Goal: Information Seeking & Learning: Learn about a topic

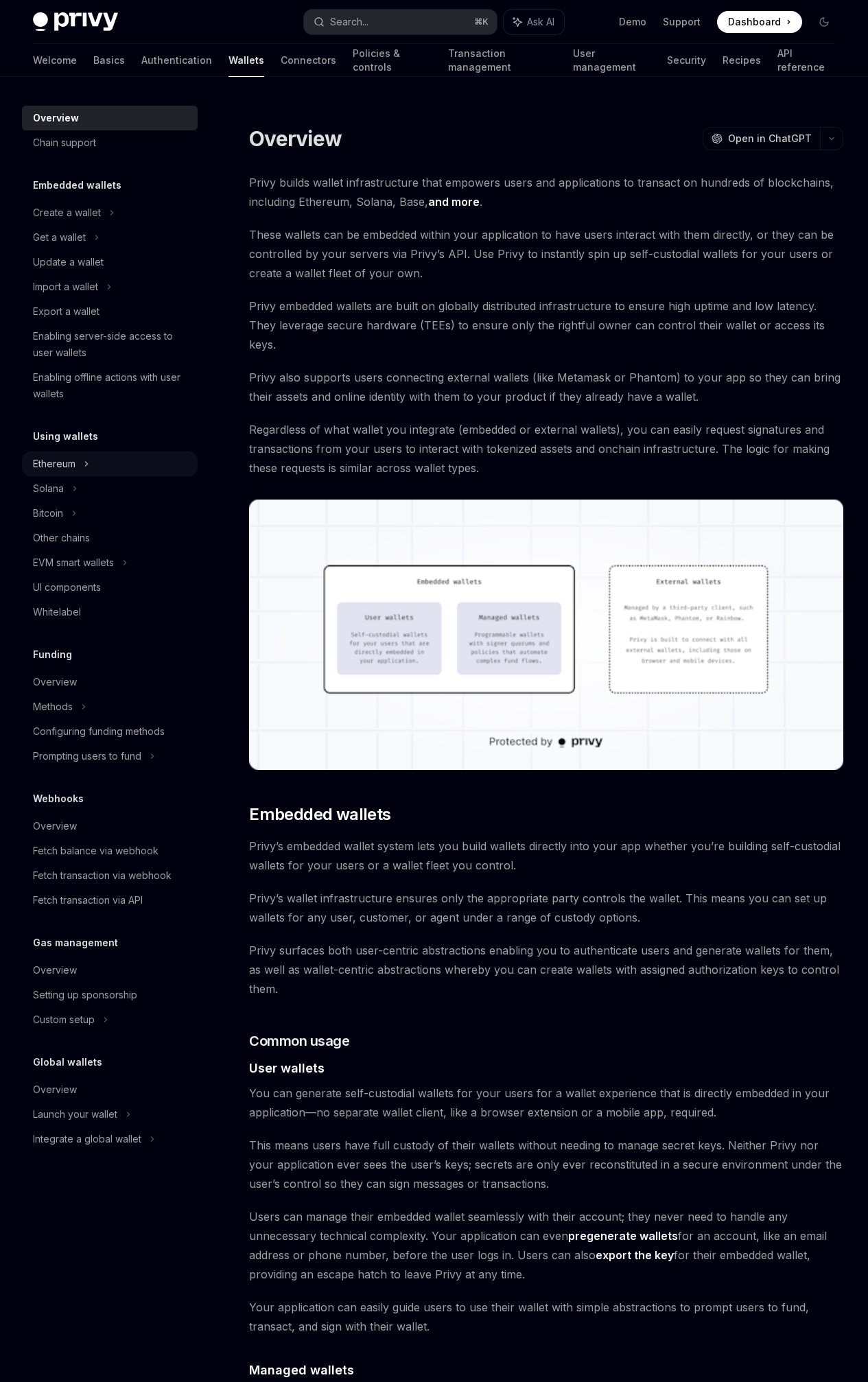
click at [118, 459] on div "Ethereum" at bounding box center [109, 464] width 175 height 25
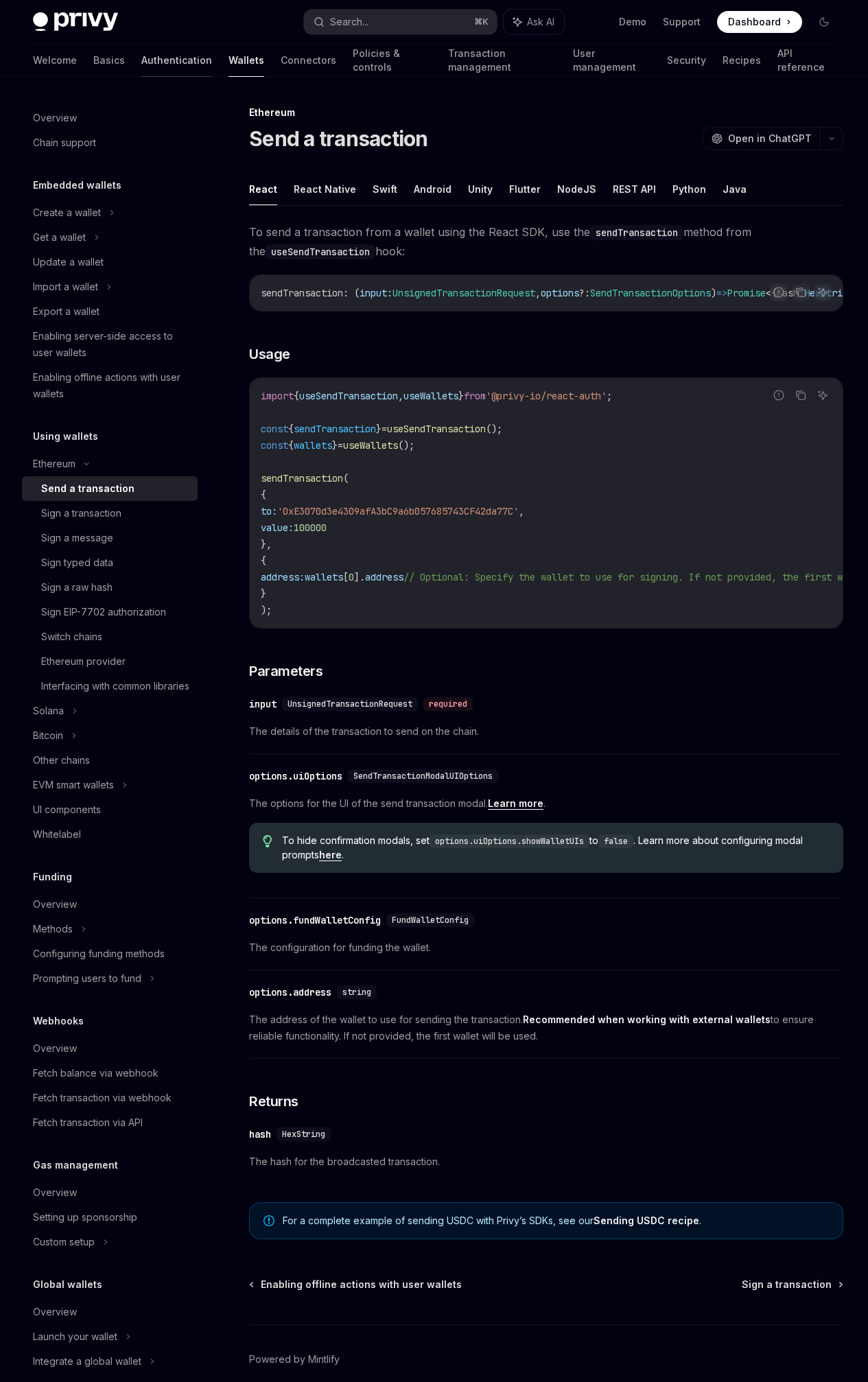
click at [141, 61] on link "Authentication" at bounding box center [176, 61] width 71 height 33
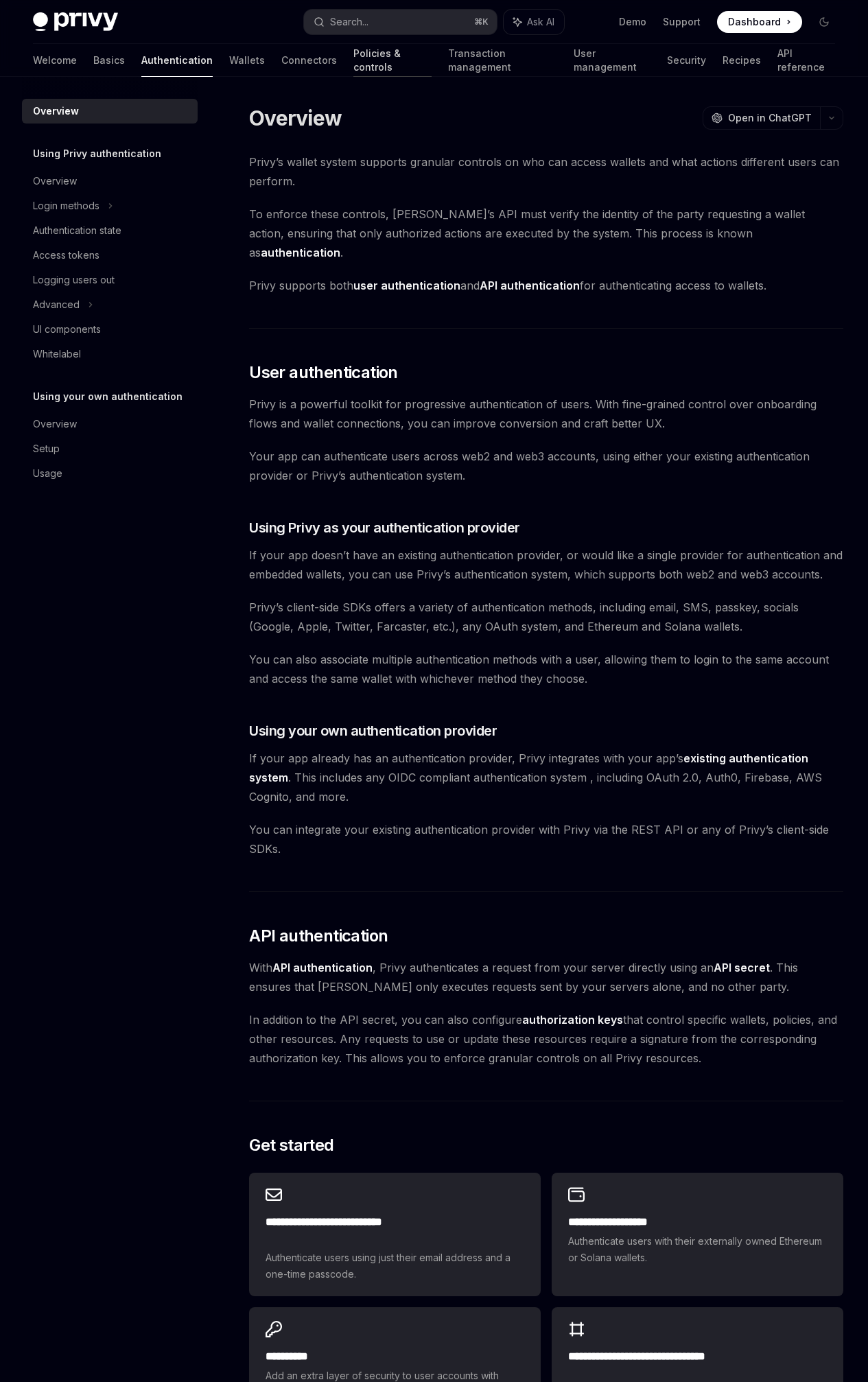
click at [354, 62] on link "Policies & controls" at bounding box center [392, 61] width 78 height 33
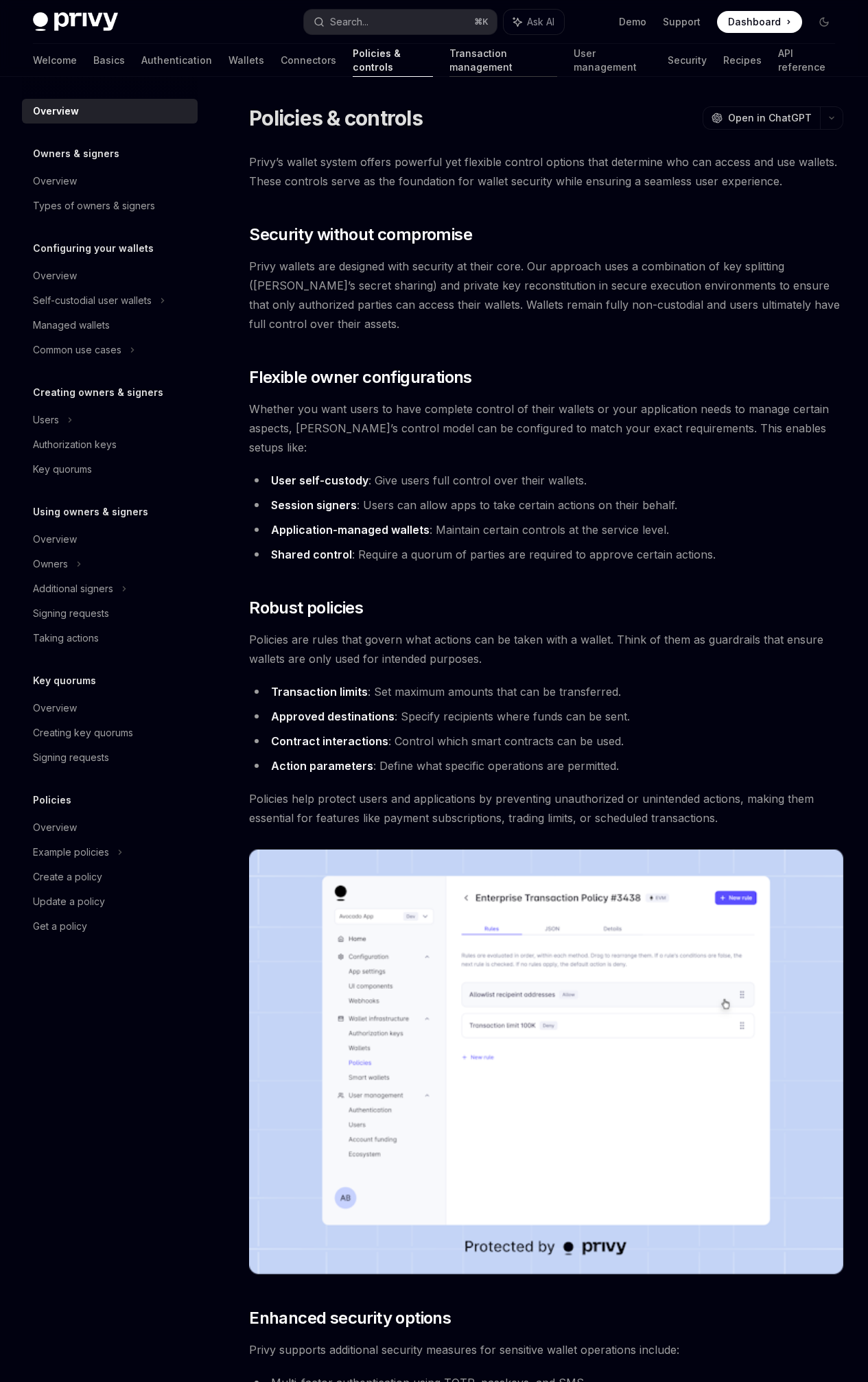
click at [449, 70] on link "Transaction management" at bounding box center [503, 61] width 108 height 33
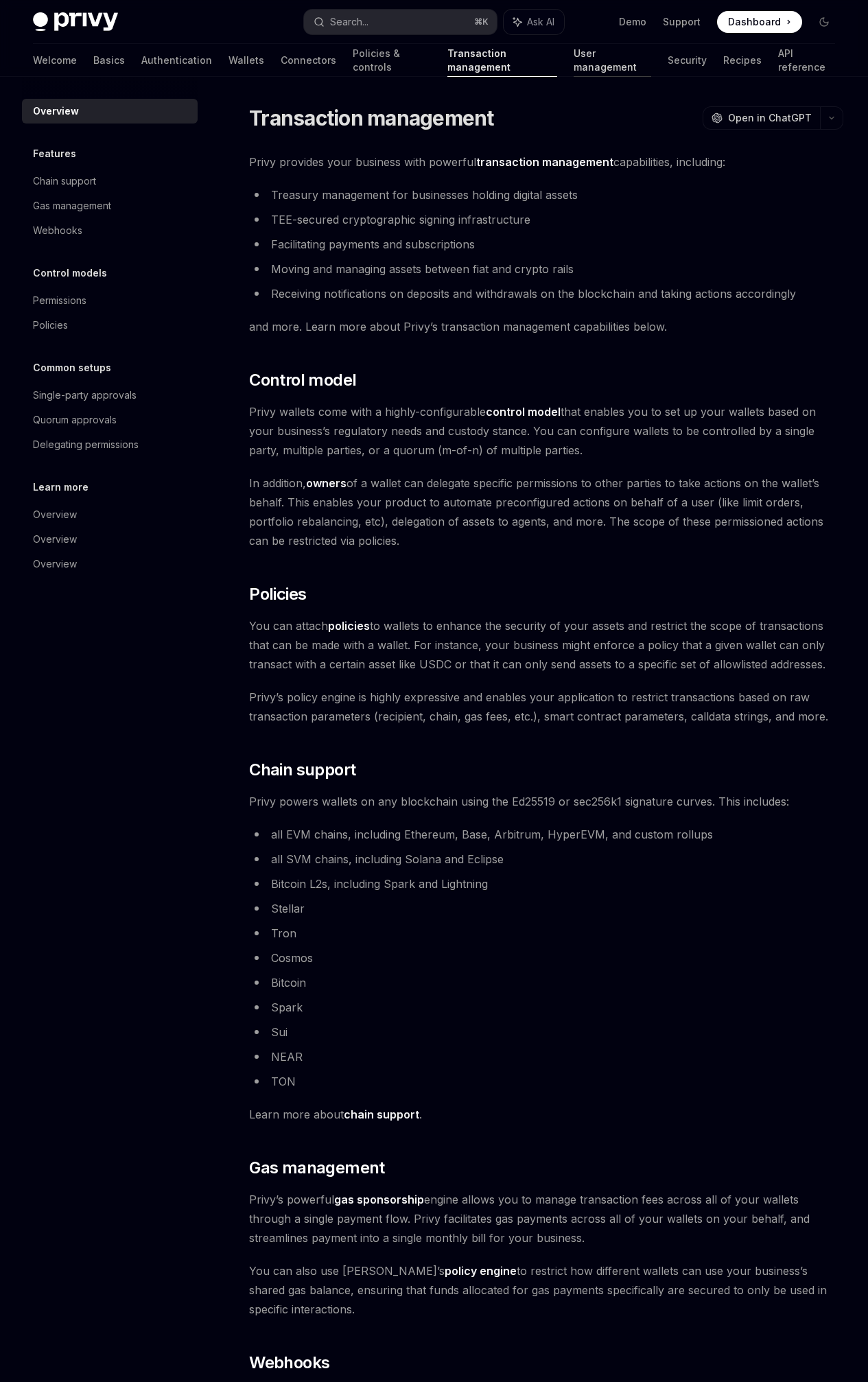
click at [573, 64] on link "User management" at bounding box center [612, 61] width 77 height 33
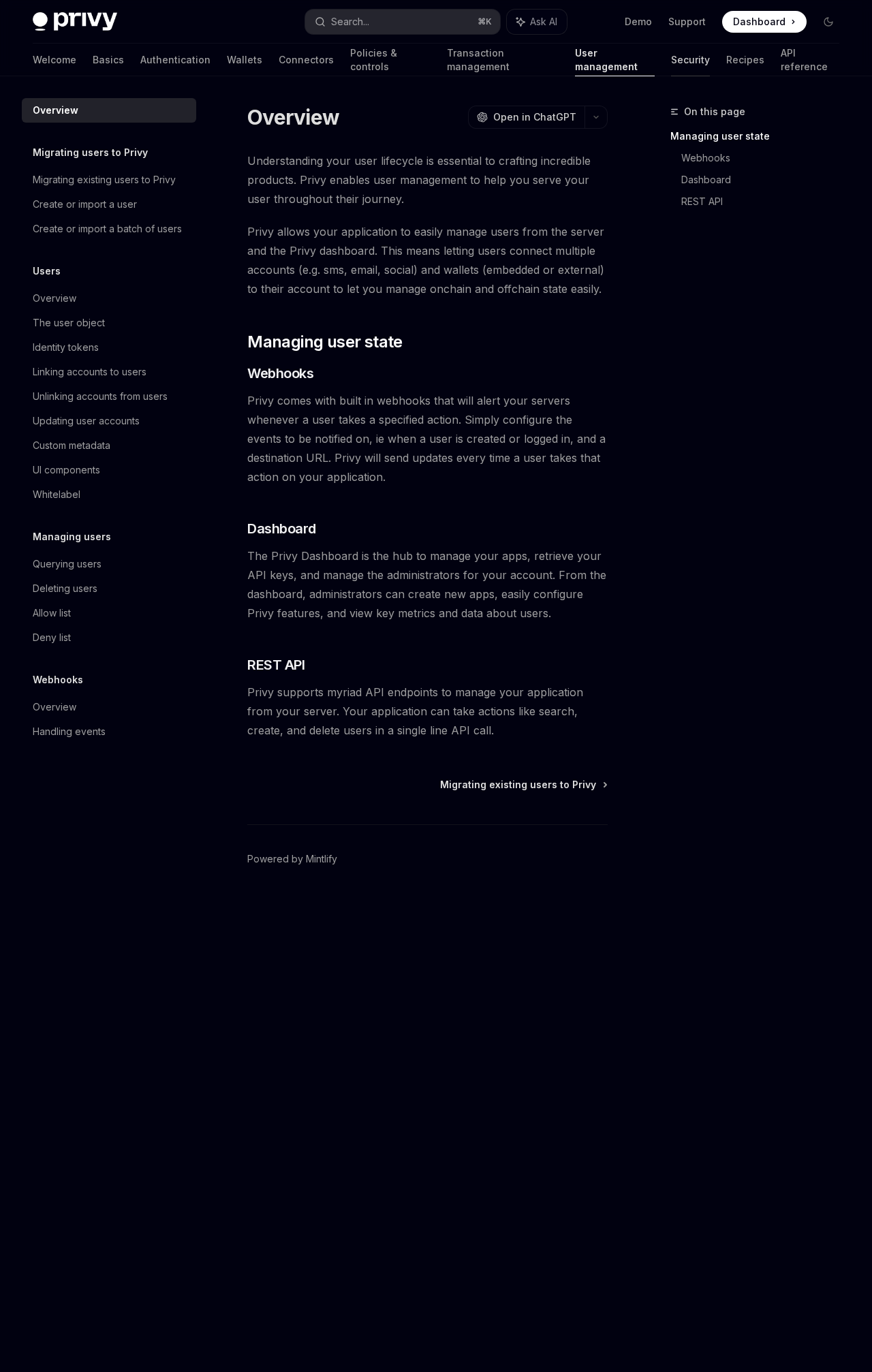
click at [671, 66] on link "Security" at bounding box center [690, 60] width 39 height 33
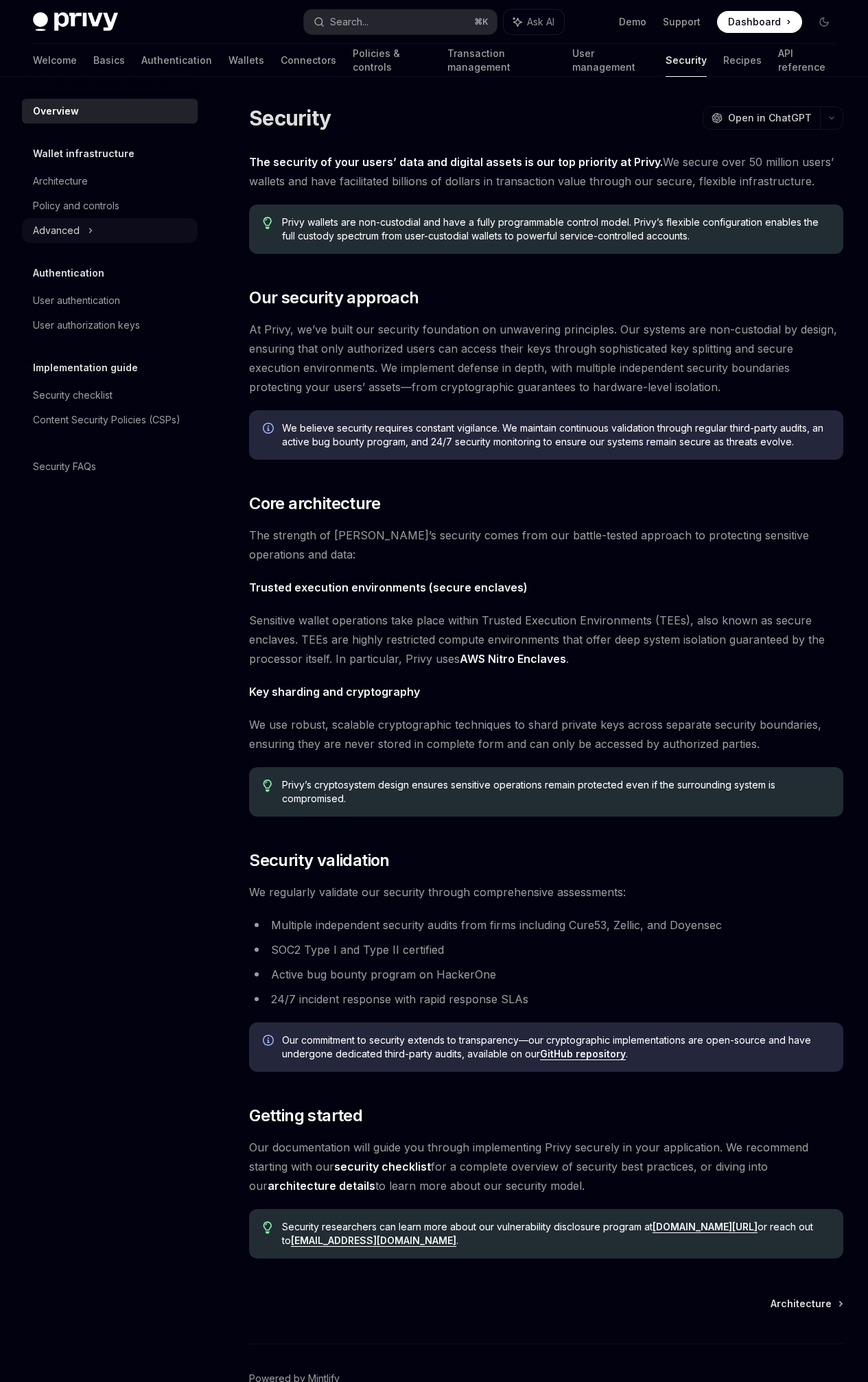
click at [143, 231] on div "Advanced" at bounding box center [109, 231] width 175 height 25
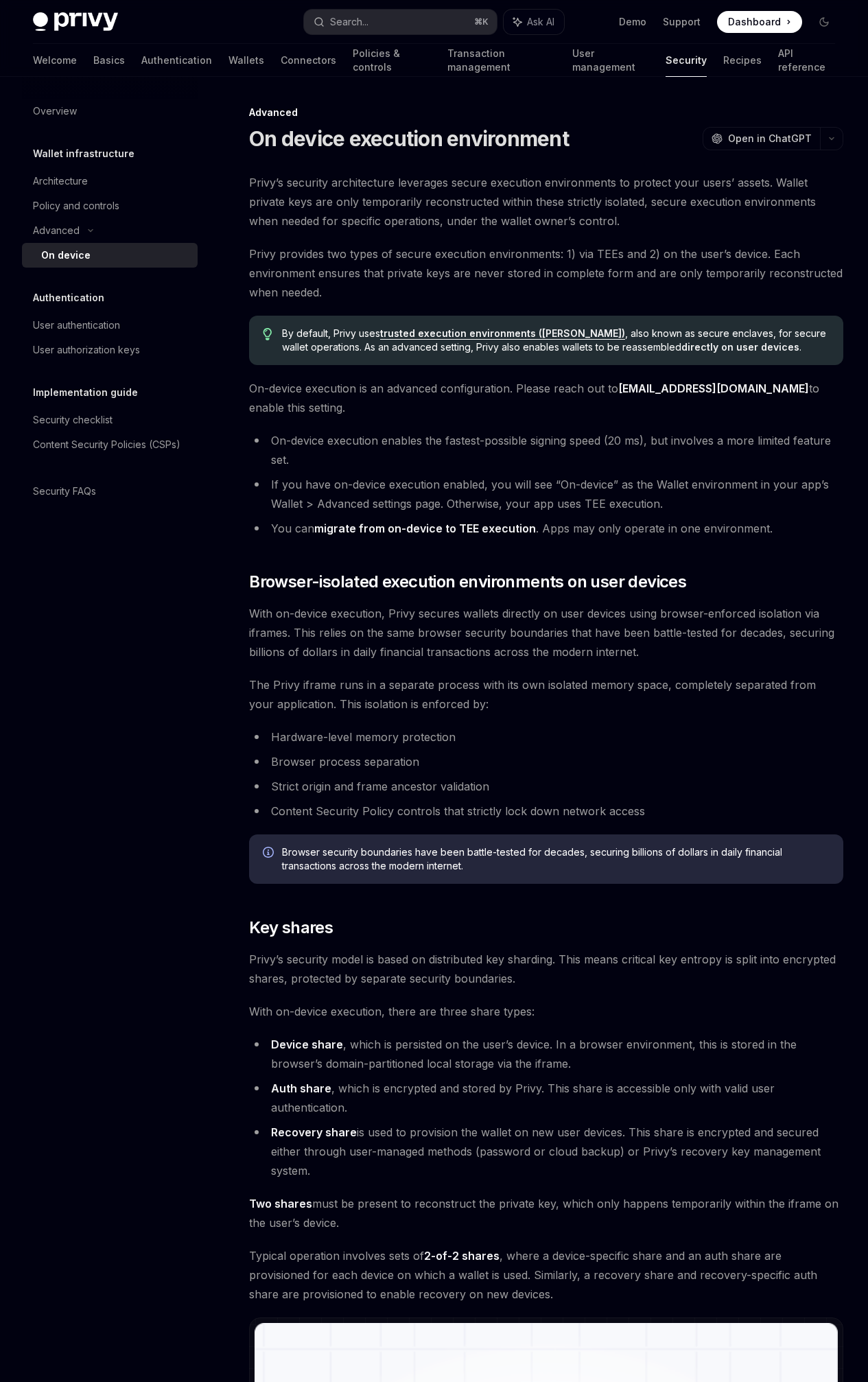
click at [709, 66] on div "Welcome Basics Authentication Wallets Connectors Policies & controls Transactio…" at bounding box center [434, 61] width 802 height 33
click at [723, 59] on link "Recipes" at bounding box center [742, 61] width 39 height 33
type textarea "*"
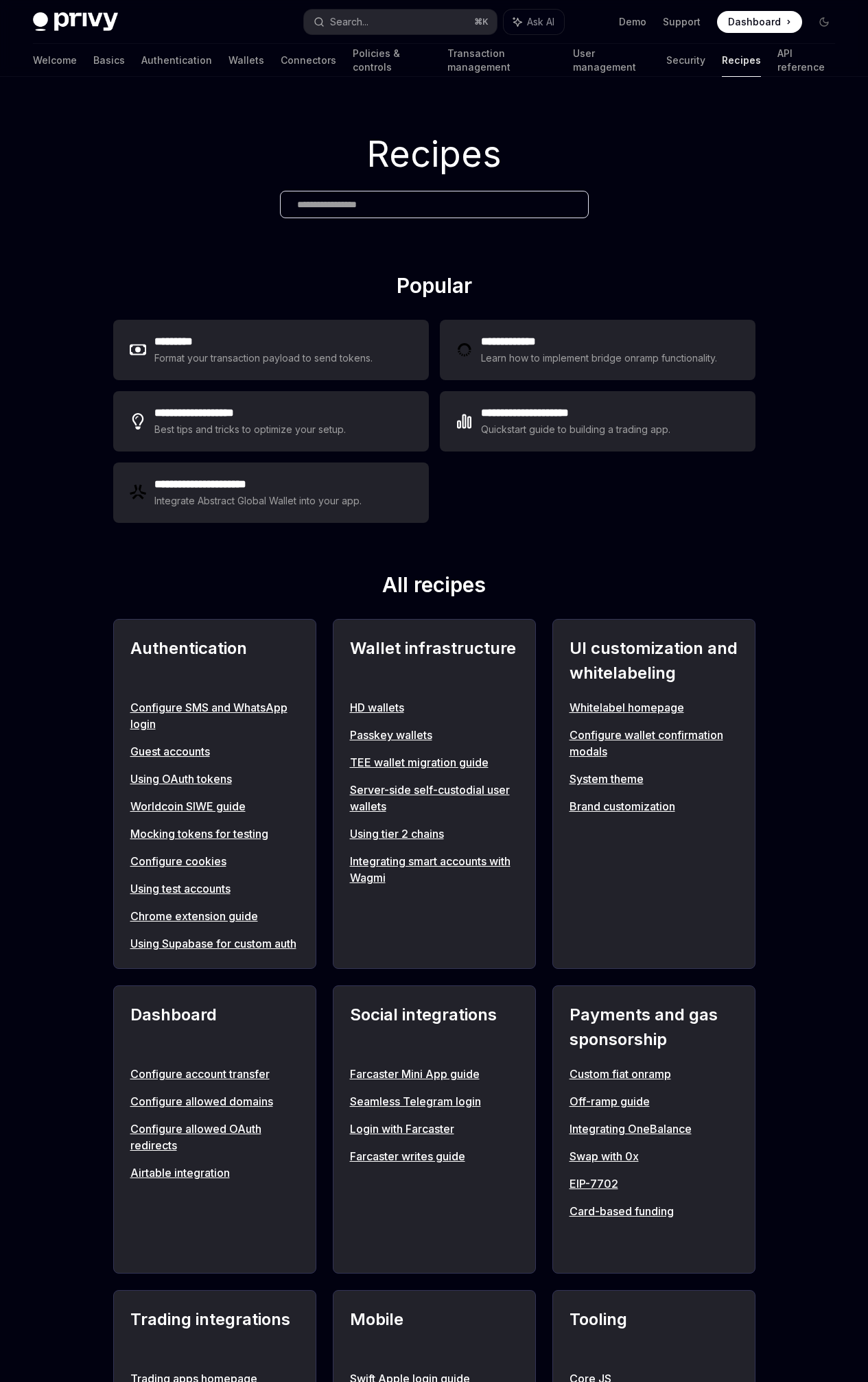
click at [452, 207] on input "text" at bounding box center [434, 205] width 275 height 15
type input "*"
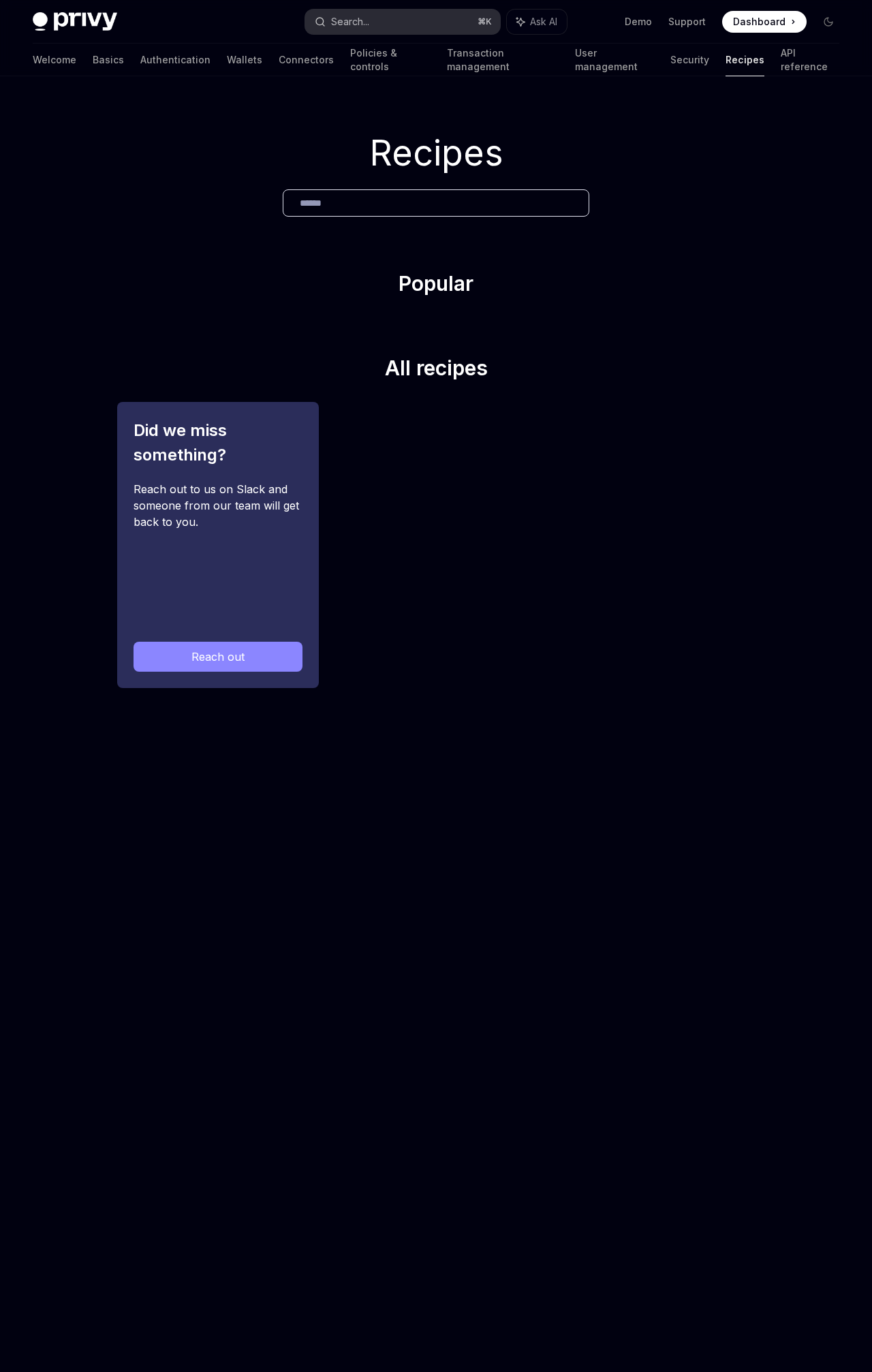
type input "******"
click at [356, 22] on div "Search..." at bounding box center [350, 22] width 38 height 16
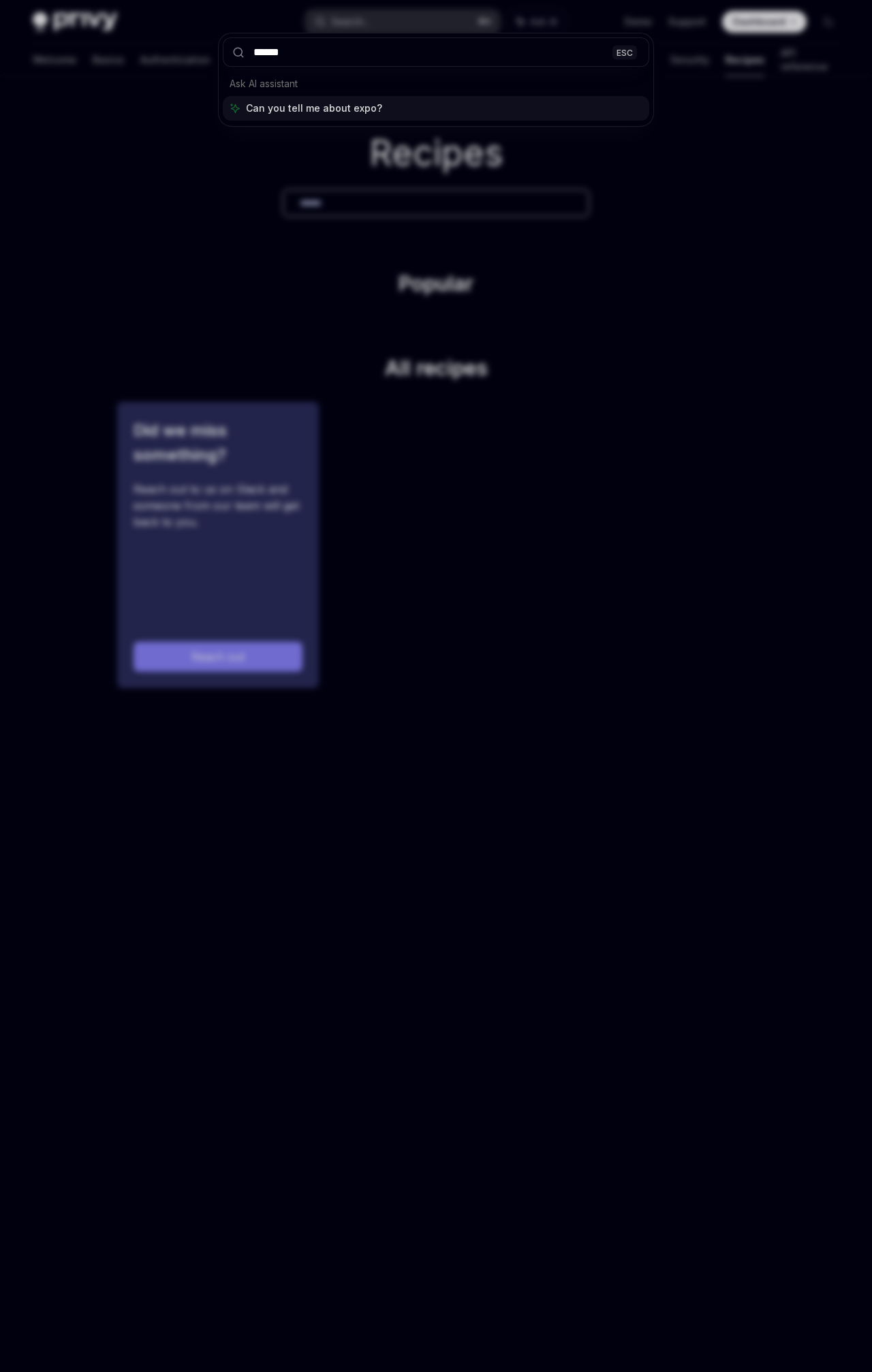
type input "******"
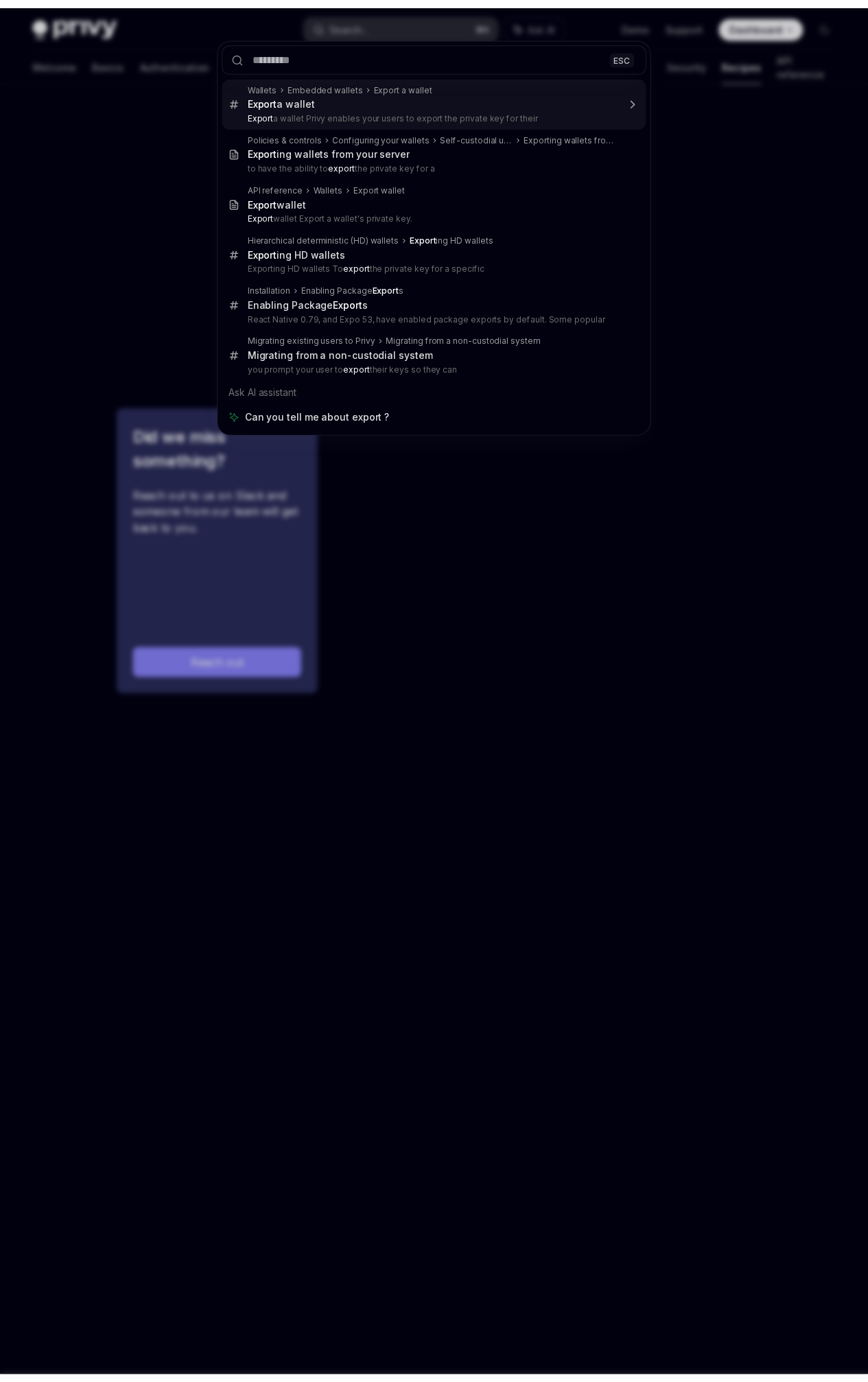
scroll to position [77, 0]
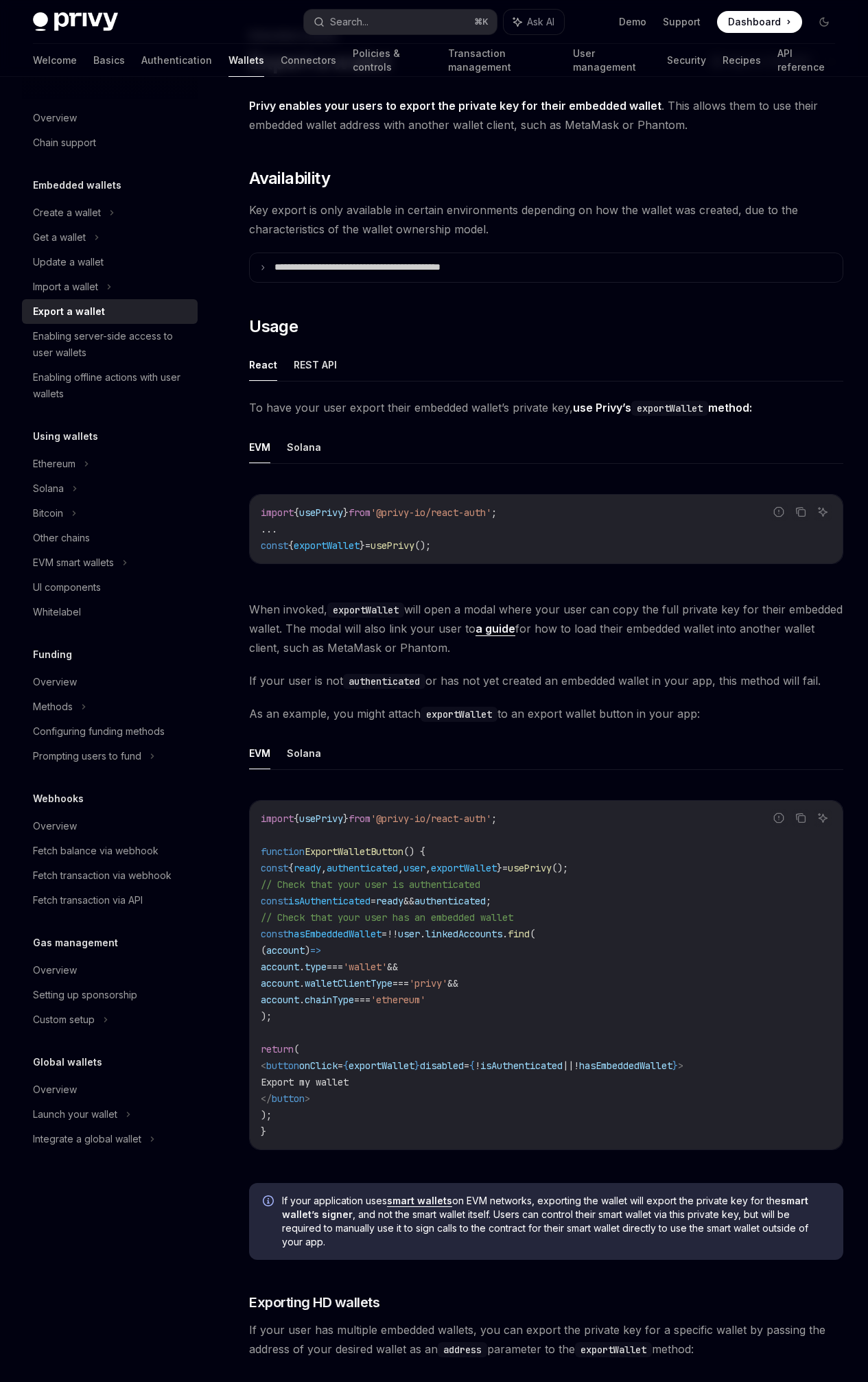
click at [456, 554] on code "import { usePrivy } from '@privy-io/react-auth' ; ... const { exportWallet } = …" at bounding box center [546, 529] width 570 height 50
click at [0, 0] on div "On this page Availability Usage Exporting HD wallets" at bounding box center [0, 0] width 0 height 0
click at [335, 552] on span "exportWallet" at bounding box center [327, 545] width 66 height 12
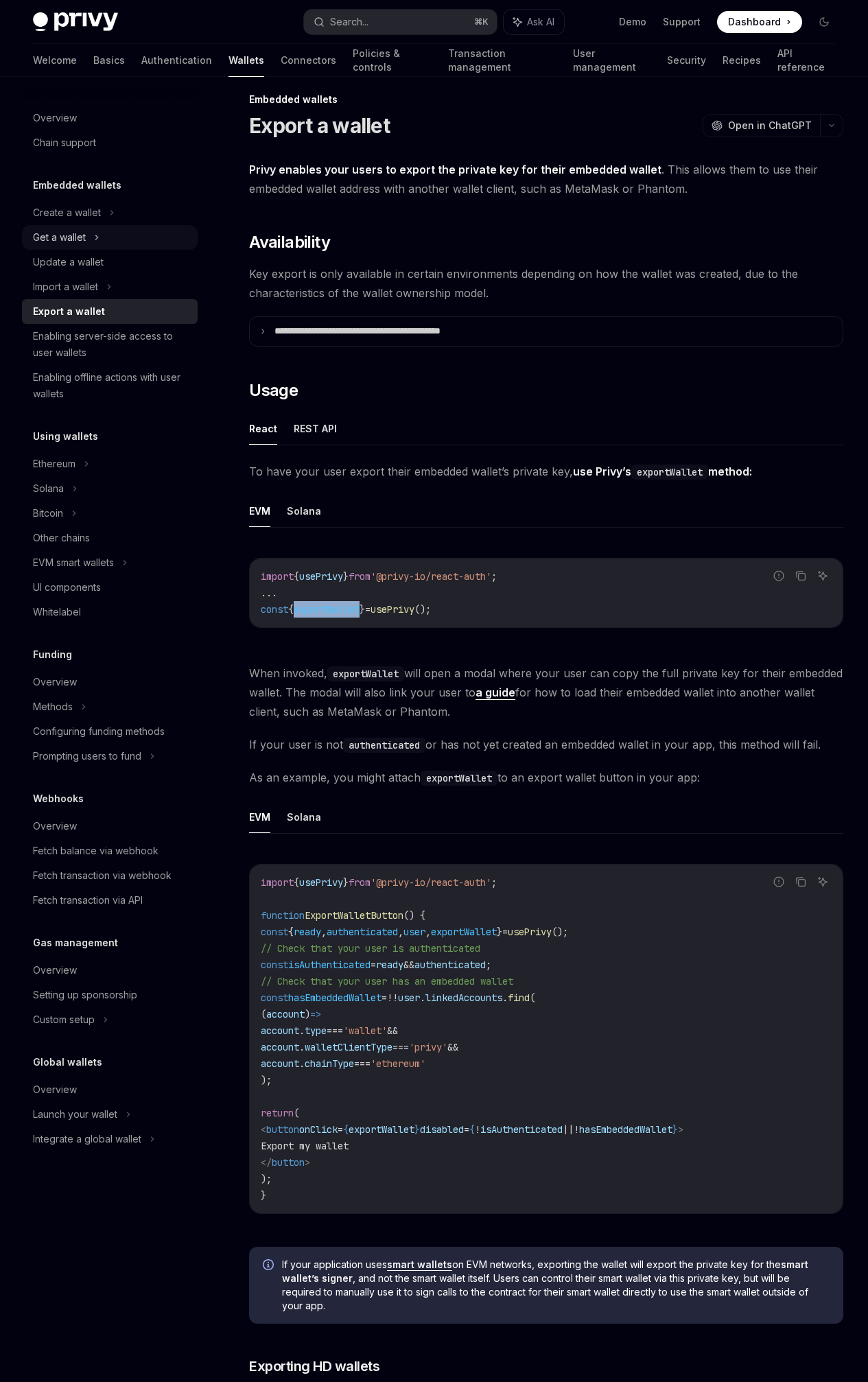
scroll to position [0, 0]
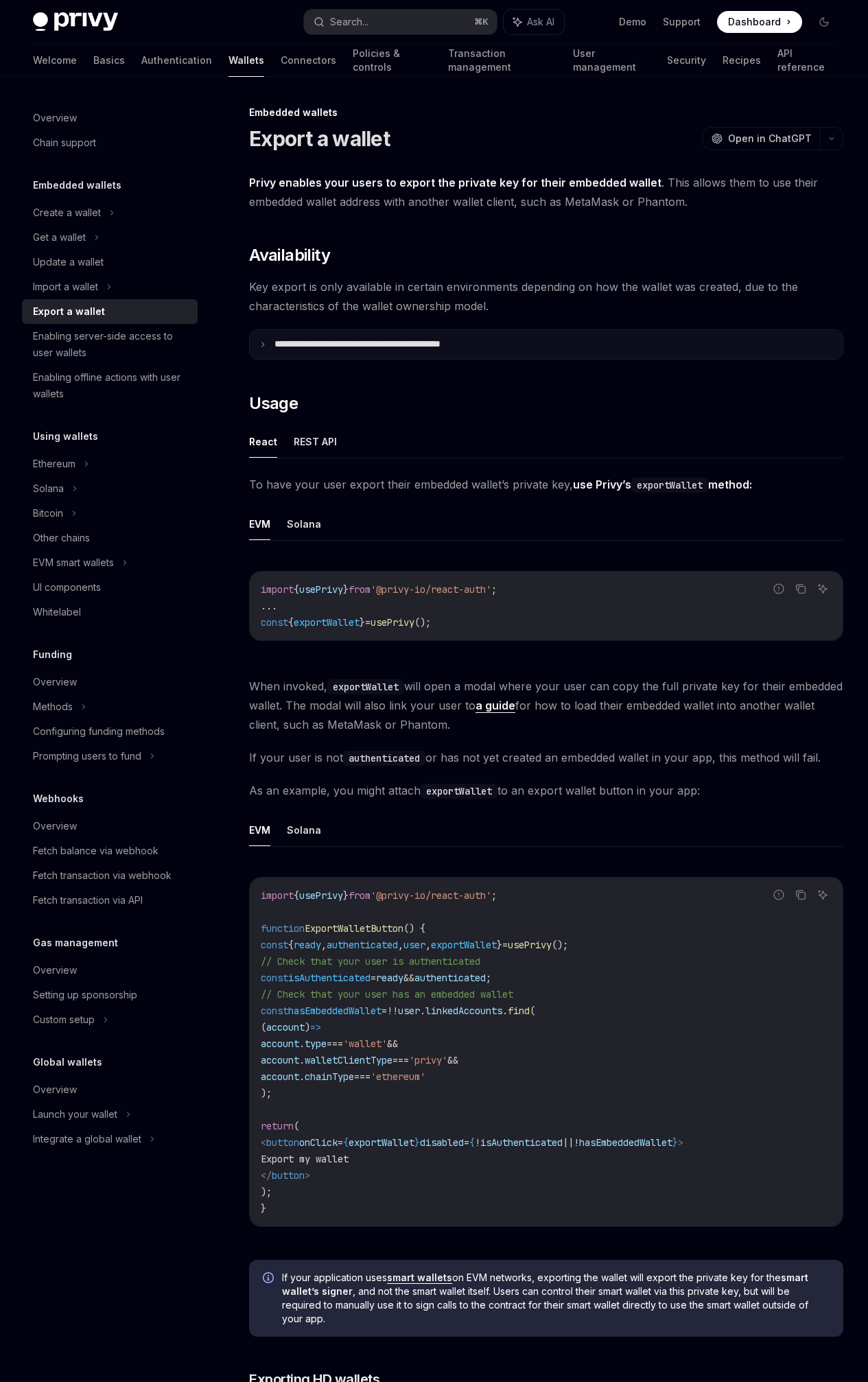
click at [294, 351] on p "**********" at bounding box center [388, 344] width 227 height 12
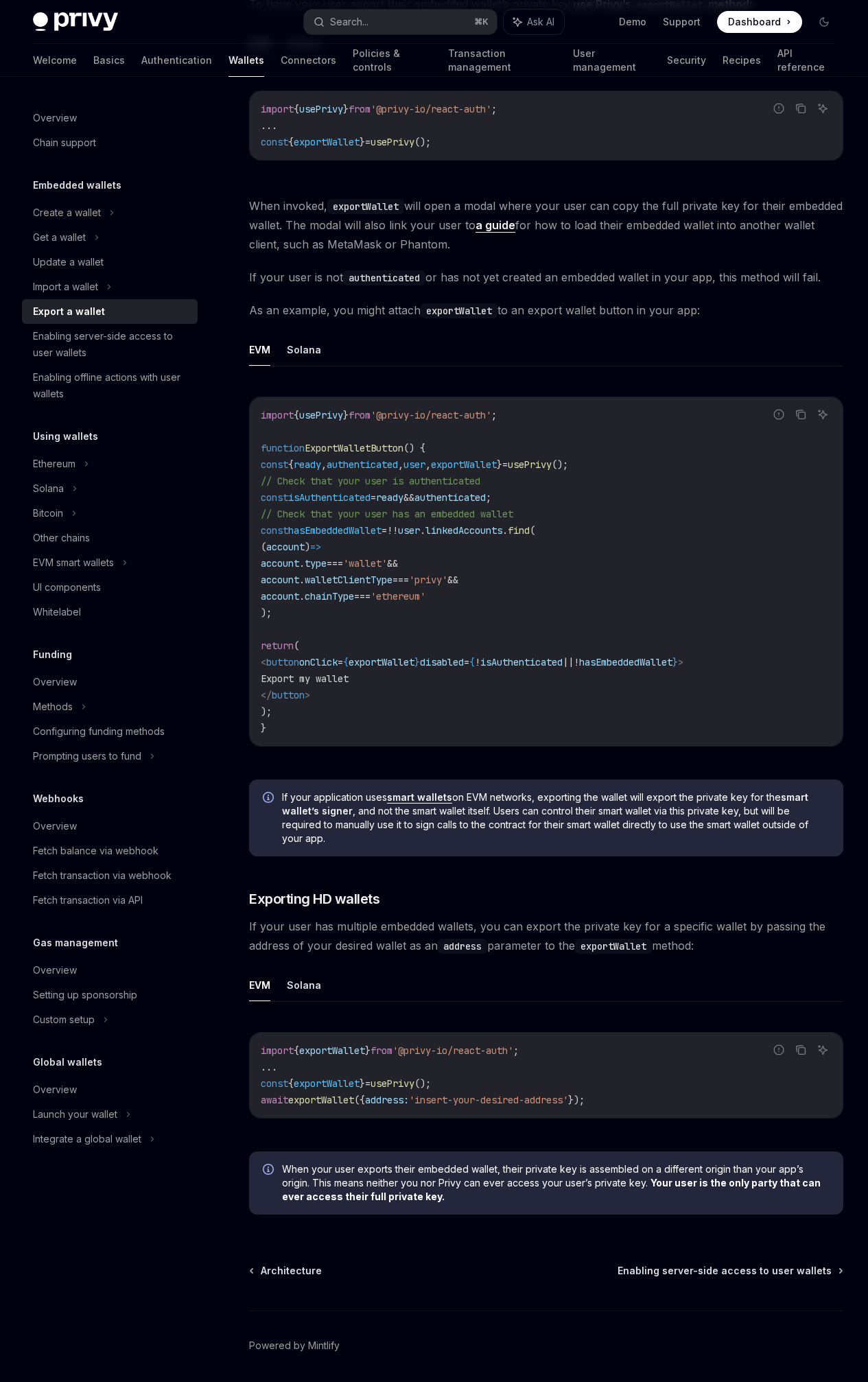
scroll to position [1143, 0]
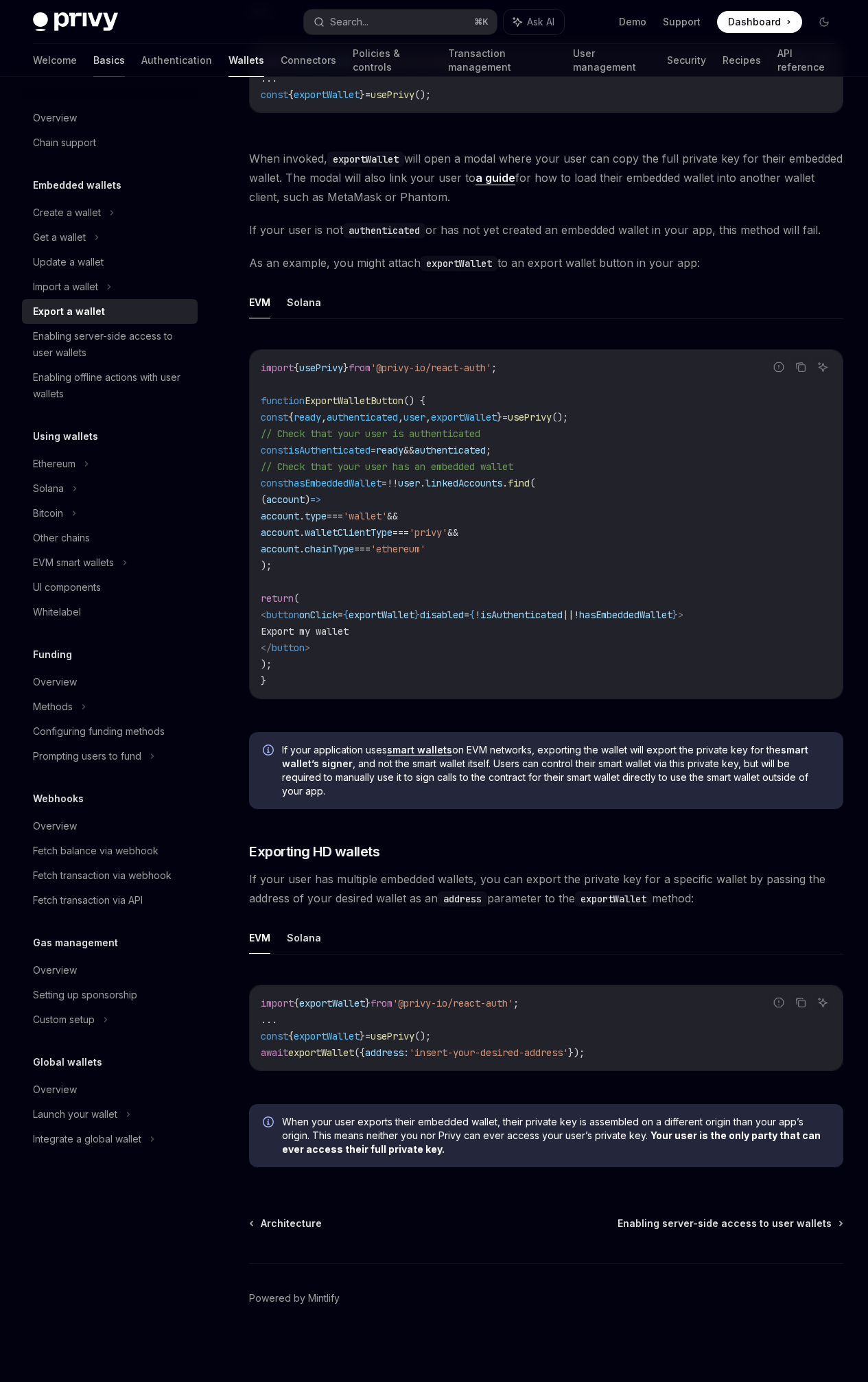
click at [94, 64] on link "Basics" at bounding box center [109, 61] width 31 height 33
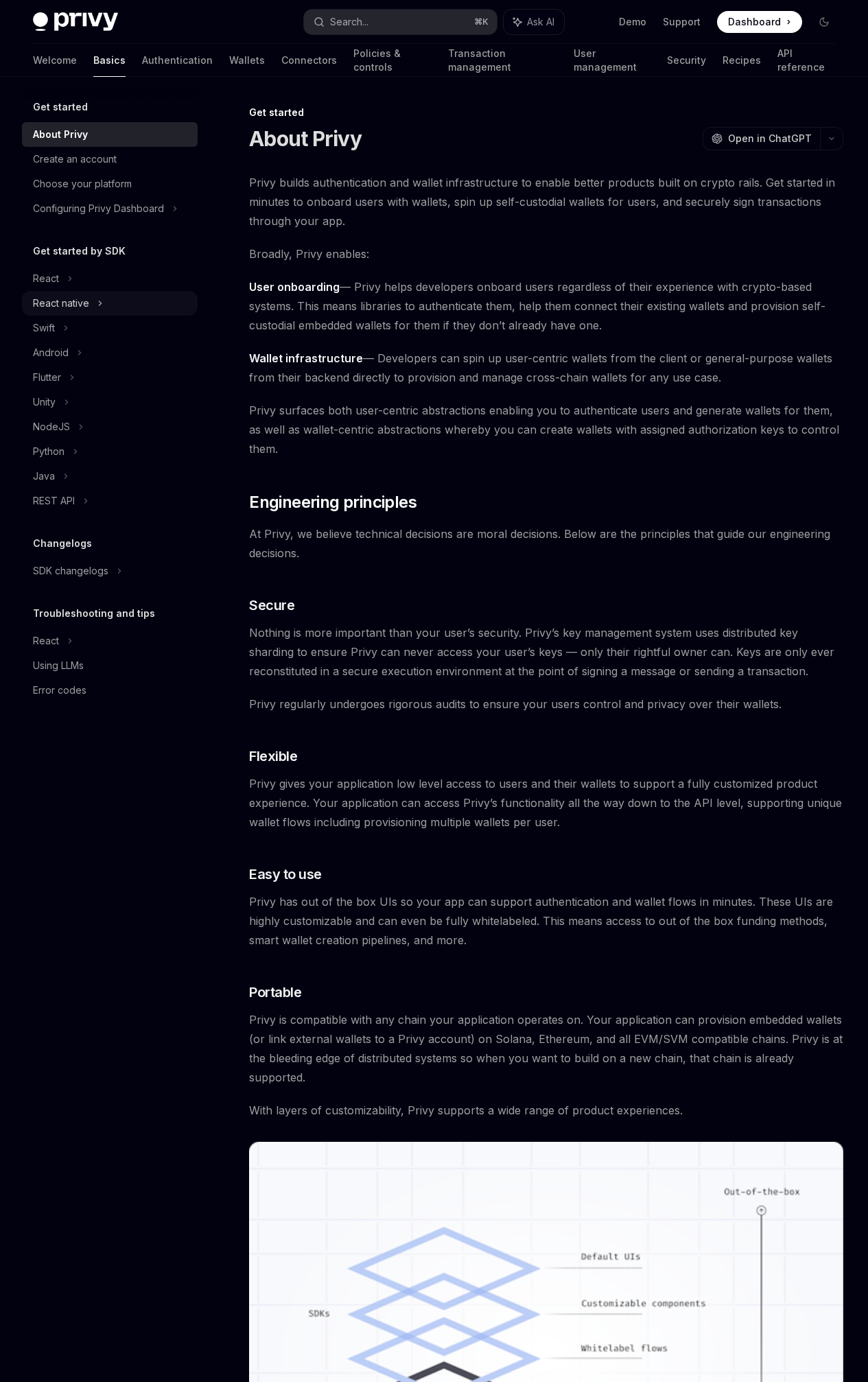
click at [96, 292] on div "React native" at bounding box center [109, 303] width 175 height 25
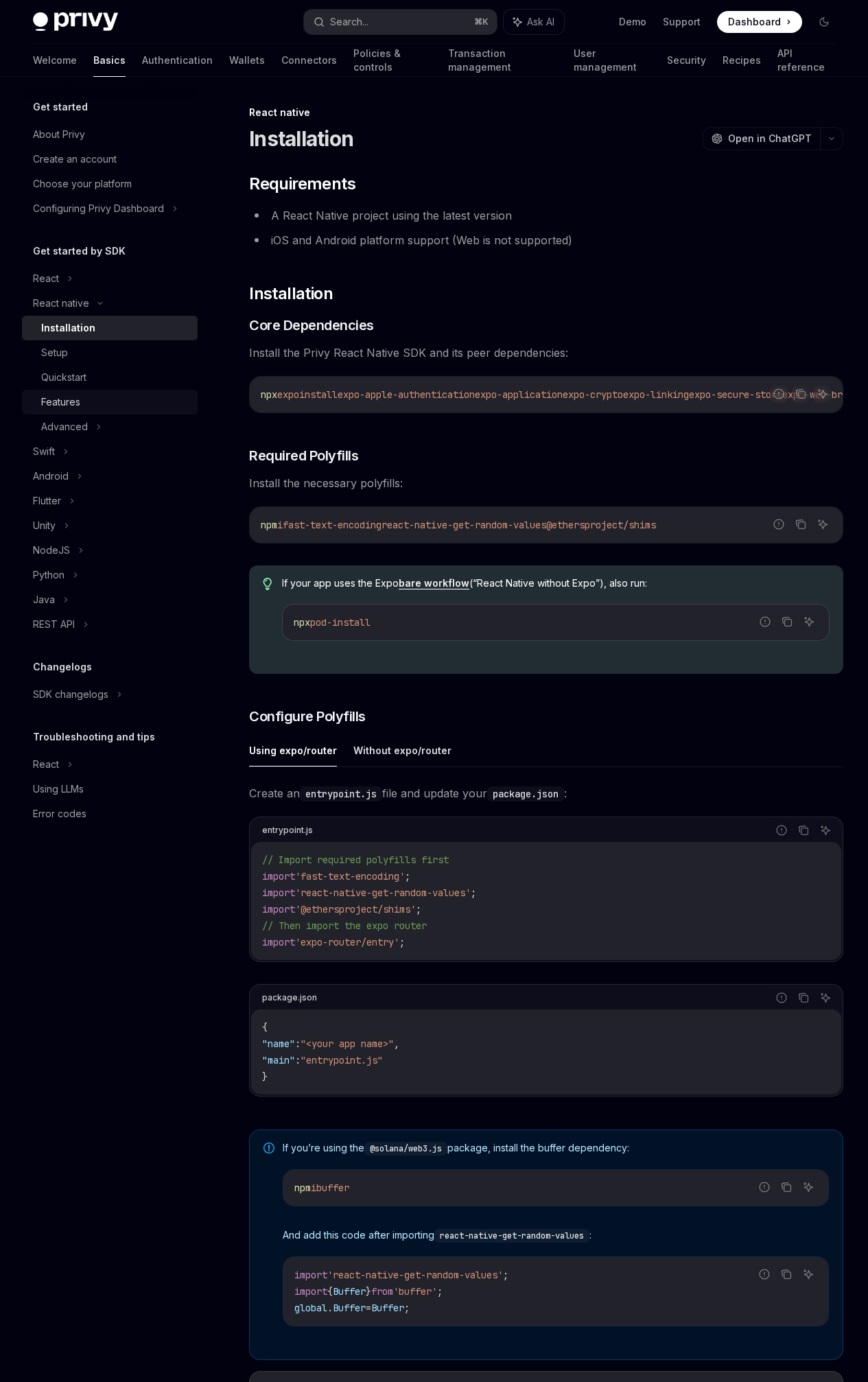
click at [179, 411] on link "Features" at bounding box center [109, 402] width 175 height 25
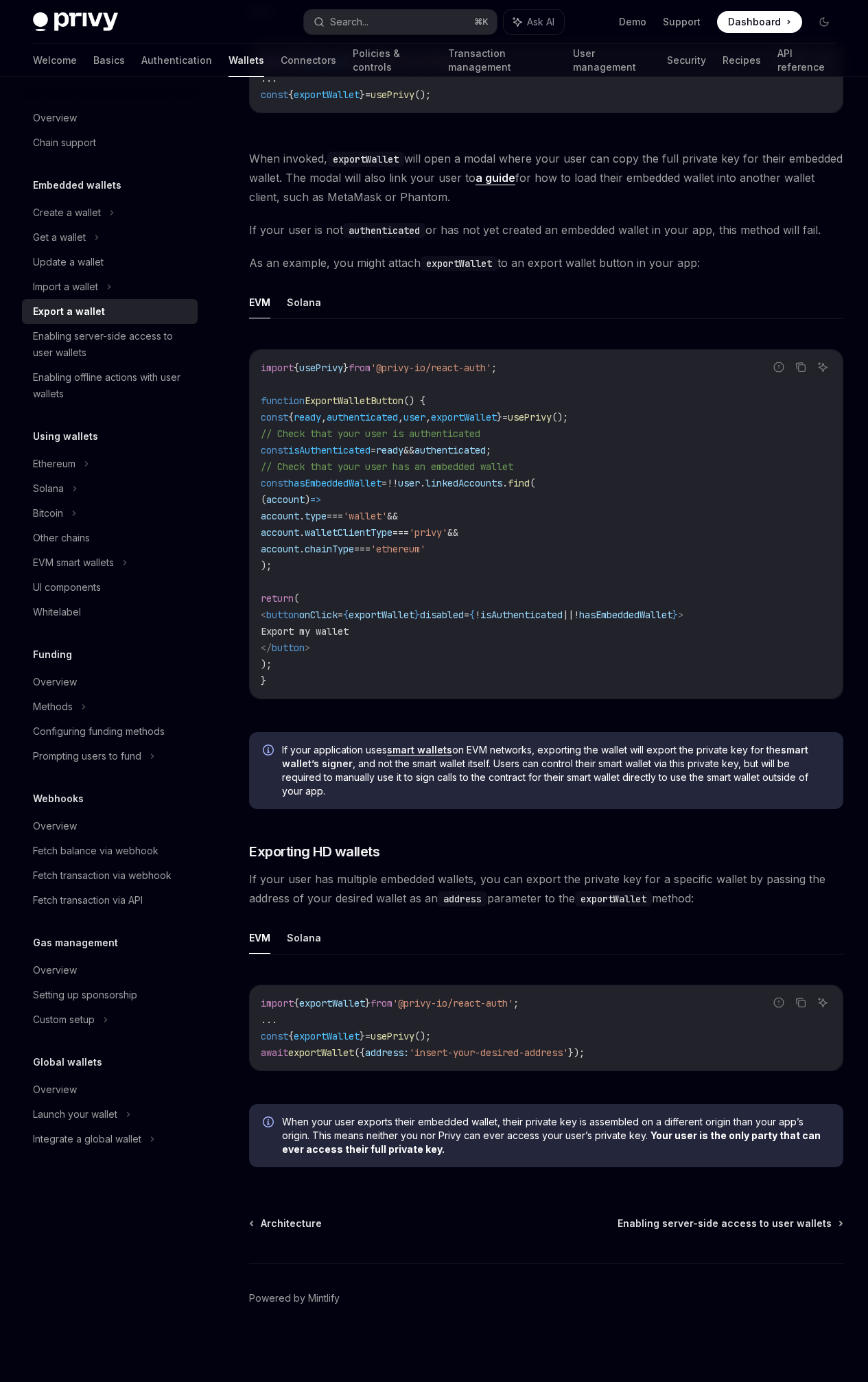
scroll to position [734, 0]
click at [505, 743] on span "If your application uses smart wallets on EVM networks, exporting the wallet wi…" at bounding box center [556, 771] width 547 height 55
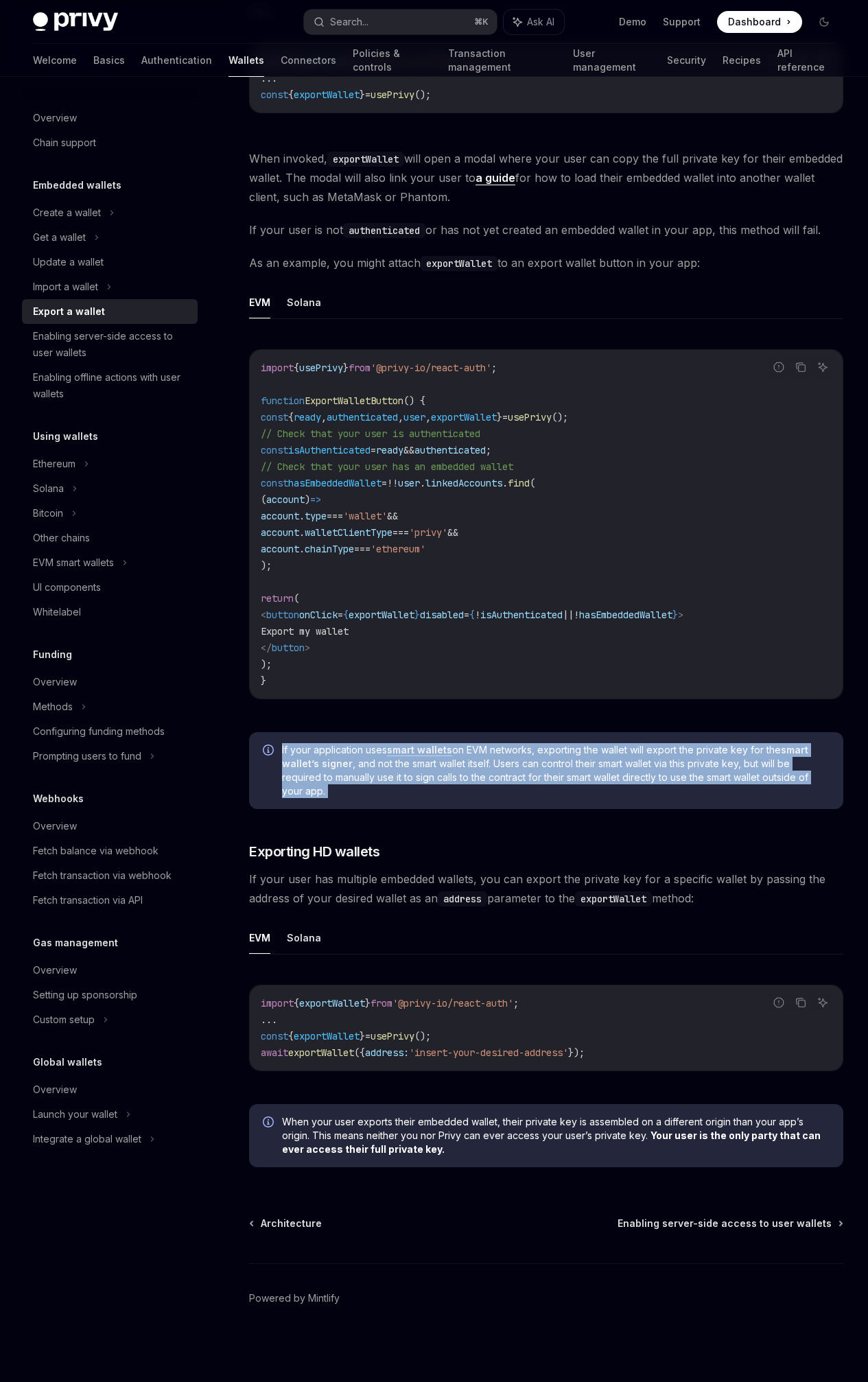
click at [505, 743] on span "If your application uses smart wallets on EVM networks, exporting the wallet wi…" at bounding box center [556, 771] width 547 height 55
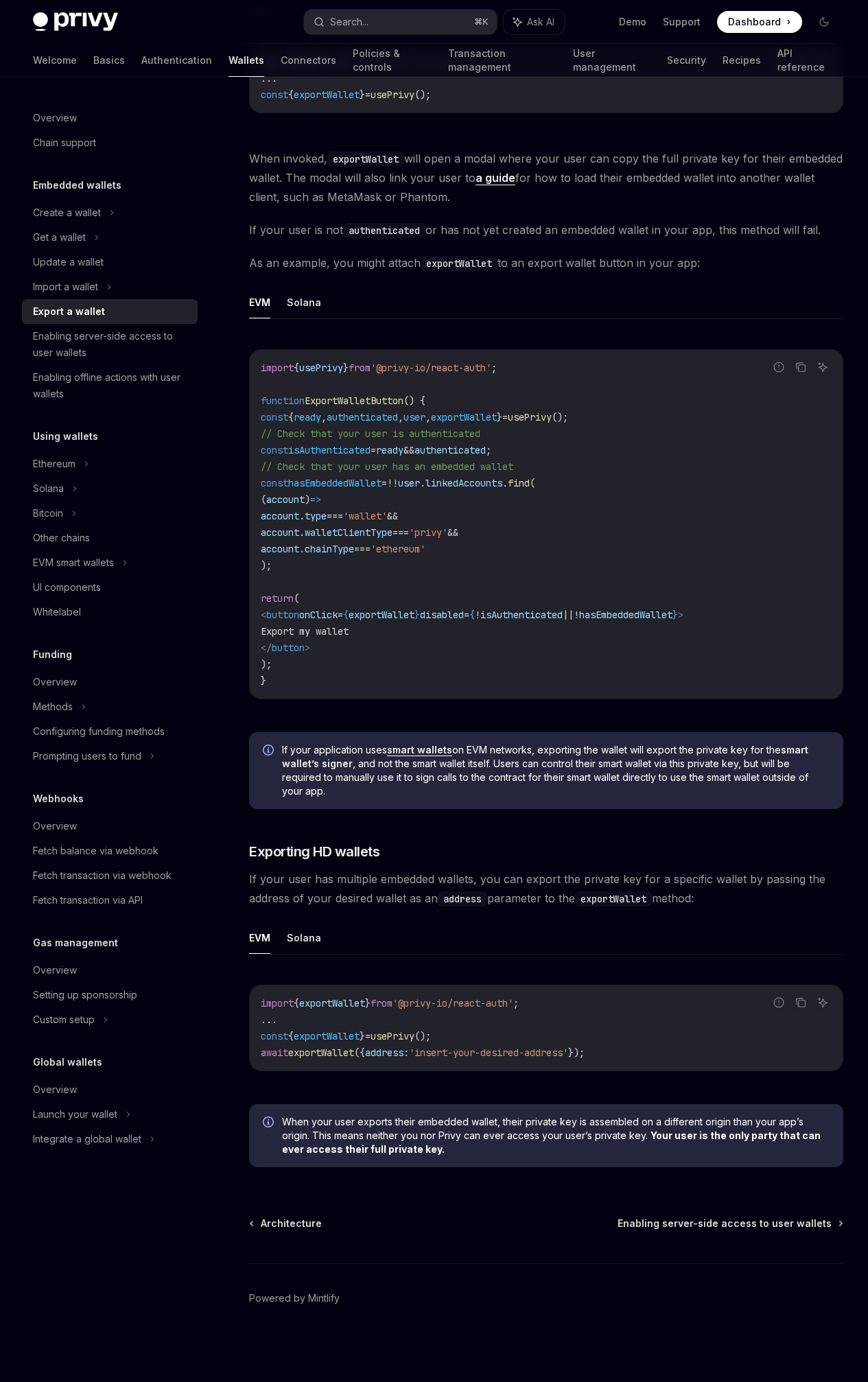
click at [0, 0] on div "On this page Availability Usage Exporting HD wallets" at bounding box center [0, 0] width 0 height 0
click at [619, 423] on div "**********" at bounding box center [434, 465] width 824 height 1833
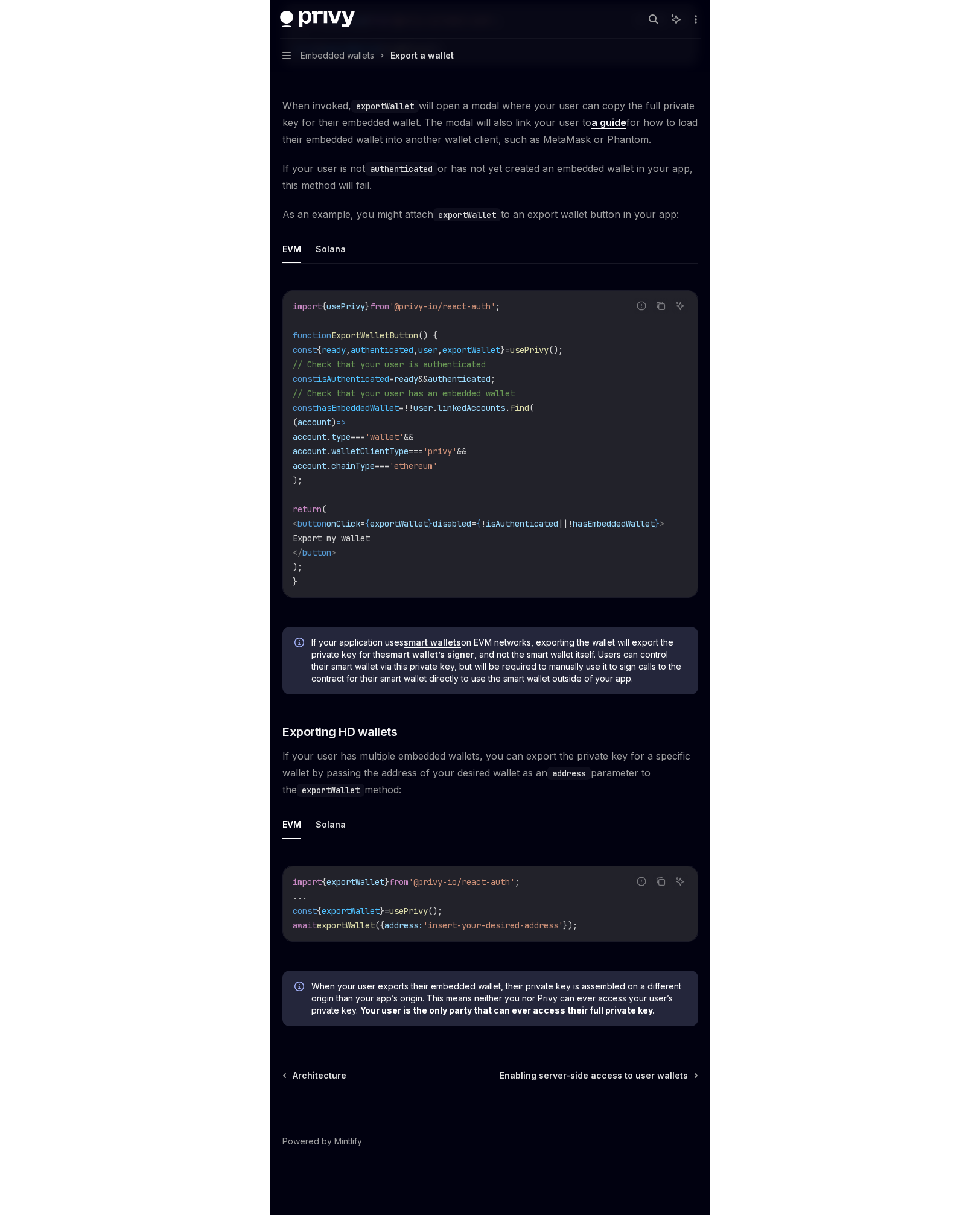
scroll to position [0, 0]
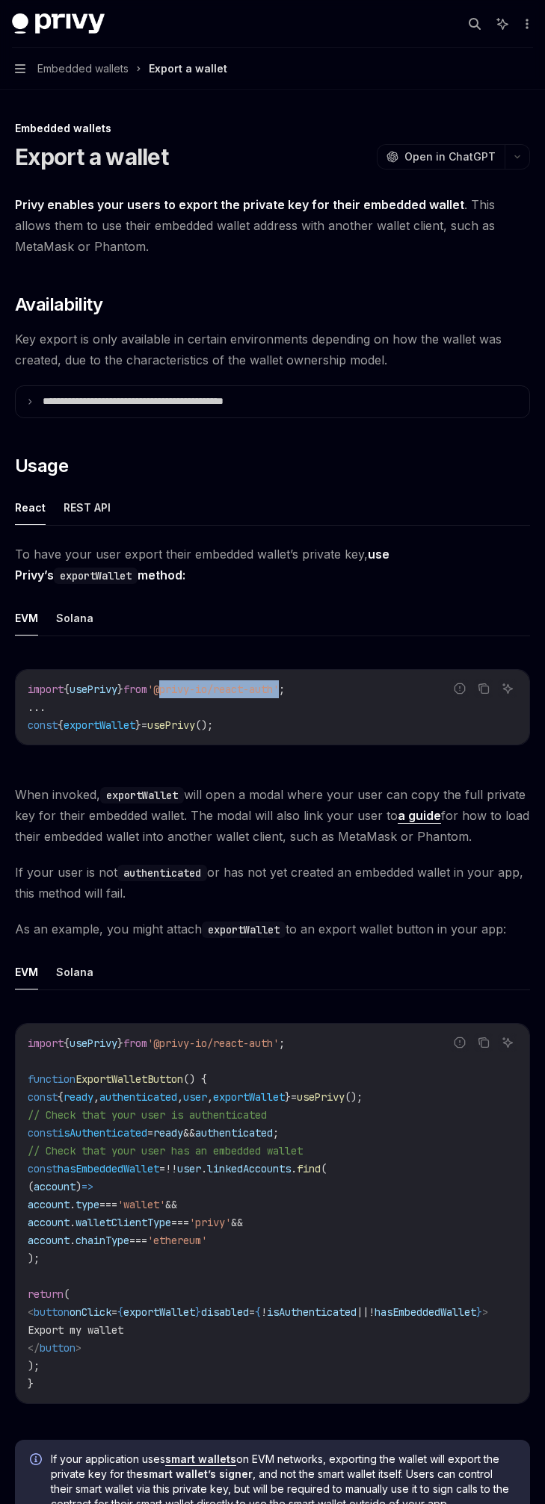
drag, startPoint x: 179, startPoint y: 683, endPoint x: 303, endPoint y: 695, distance: 124.6
click at [279, 695] on span "'@privy-io/react-auth'" at bounding box center [212, 689] width 131 height 13
copy span "@privy-io/react-auth"
click at [273, 728] on code "import { usePrivy } from '@privy-io/react-auth' ; ... const { exportWallet } = …" at bounding box center [272, 708] width 489 height 54
click at [279, 695] on span "'@privy-io/react-auth'" at bounding box center [212, 689] width 131 height 13
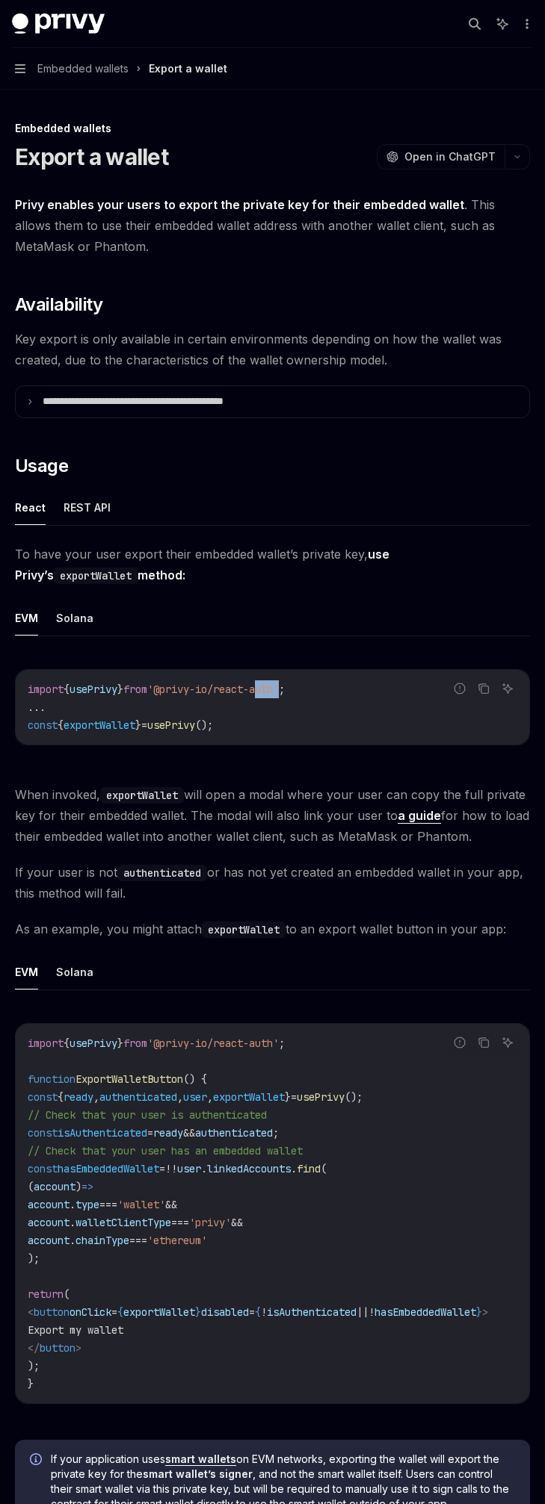
click at [279, 695] on span "'@privy-io/react-auth'" at bounding box center [212, 689] width 131 height 13
copy code "import { usePrivy } from '@privy-io/react-auth' ;"
click at [314, 533] on div "React REST API To have your user export their embedded wallet’s private key, us…" at bounding box center [272, 1218] width 515 height 1457
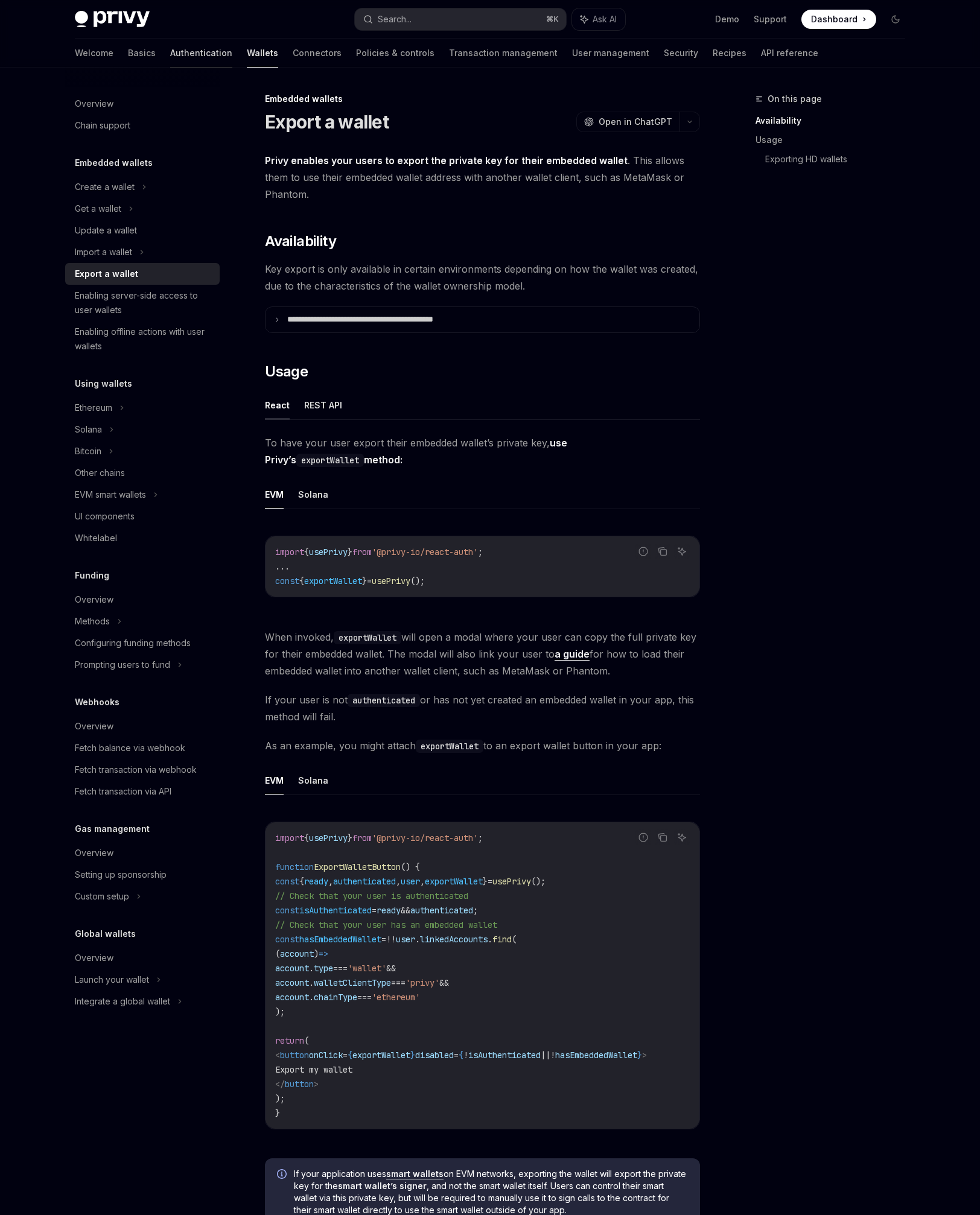
click at [170, 57] on link "Authentication" at bounding box center [201, 53] width 62 height 29
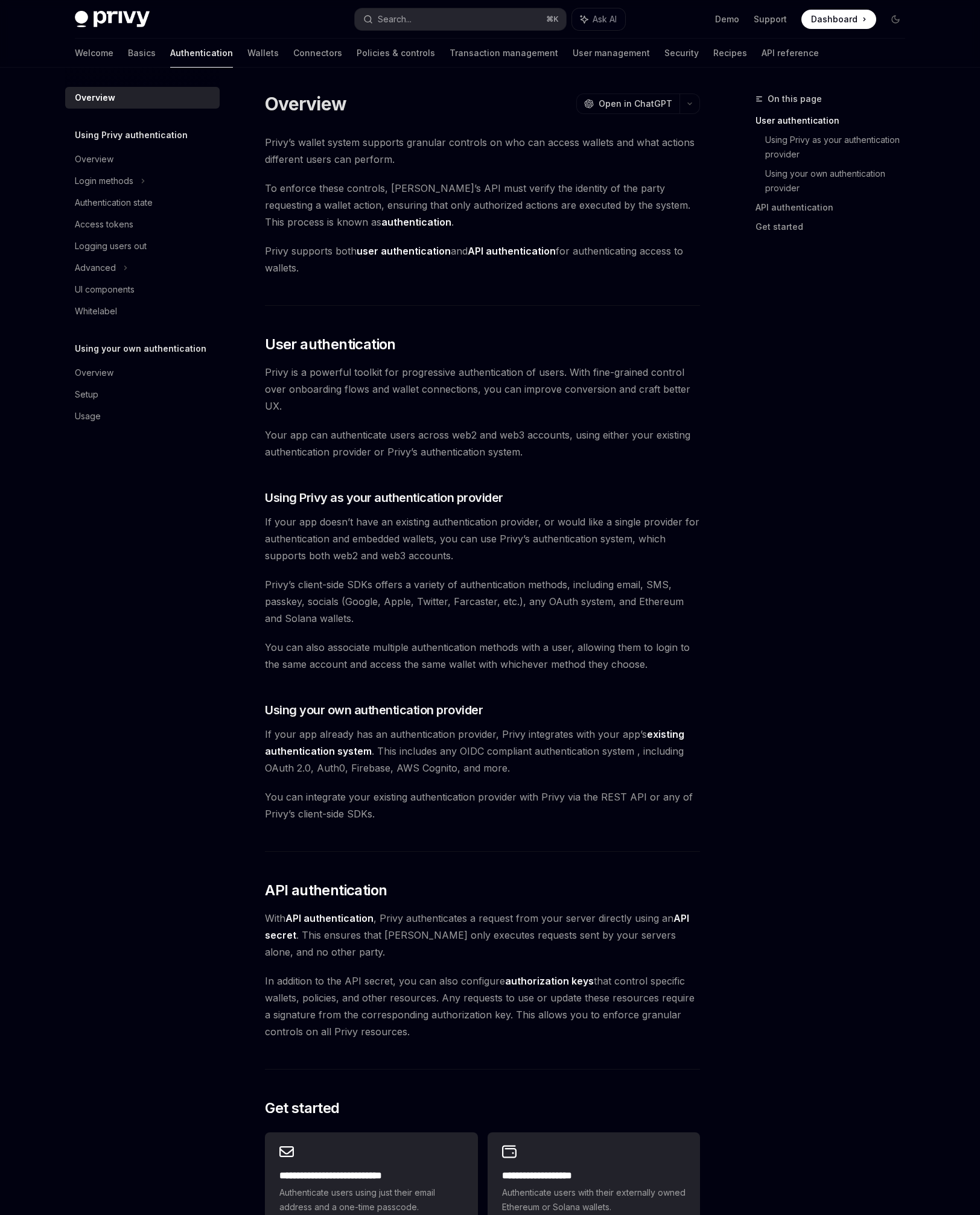
click at [170, 61] on link "Authentication" at bounding box center [202, 53] width 63 height 29
click at [128, 51] on link "Basics" at bounding box center [141, 53] width 27 height 29
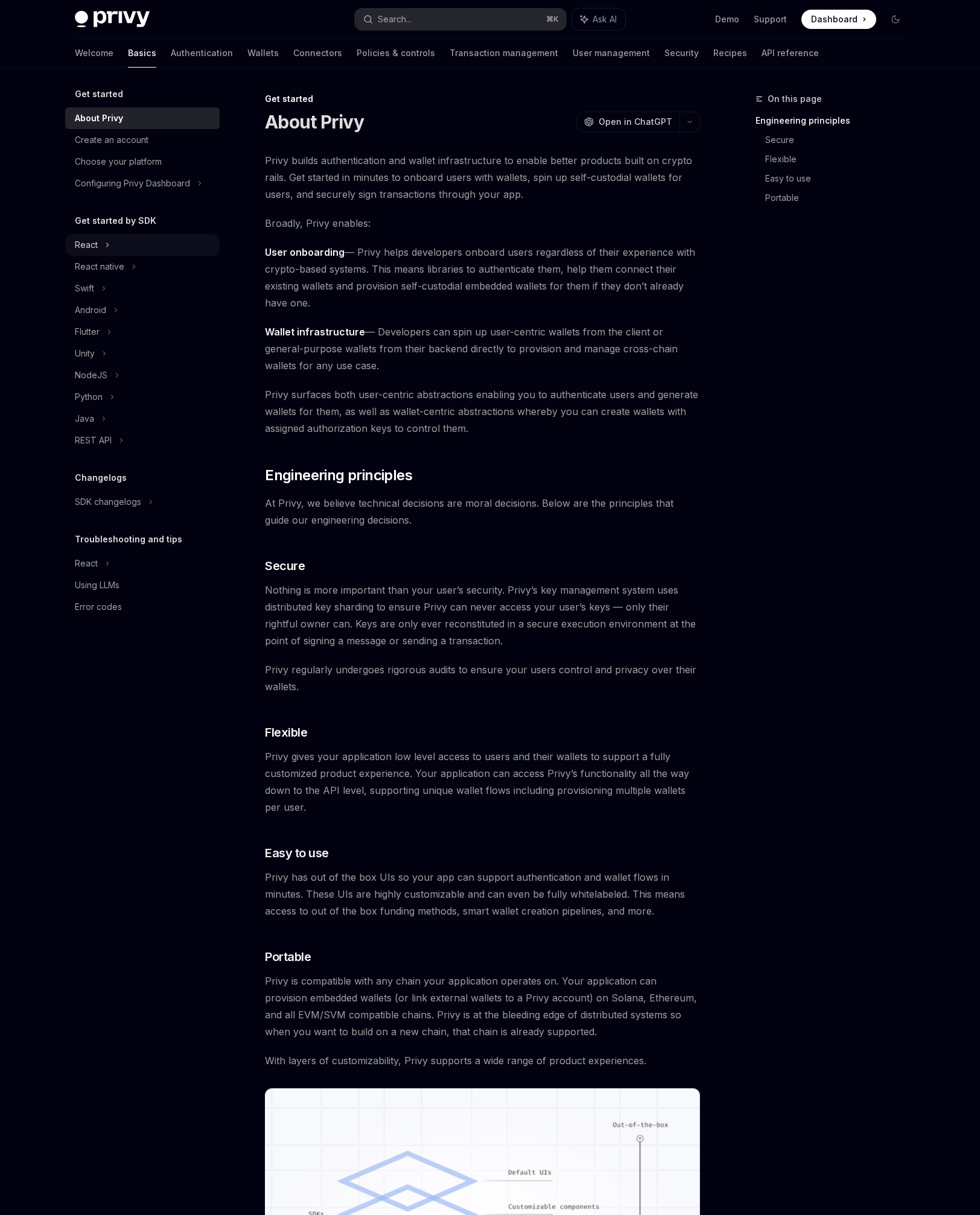
click at [145, 247] on div "React" at bounding box center [142, 245] width 154 height 22
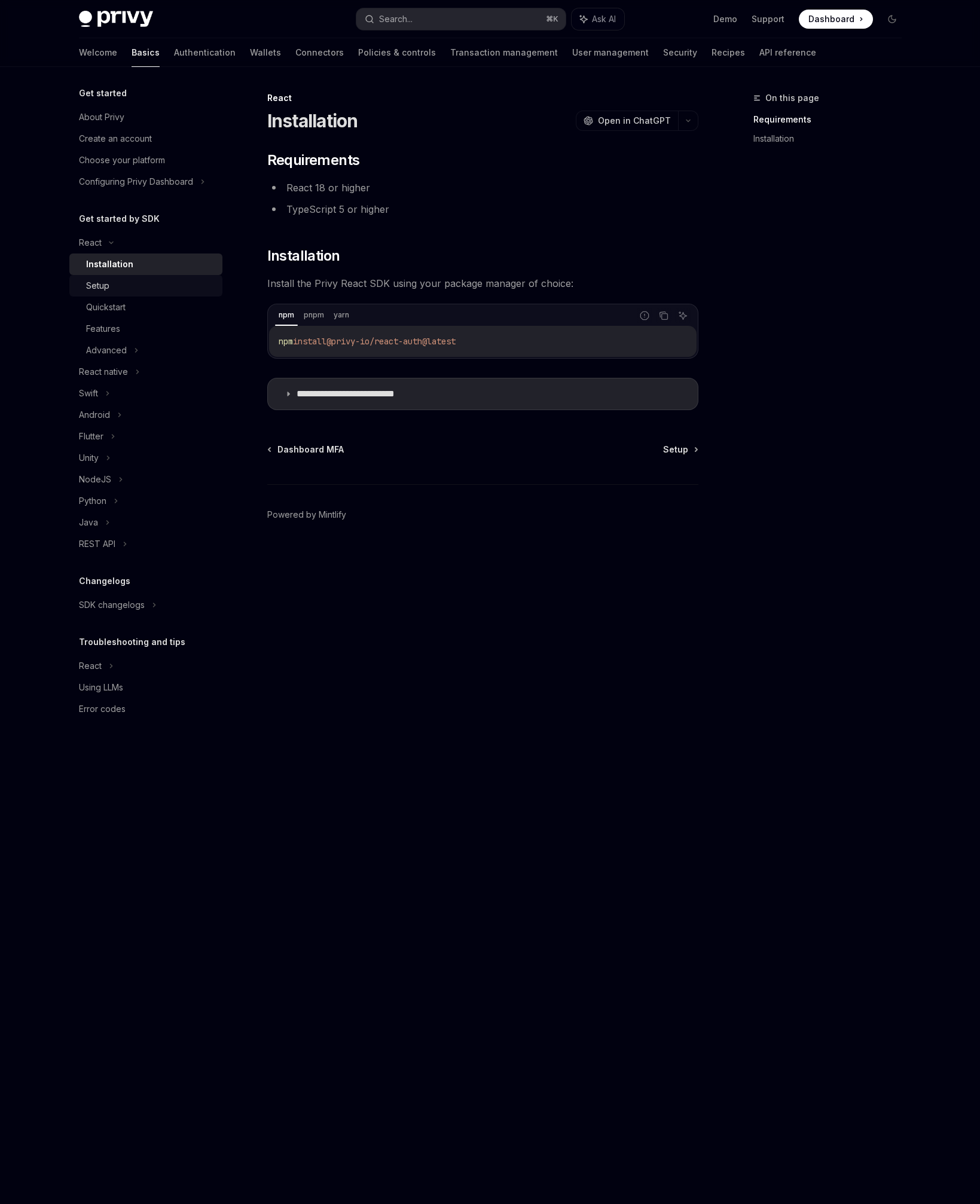
click at [159, 285] on div "Setup" at bounding box center [151, 286] width 129 height 14
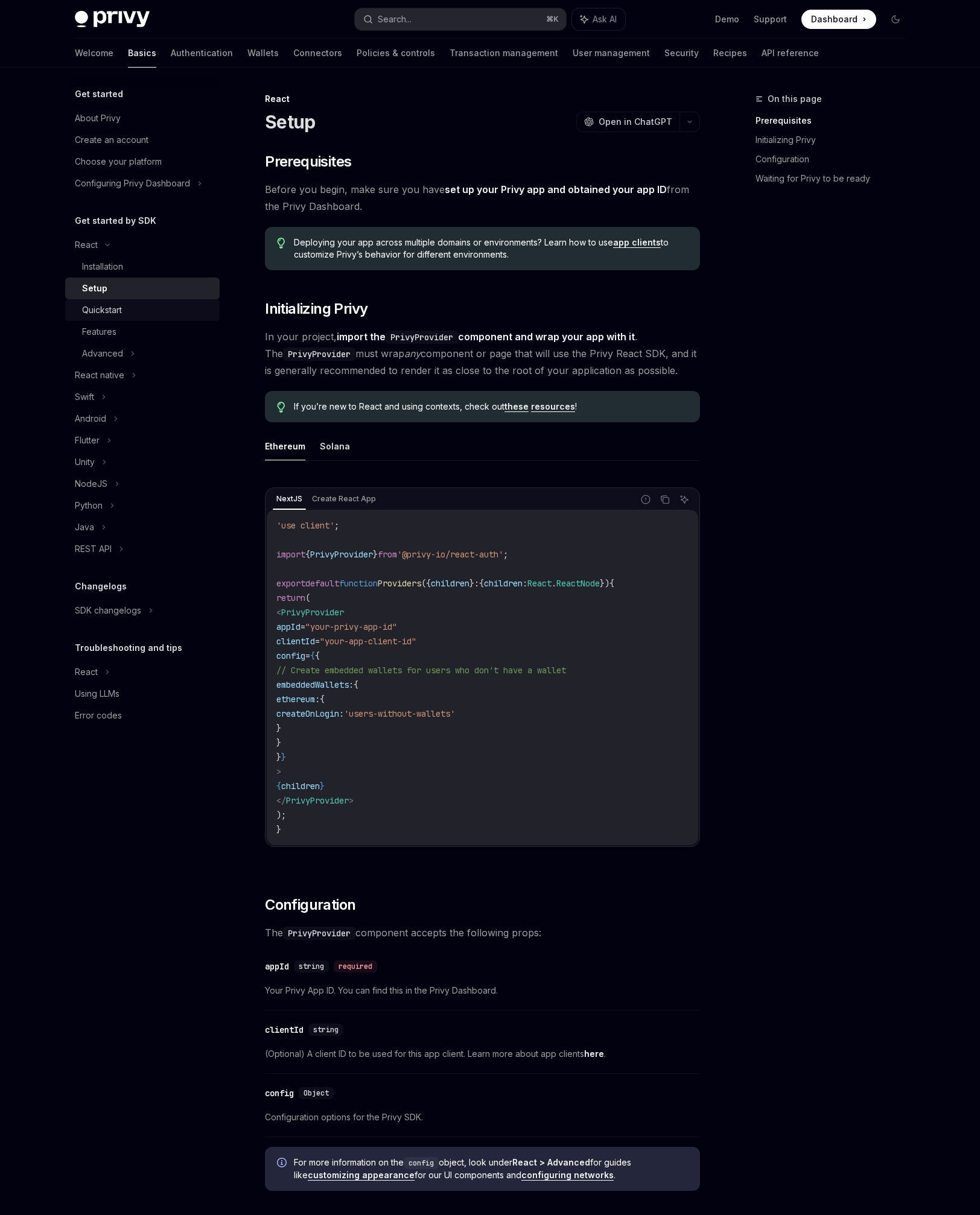
click at [163, 307] on div "Quickstart" at bounding box center [147, 310] width 130 height 15
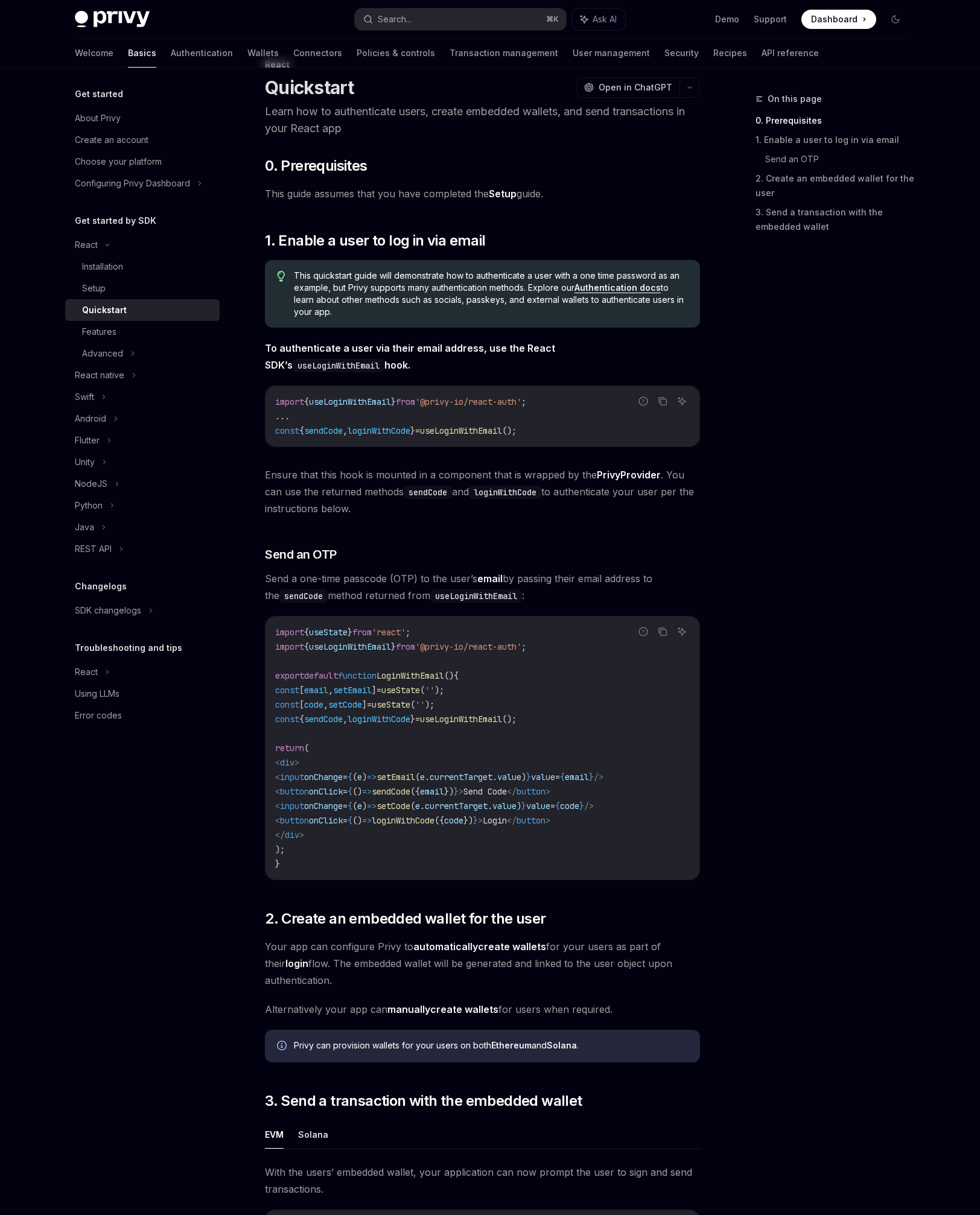
scroll to position [73, 0]
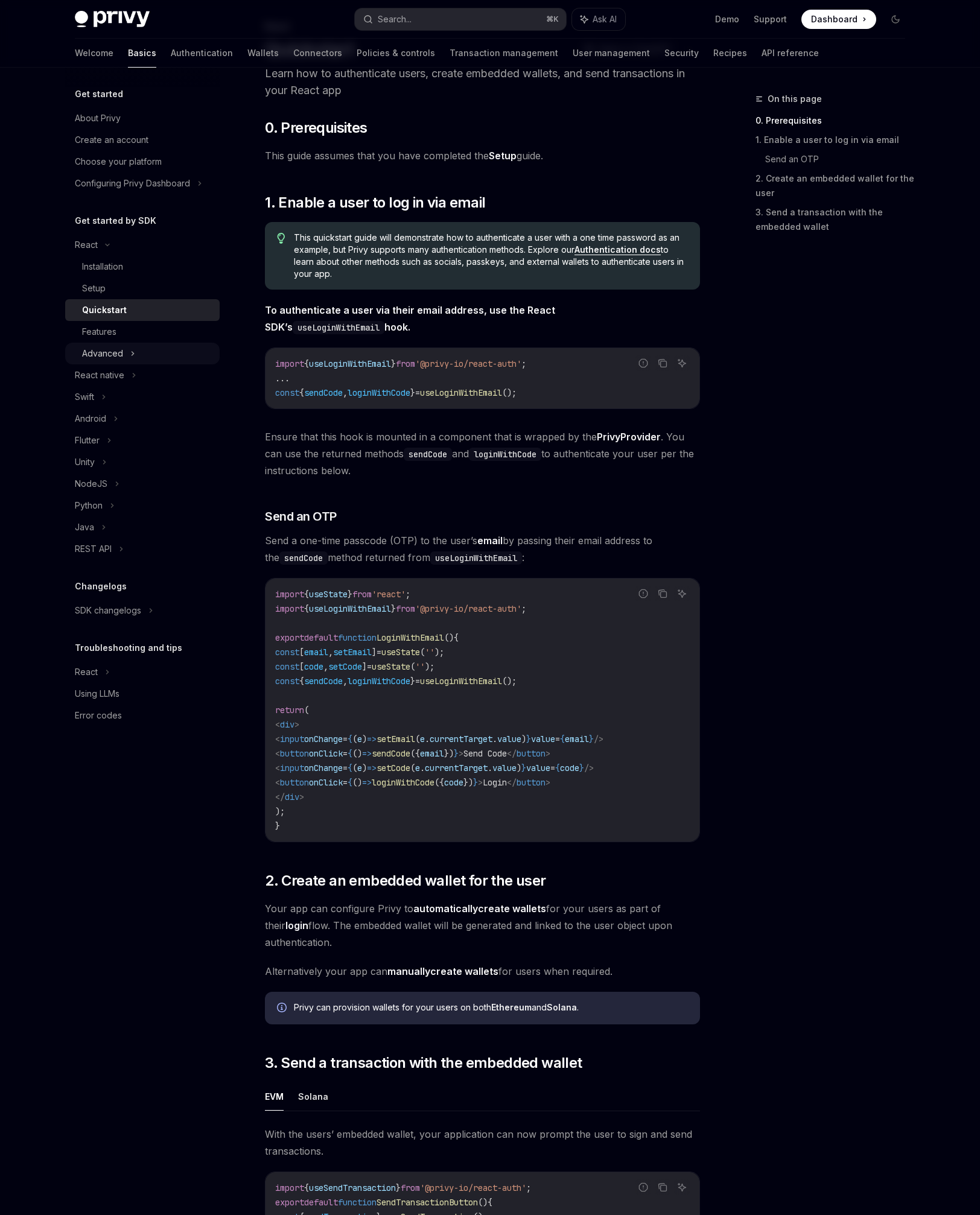
click at [164, 357] on div "Advanced" at bounding box center [142, 353] width 154 height 22
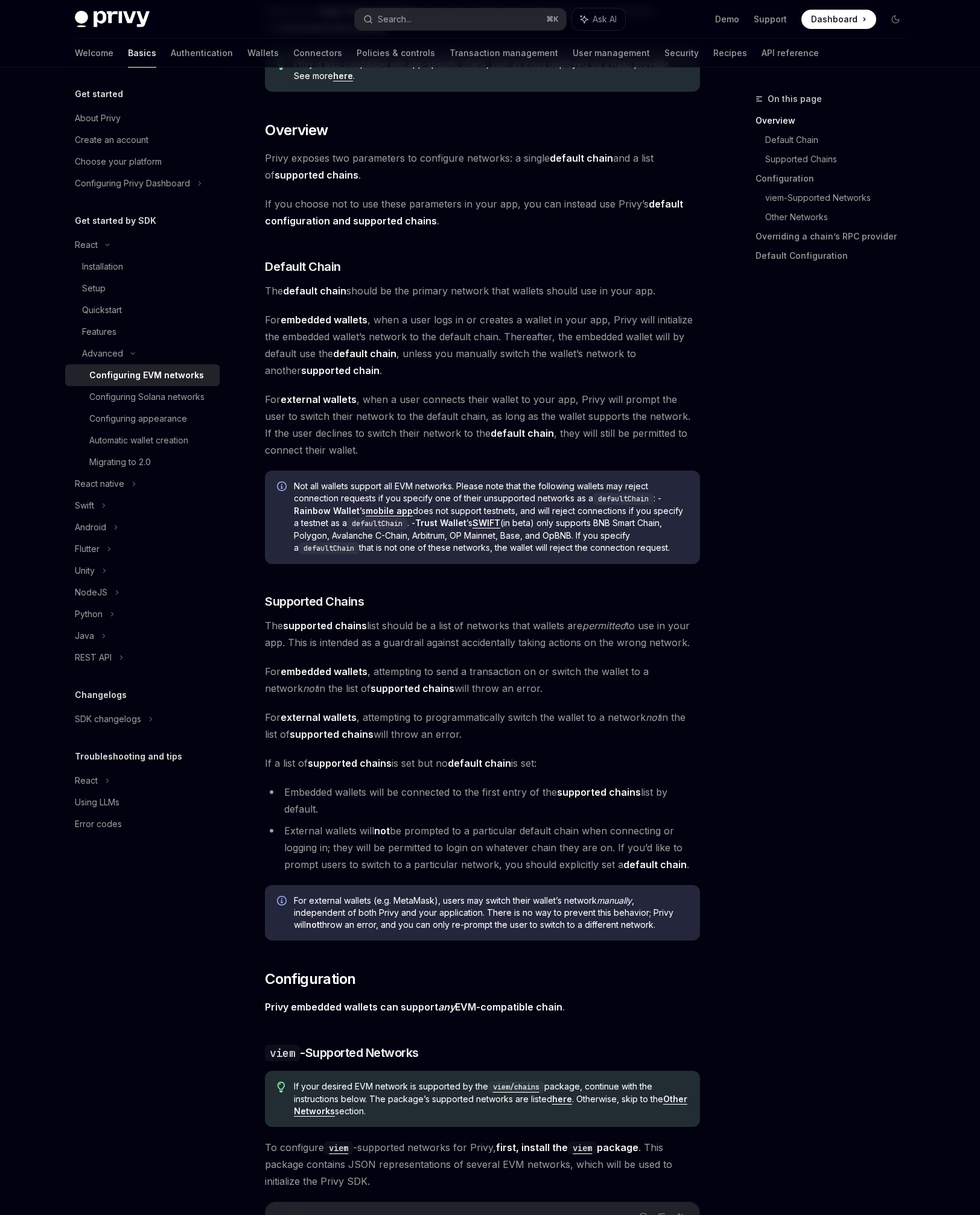
scroll to position [230, 0]
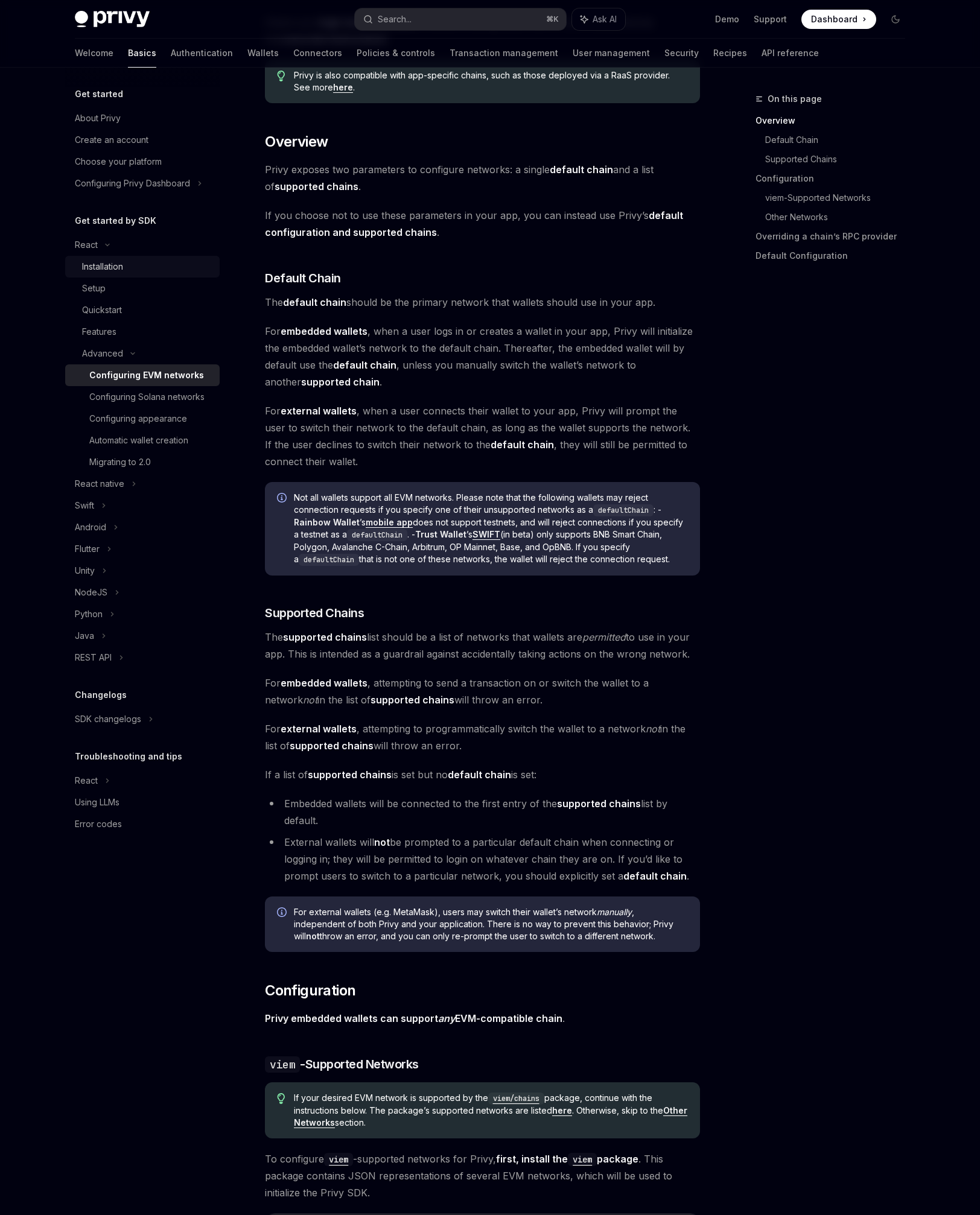
click at [103, 268] on div "Installation" at bounding box center [103, 267] width 41 height 15
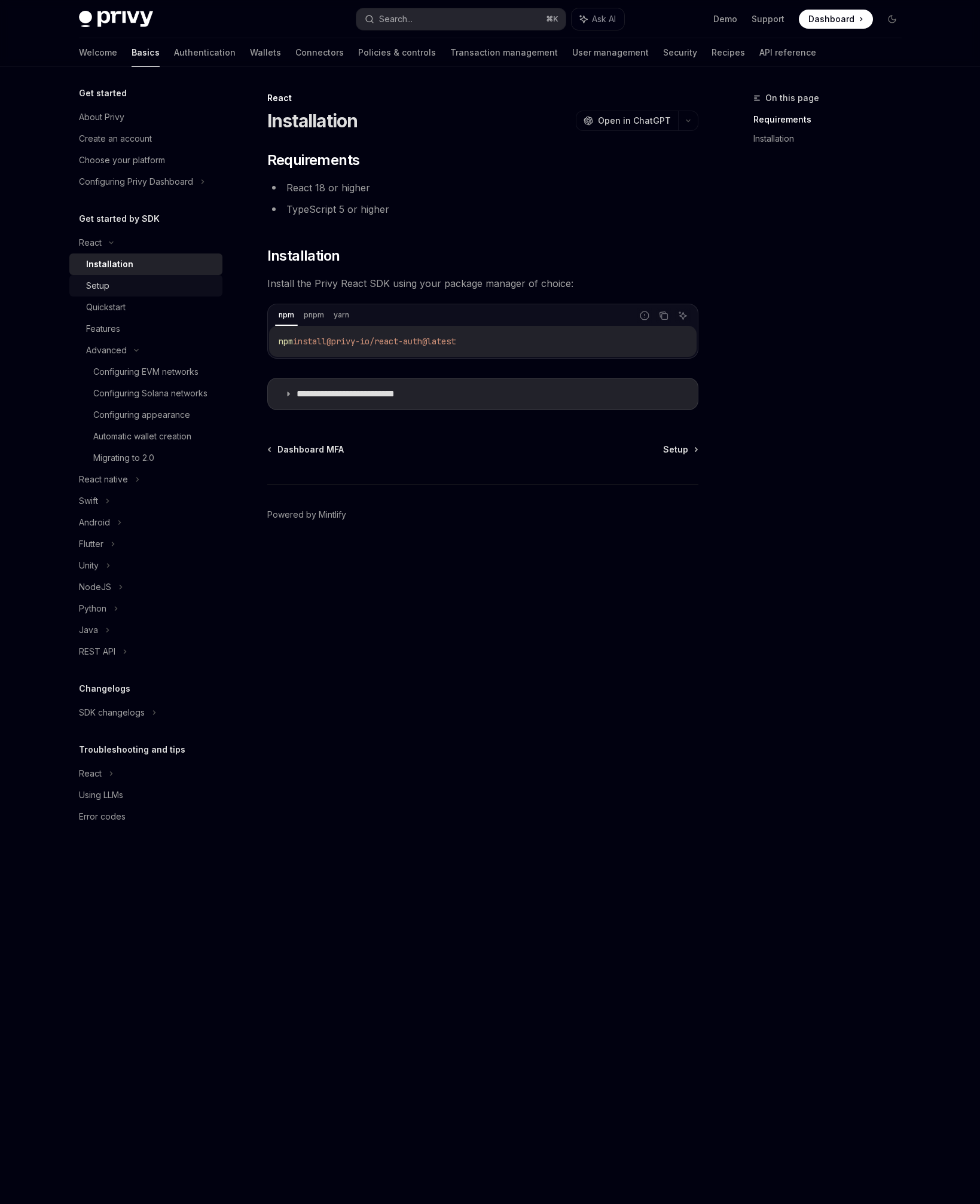
click at [133, 290] on div "Setup" at bounding box center [151, 286] width 129 height 14
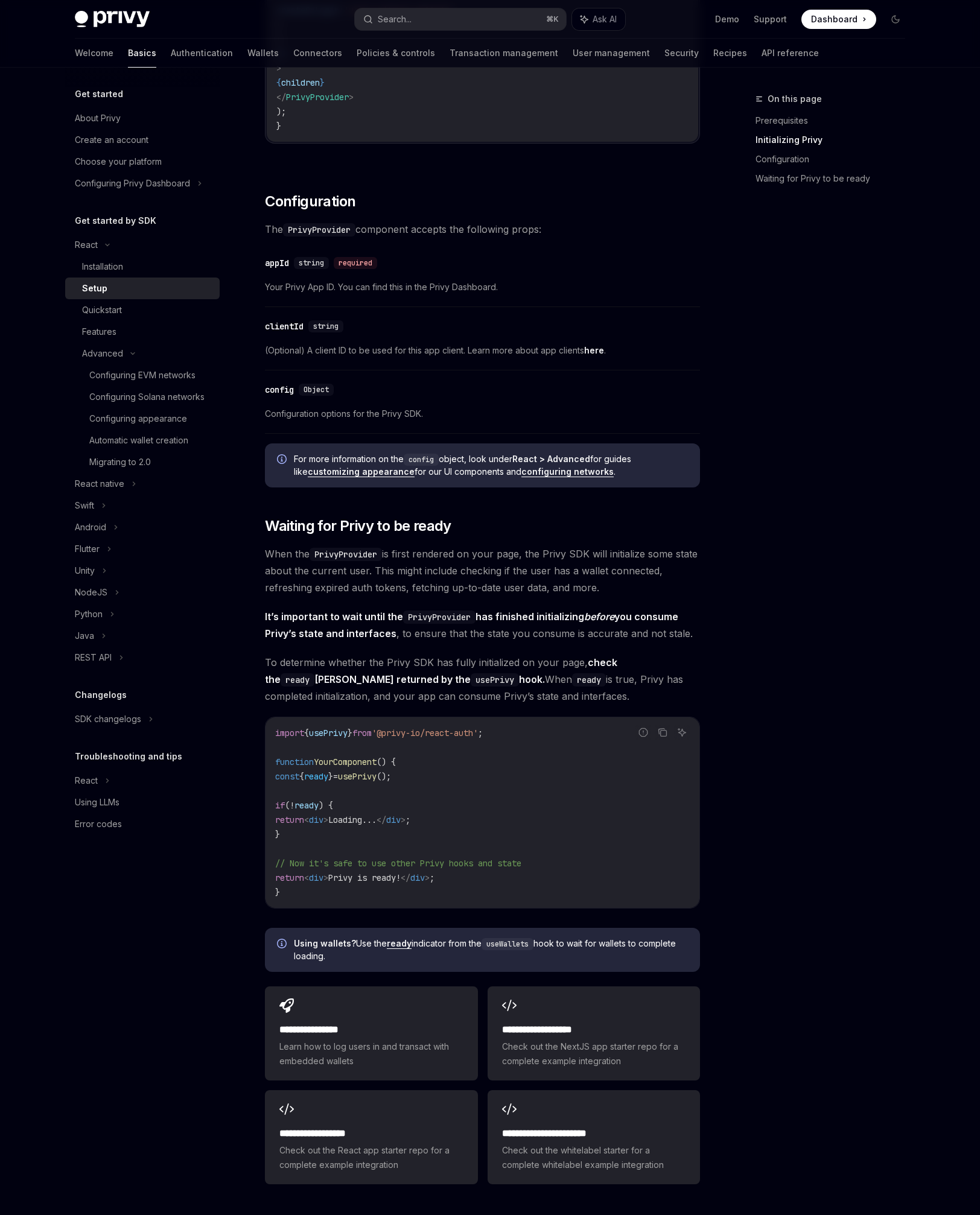
scroll to position [761, 0]
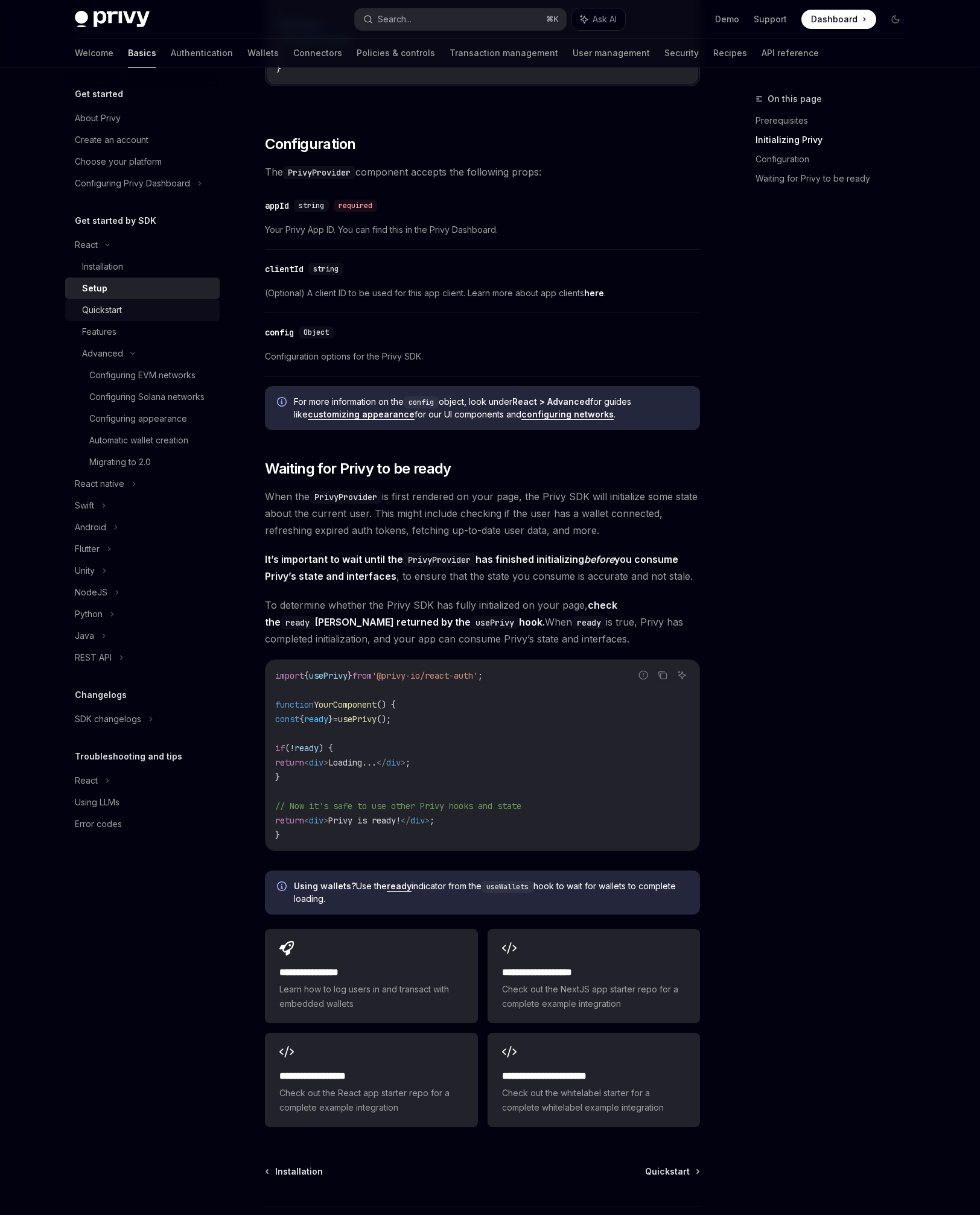
click at [175, 317] on div "Quickstart" at bounding box center [147, 310] width 130 height 15
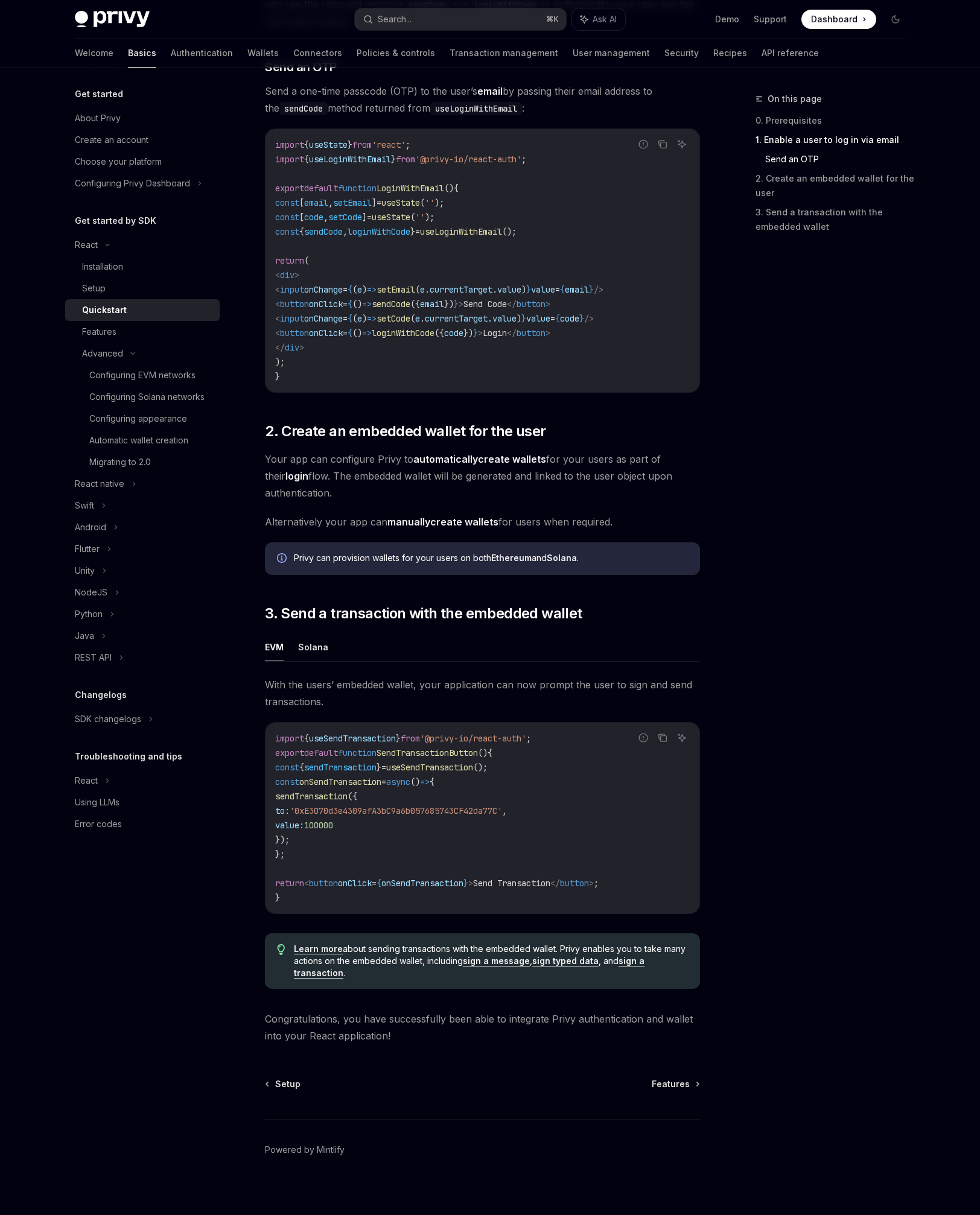
scroll to position [536, 0]
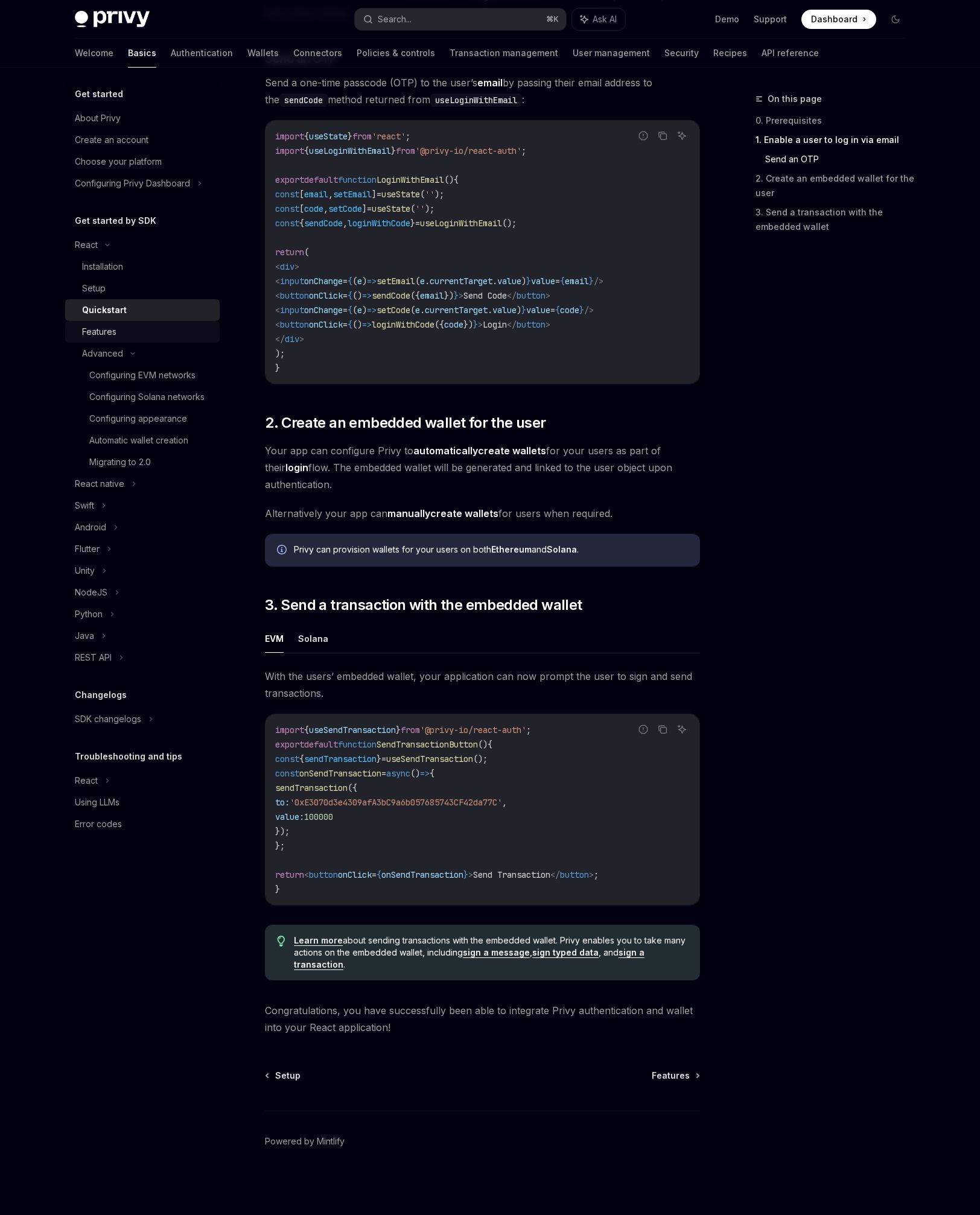
click at [146, 336] on div "Features" at bounding box center [147, 332] width 130 height 15
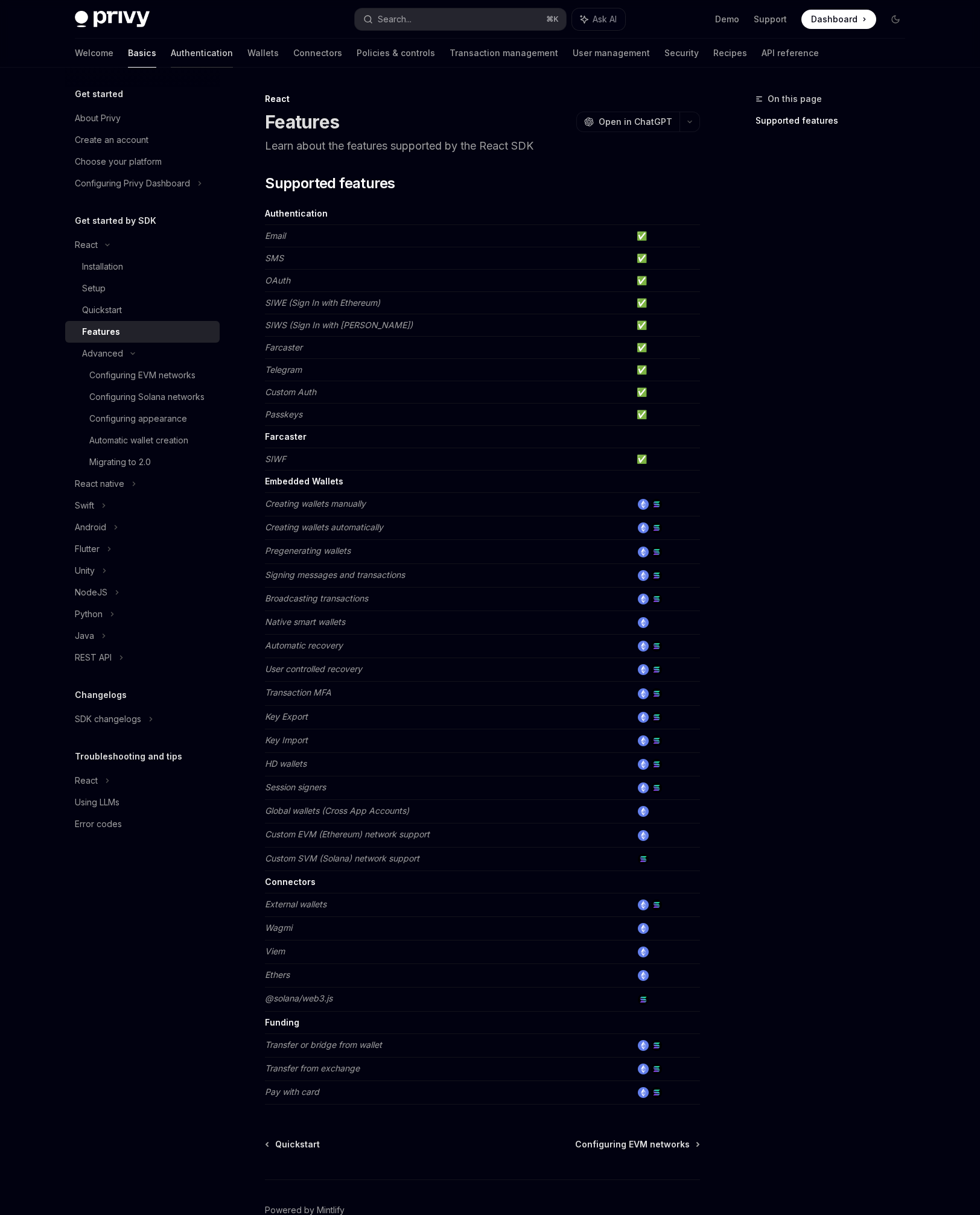
click at [170, 57] on link "Authentication" at bounding box center [201, 53] width 62 height 29
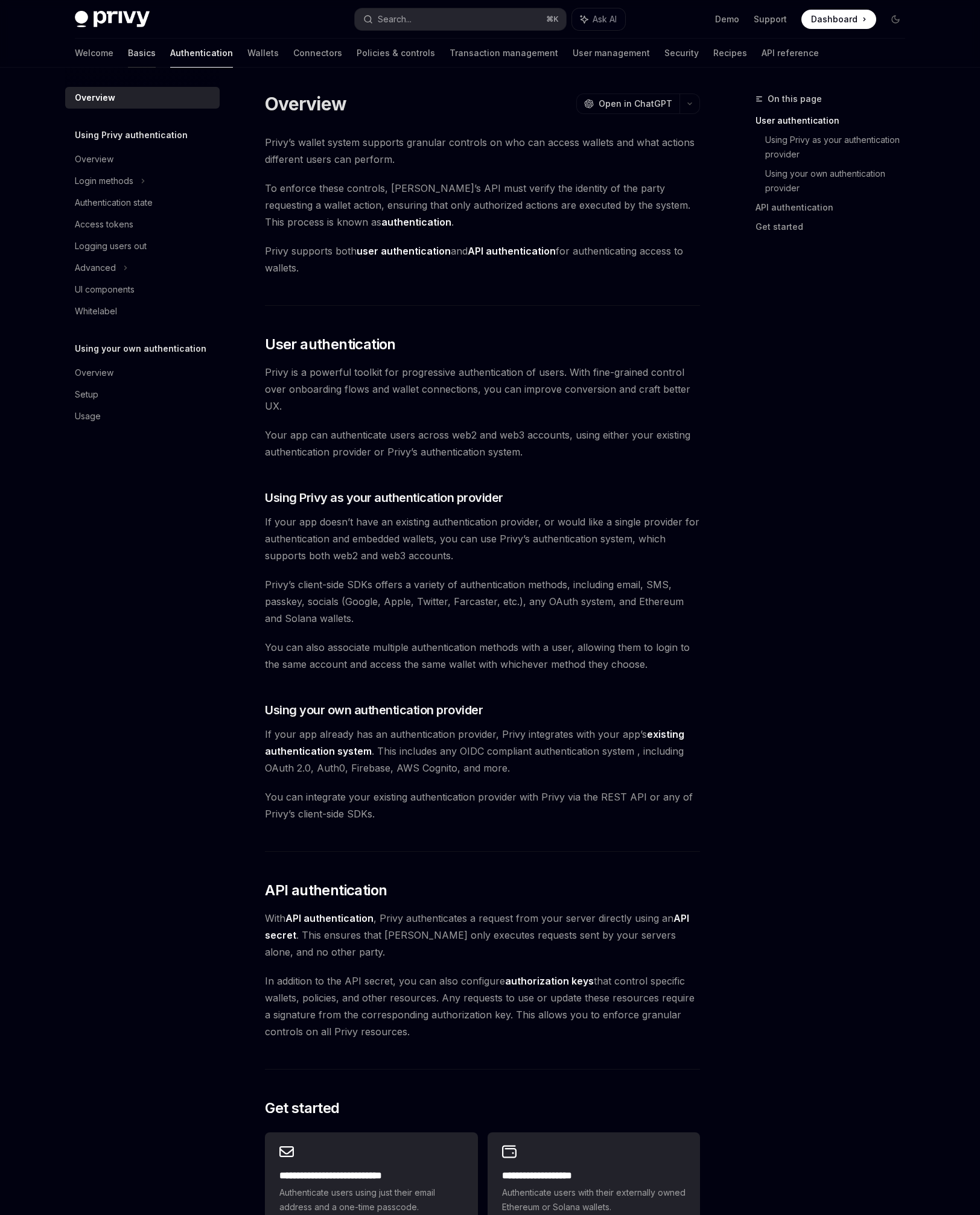
click at [128, 56] on link "Basics" at bounding box center [141, 53] width 27 height 29
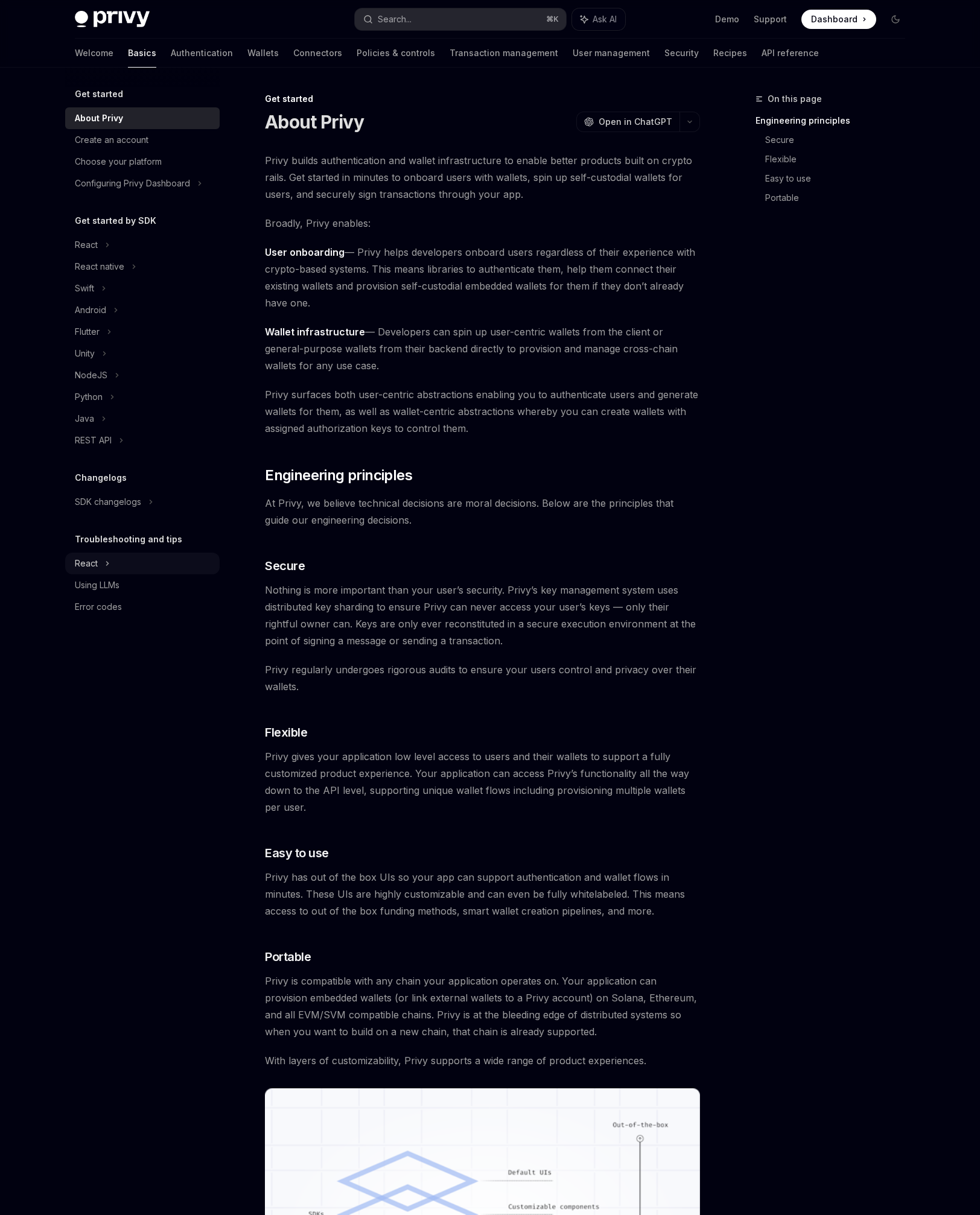
click at [189, 559] on div "React" at bounding box center [142, 563] width 154 height 22
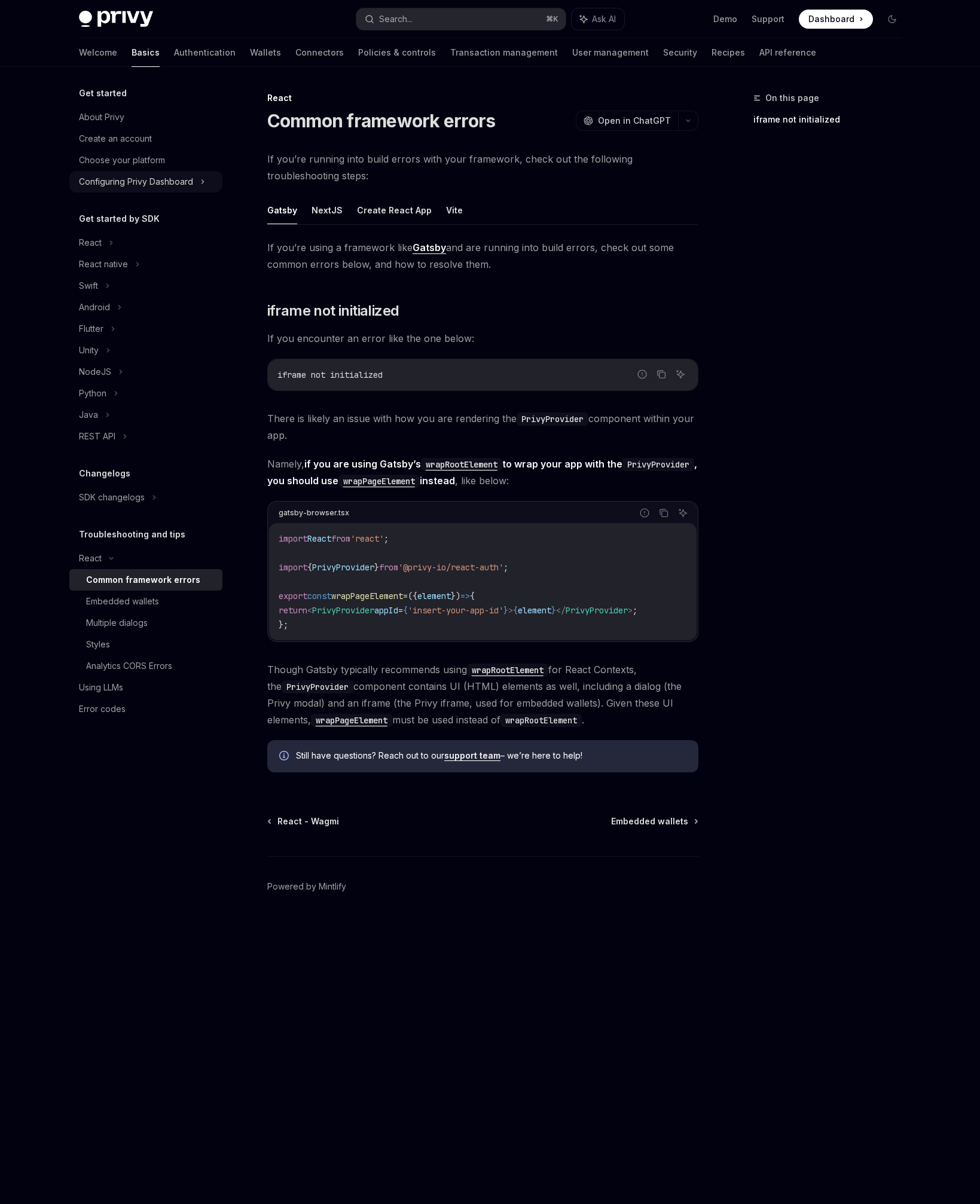
click at [154, 183] on div "Configuring Privy Dashboard" at bounding box center [136, 182] width 114 height 14
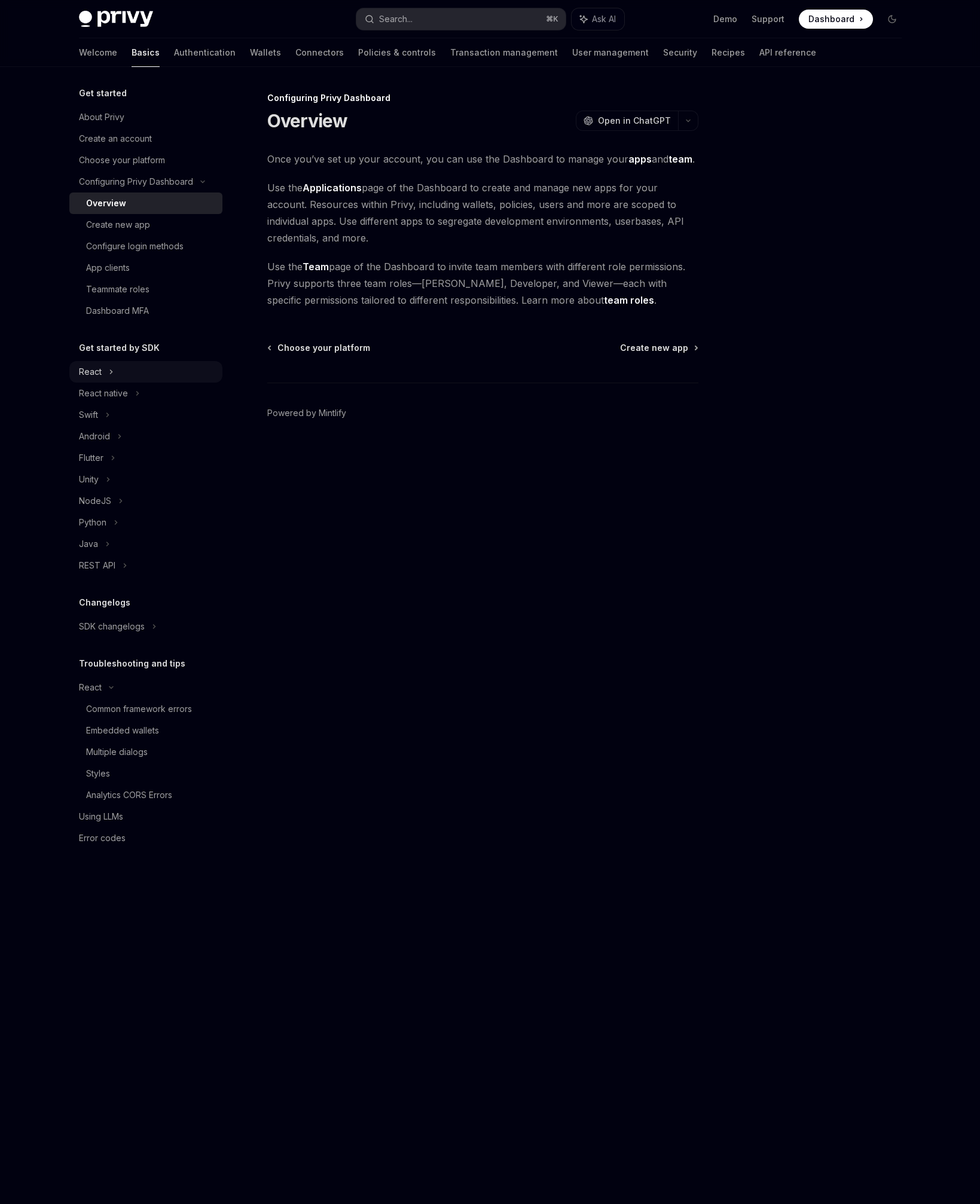
click at [155, 371] on div "React" at bounding box center [146, 371] width 153 height 22
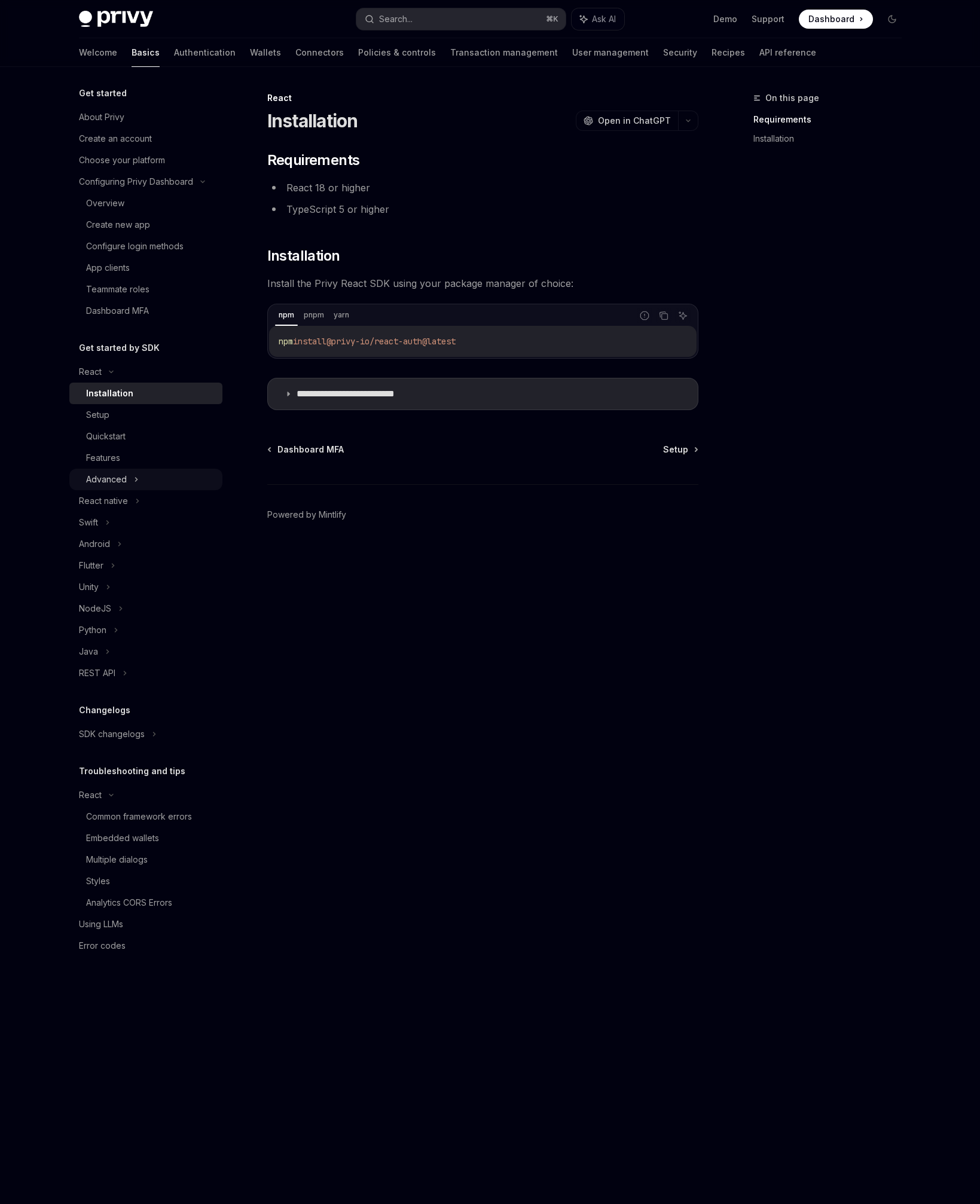
click at [169, 473] on div "Advanced" at bounding box center [146, 480] width 153 height 22
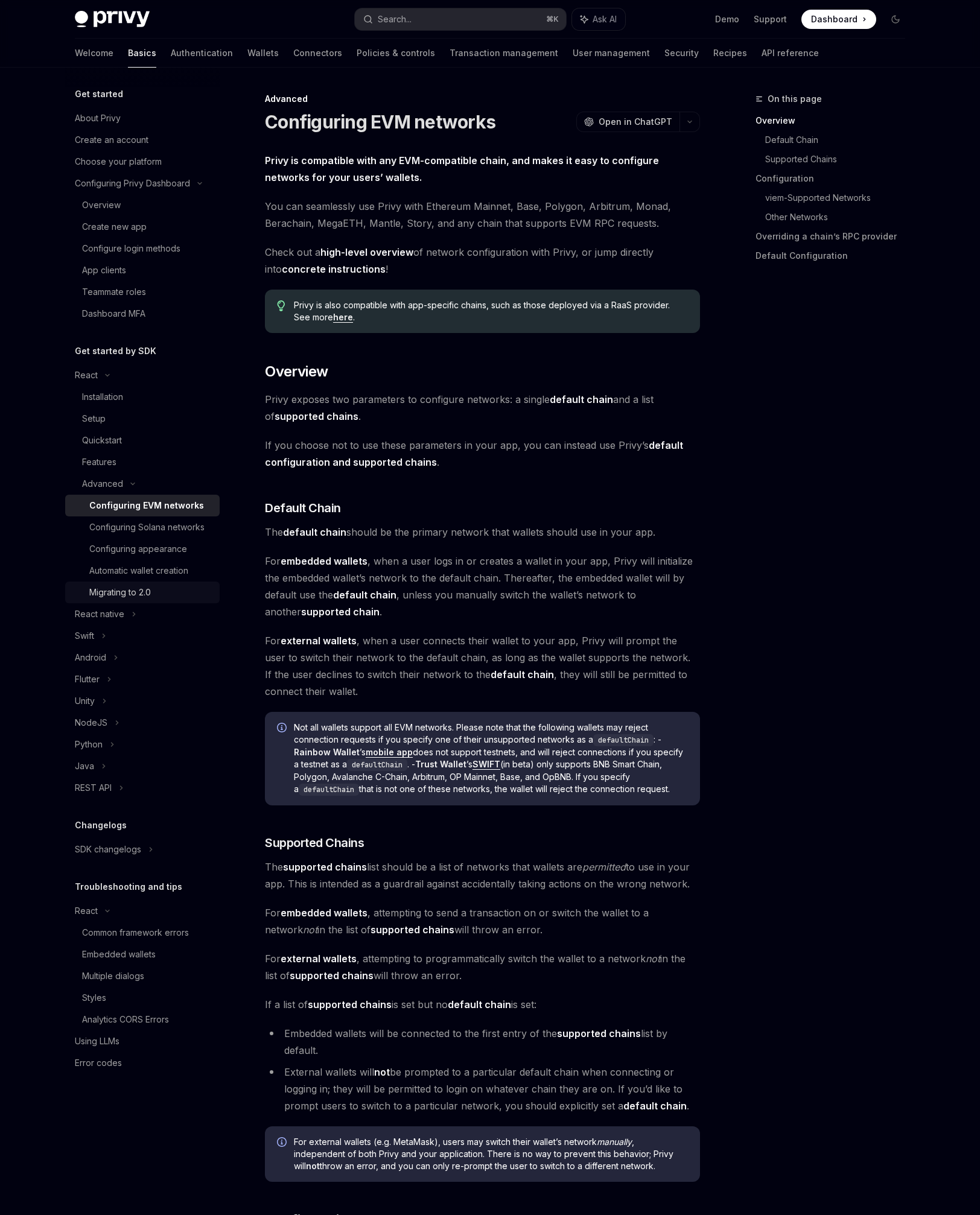
click at [174, 593] on div "Migrating to 2.0" at bounding box center [151, 593] width 123 height 15
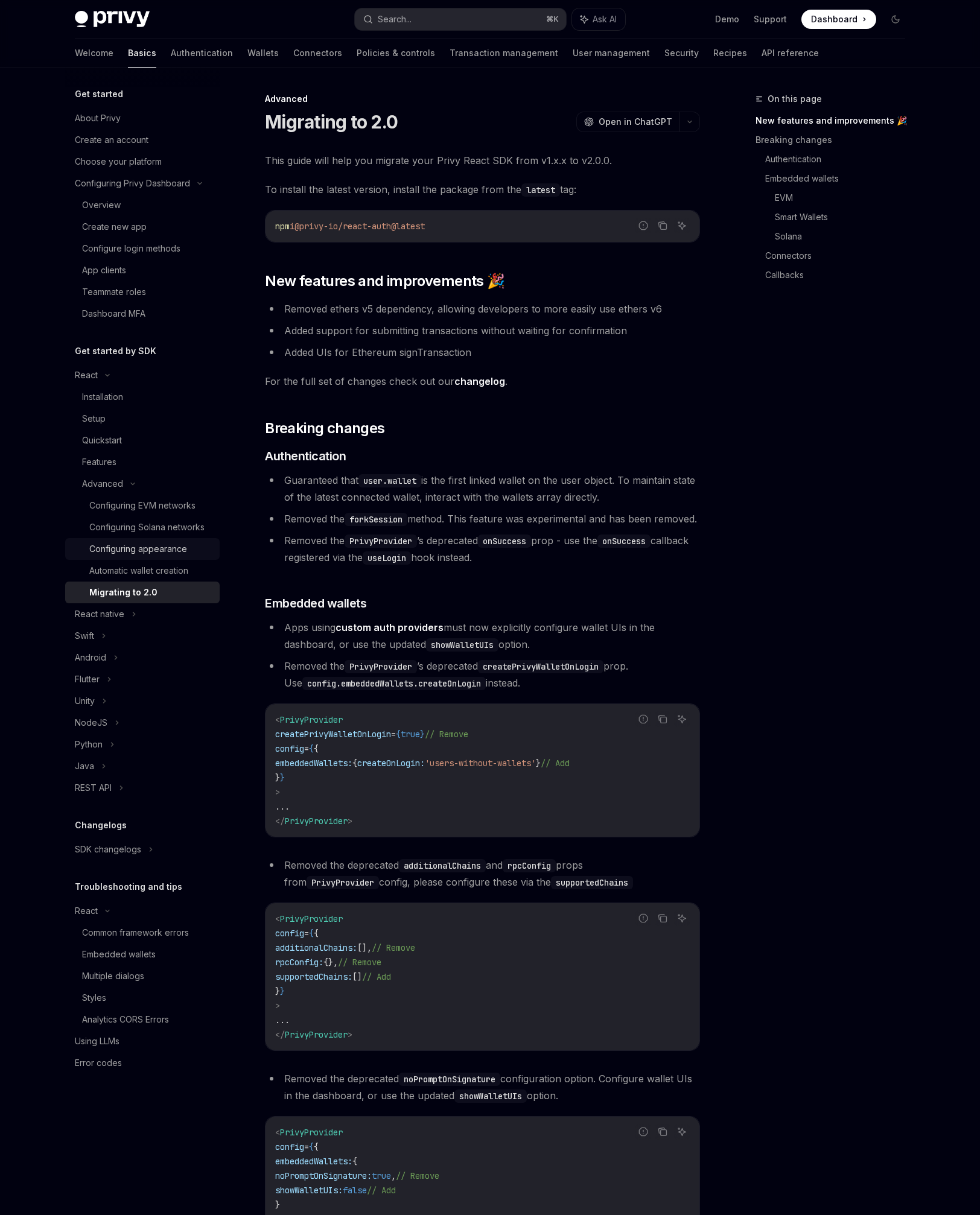
click at [179, 543] on div "Configuring appearance" at bounding box center [138, 549] width 98 height 15
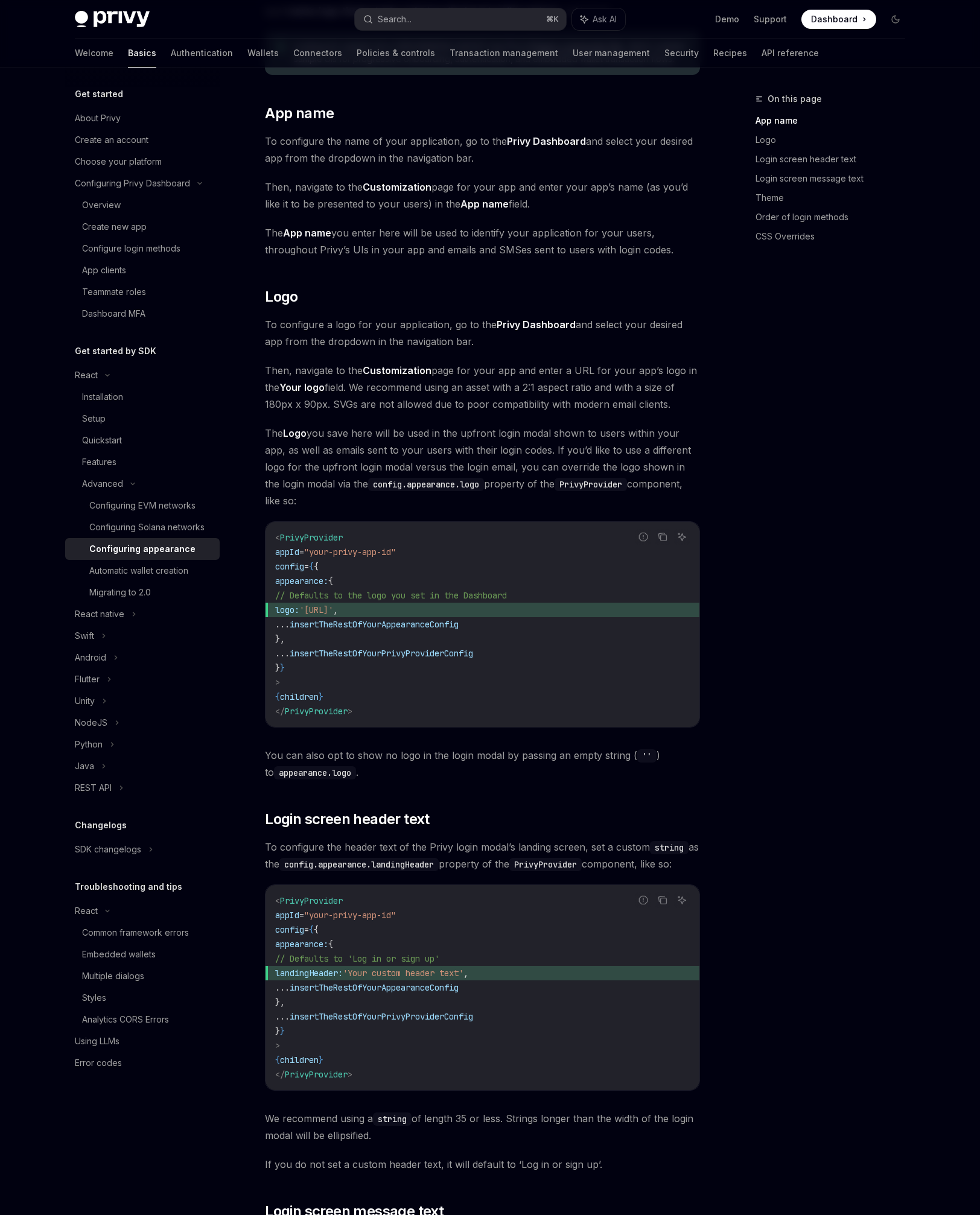
scroll to position [220, 0]
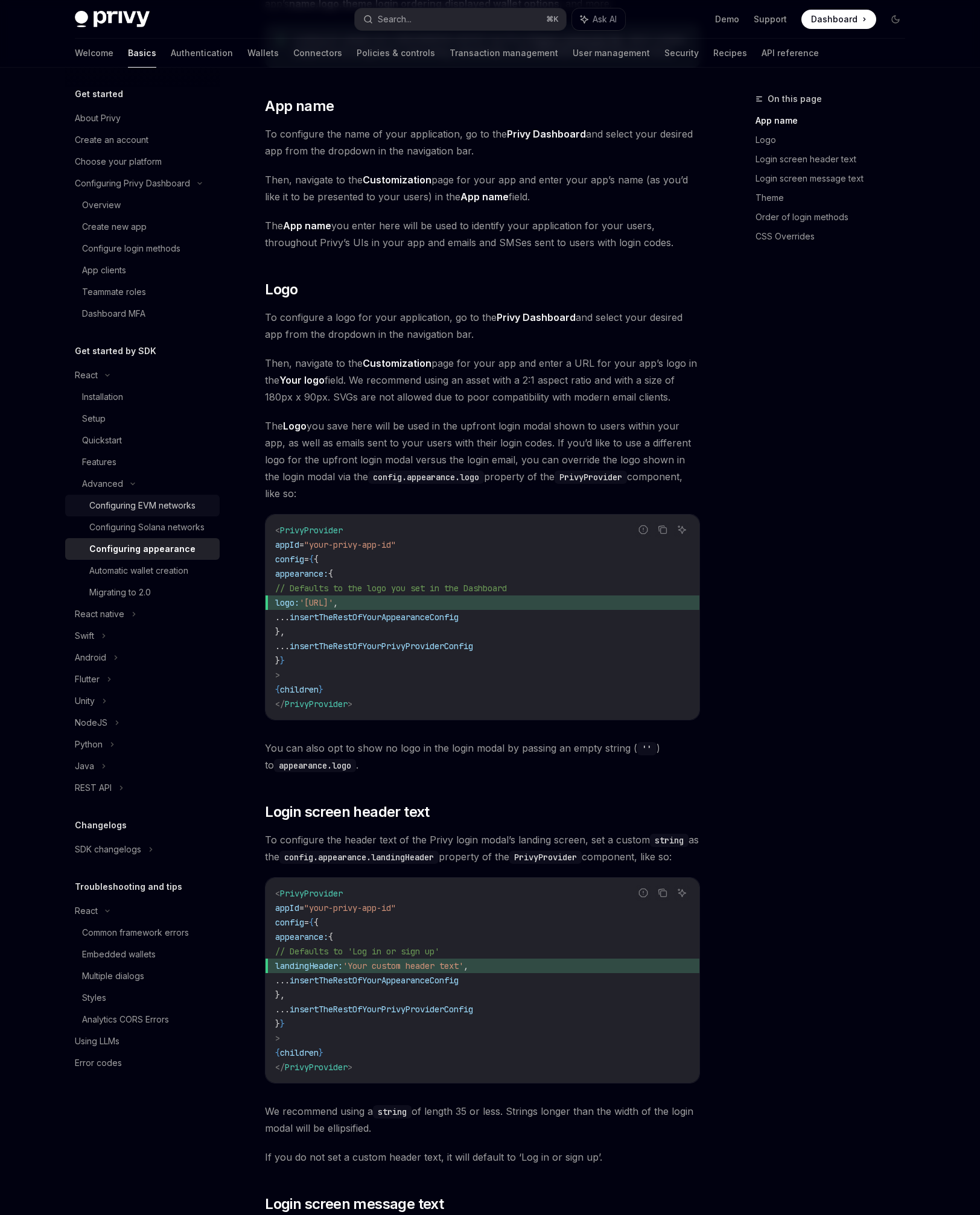
click at [107, 505] on div "Configuring EVM networks" at bounding box center [142, 506] width 106 height 15
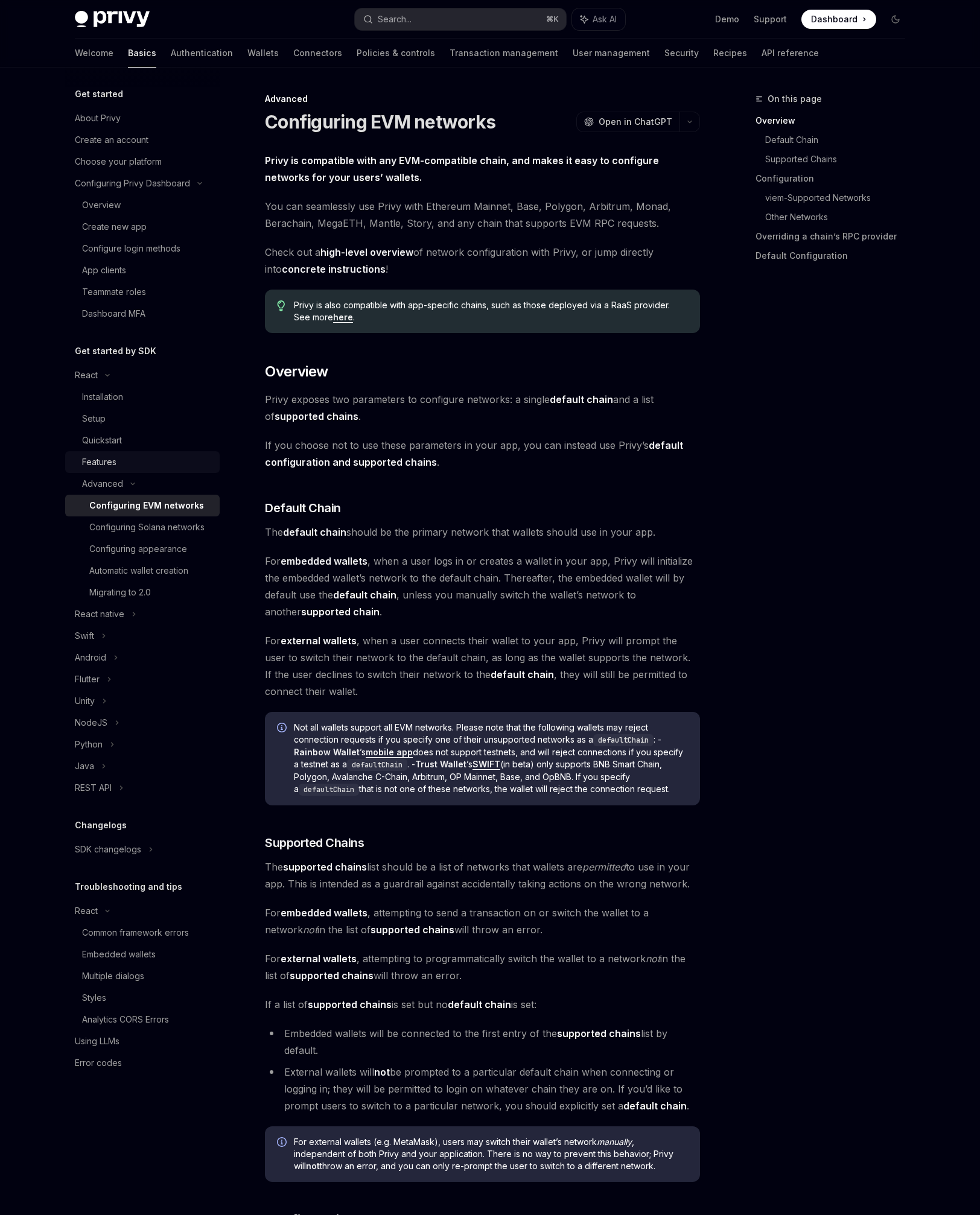
click at [118, 461] on div "Features" at bounding box center [147, 462] width 130 height 15
type textarea "*"
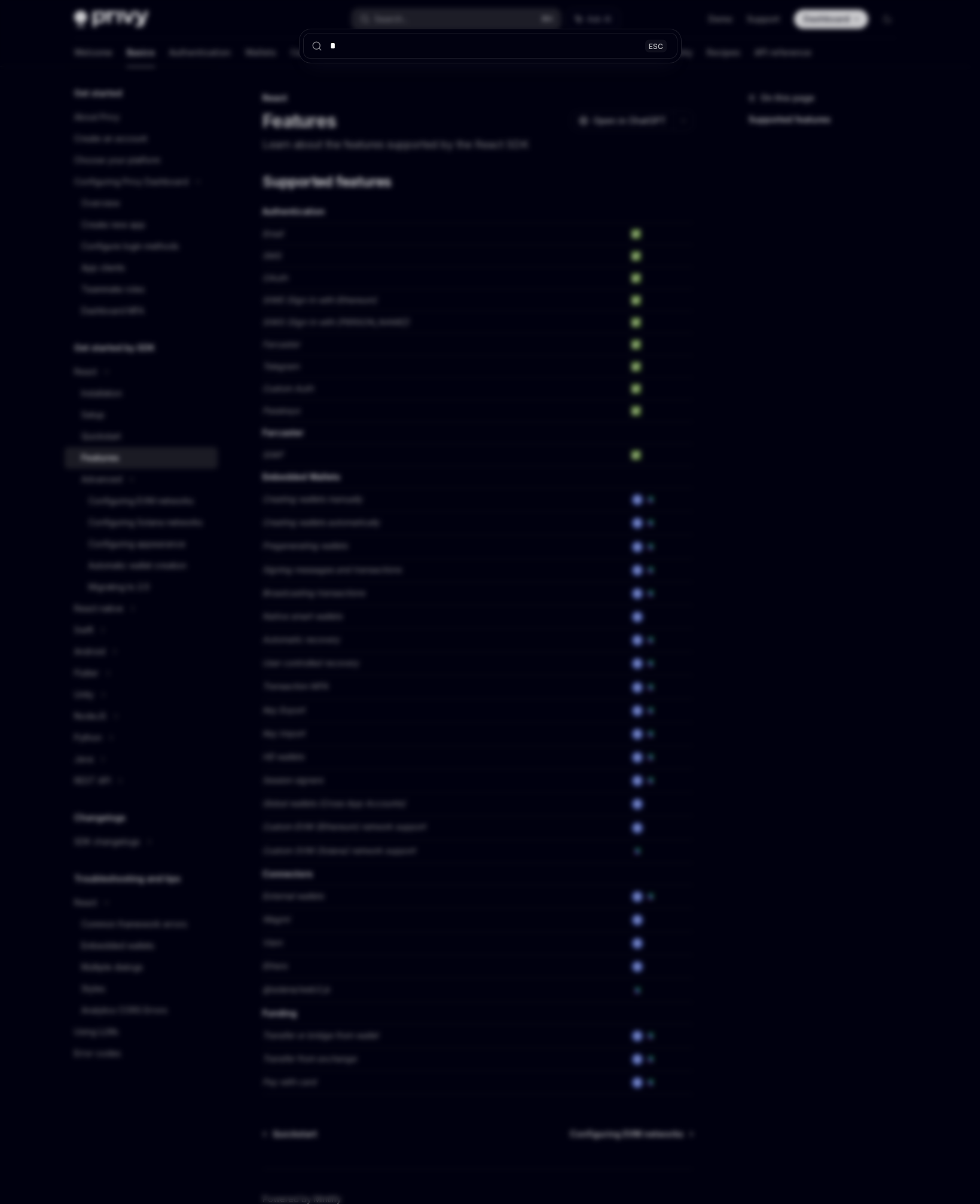
type input "**"
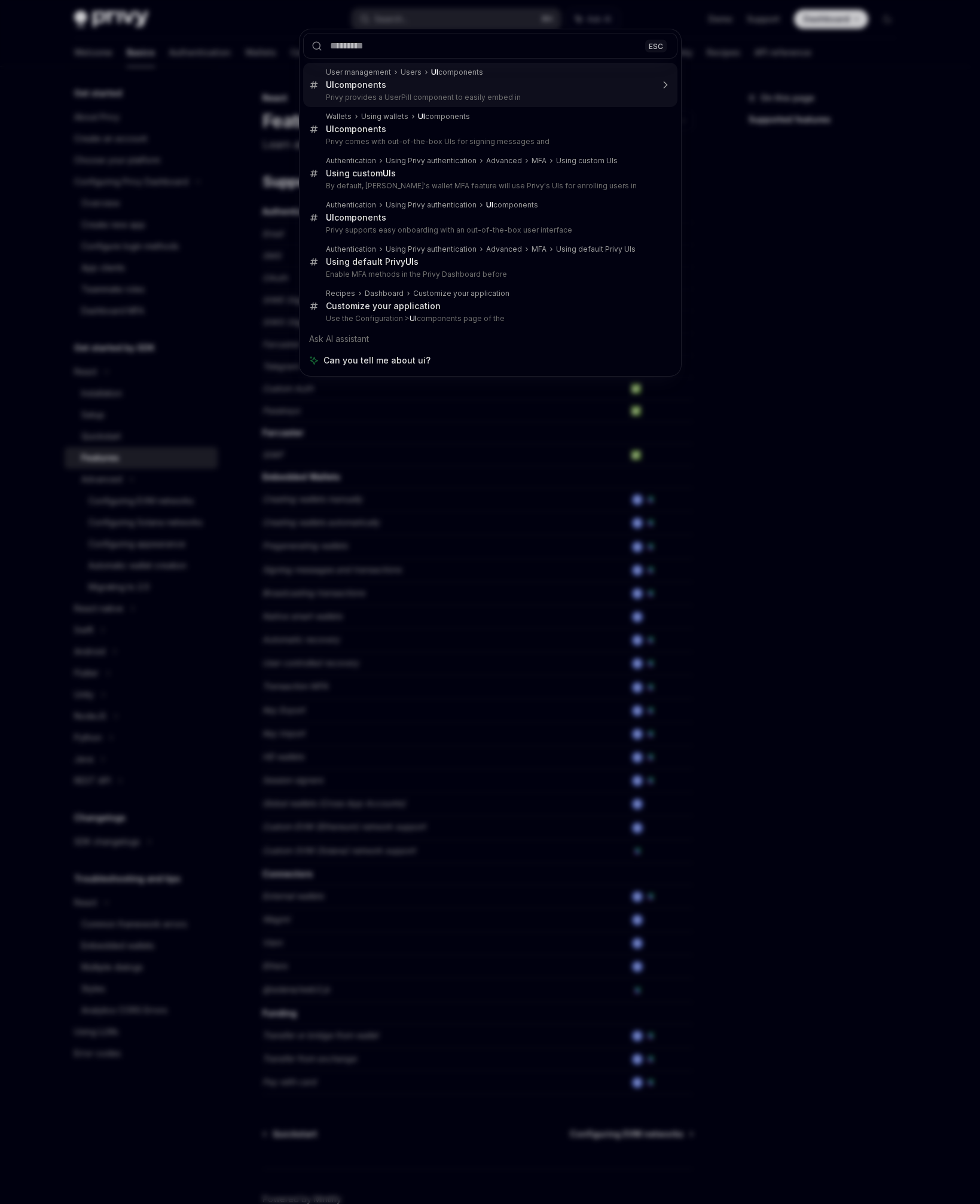
type textarea "*"
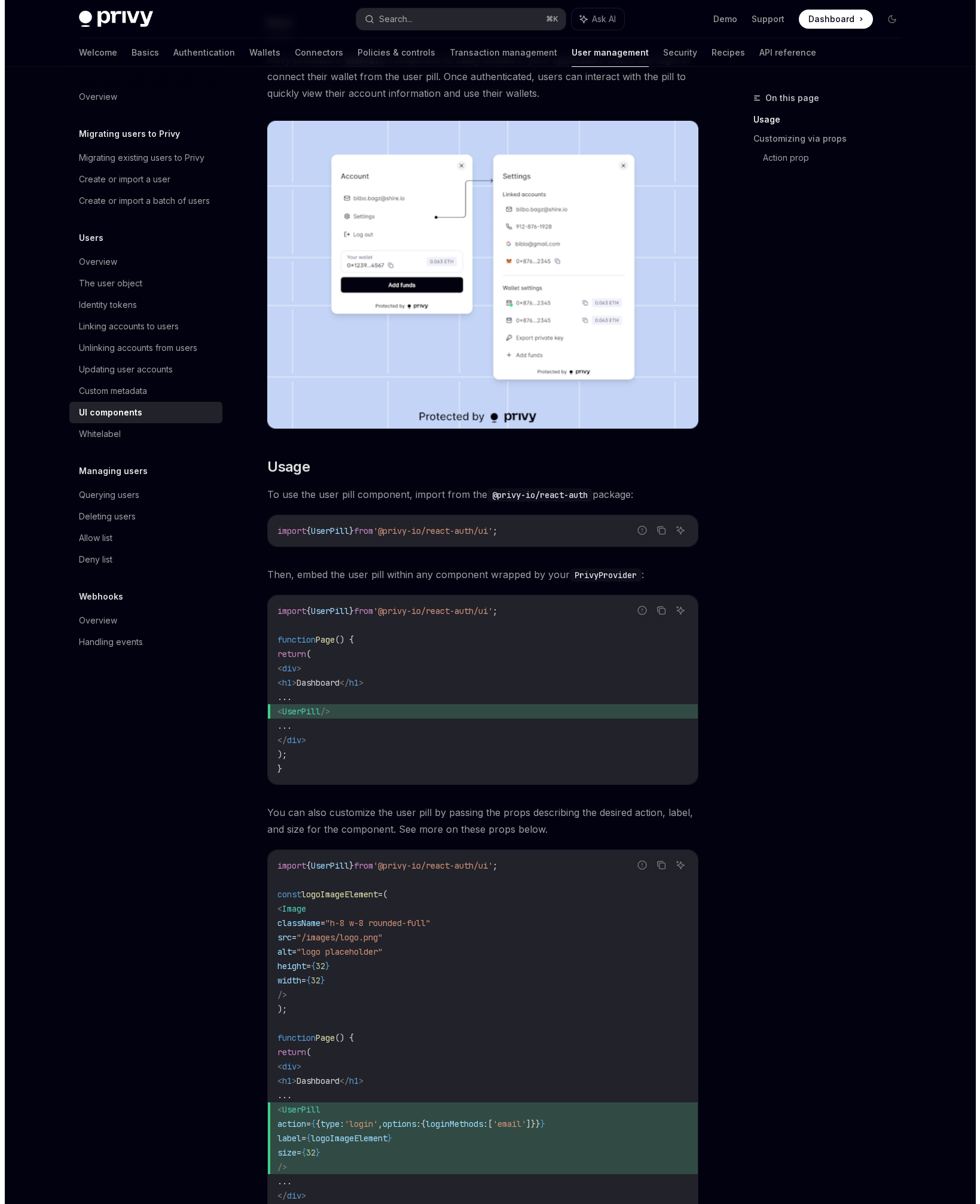
scroll to position [538, 0]
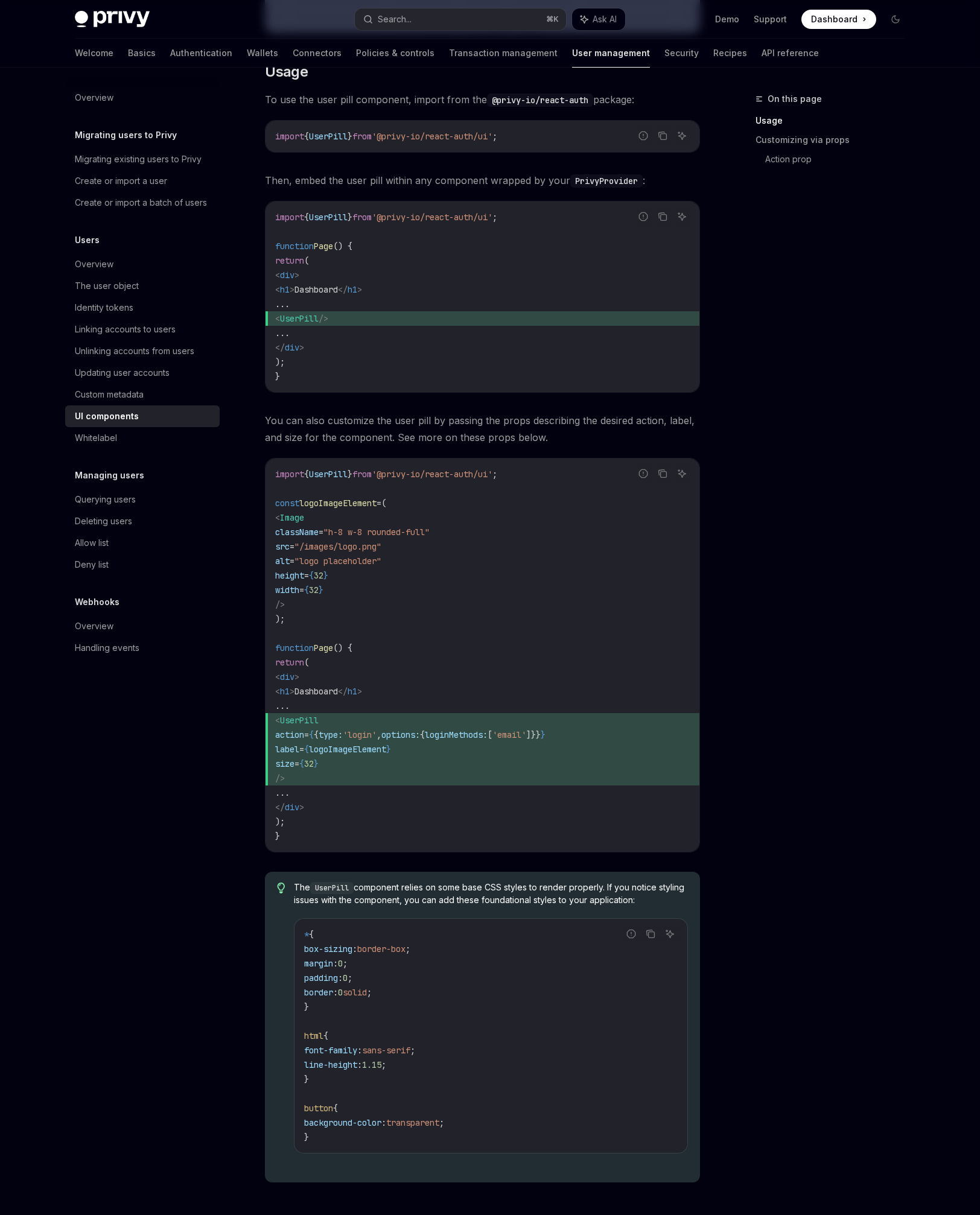
click at [398, 473] on span "'@privy-io/react-auth/ui'" at bounding box center [431, 473] width 120 height 11
click at [444, 36] on div "Privy Docs home page Search... ⌘ K Ask AI Demo Support Dashboard Dashboard Sear…" at bounding box center [490, 19] width 831 height 39
click at [436, 18] on button "Search... ⌘ K" at bounding box center [460, 19] width 211 height 22
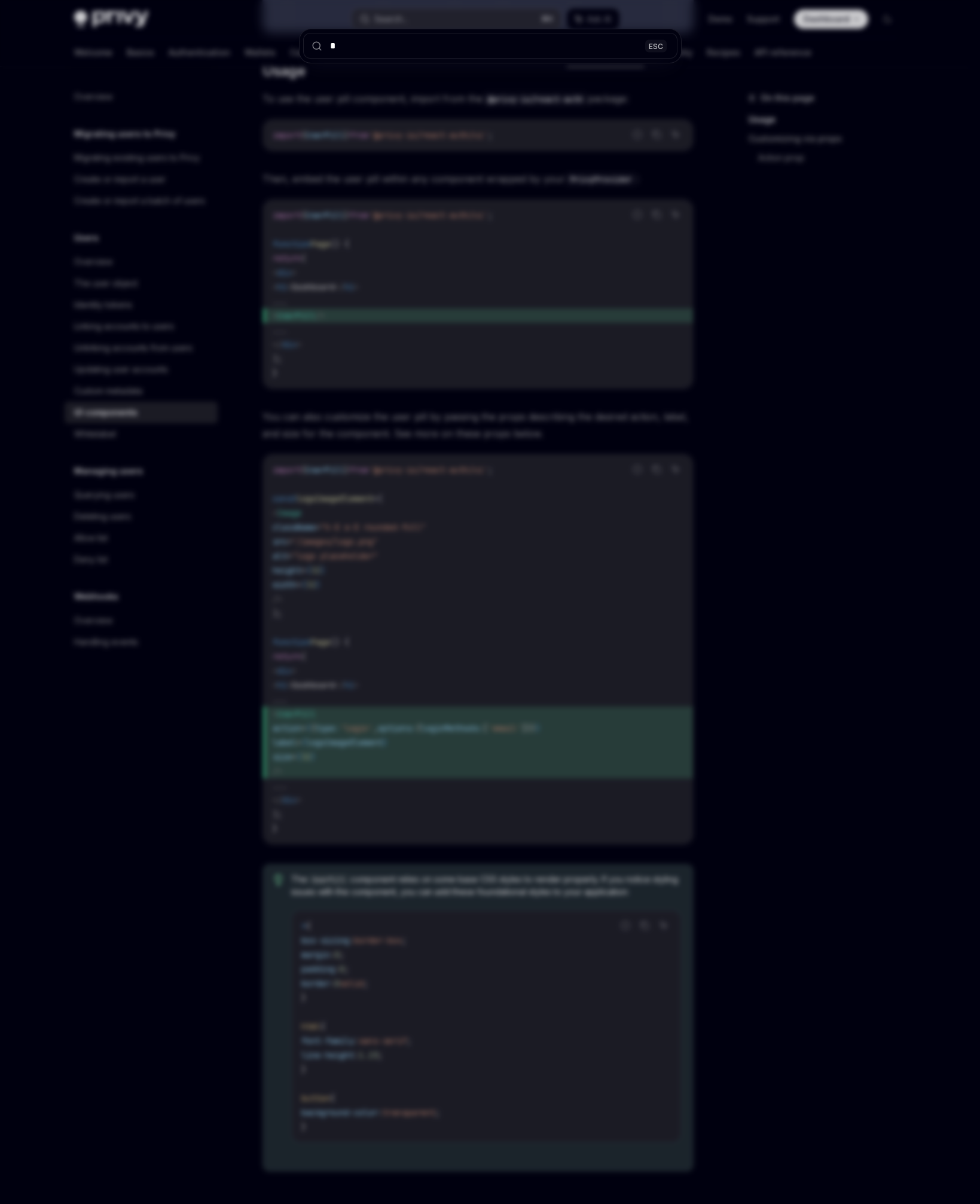
type input "**"
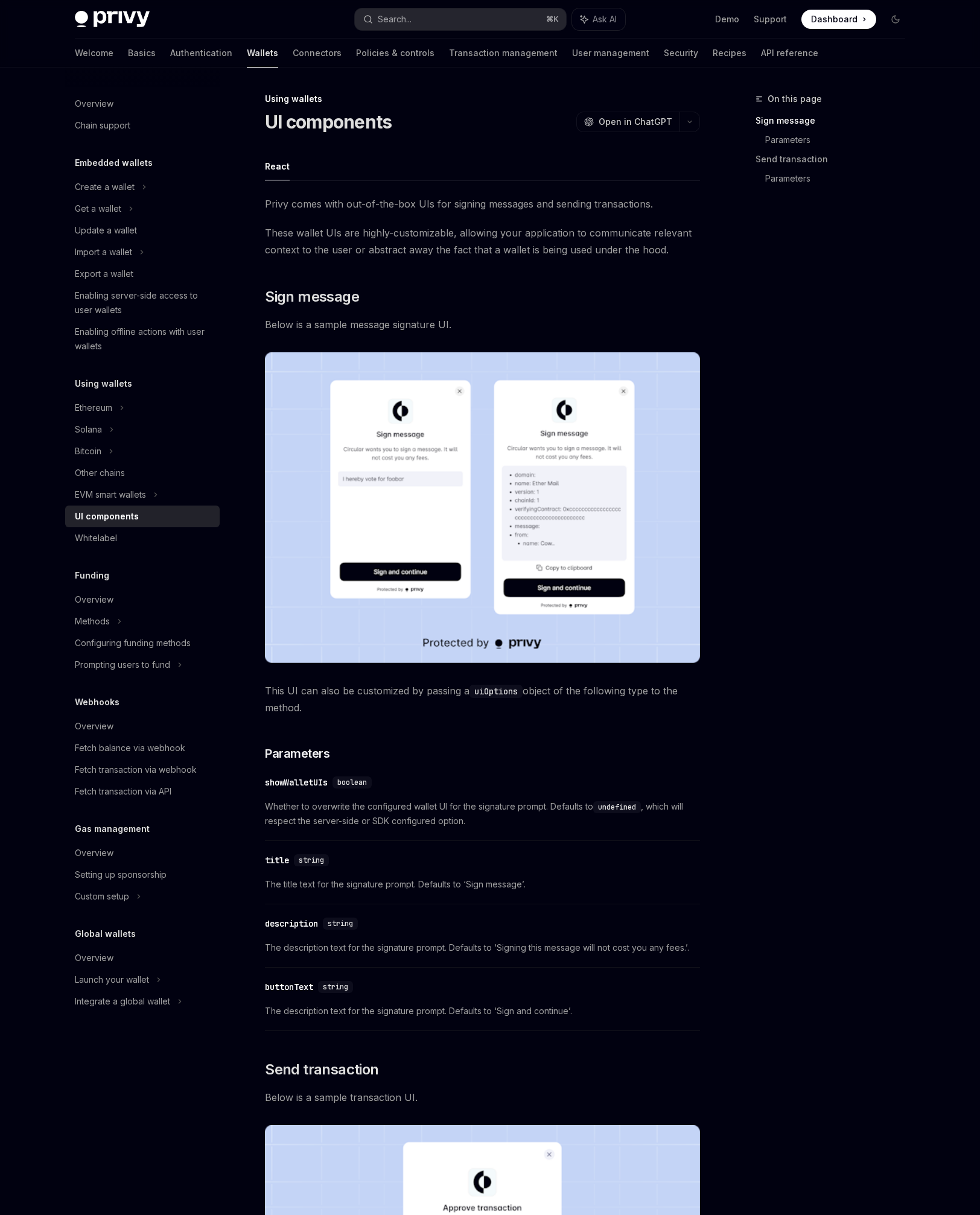
click at [142, 408] on div "Ethereum" at bounding box center [142, 408] width 154 height 22
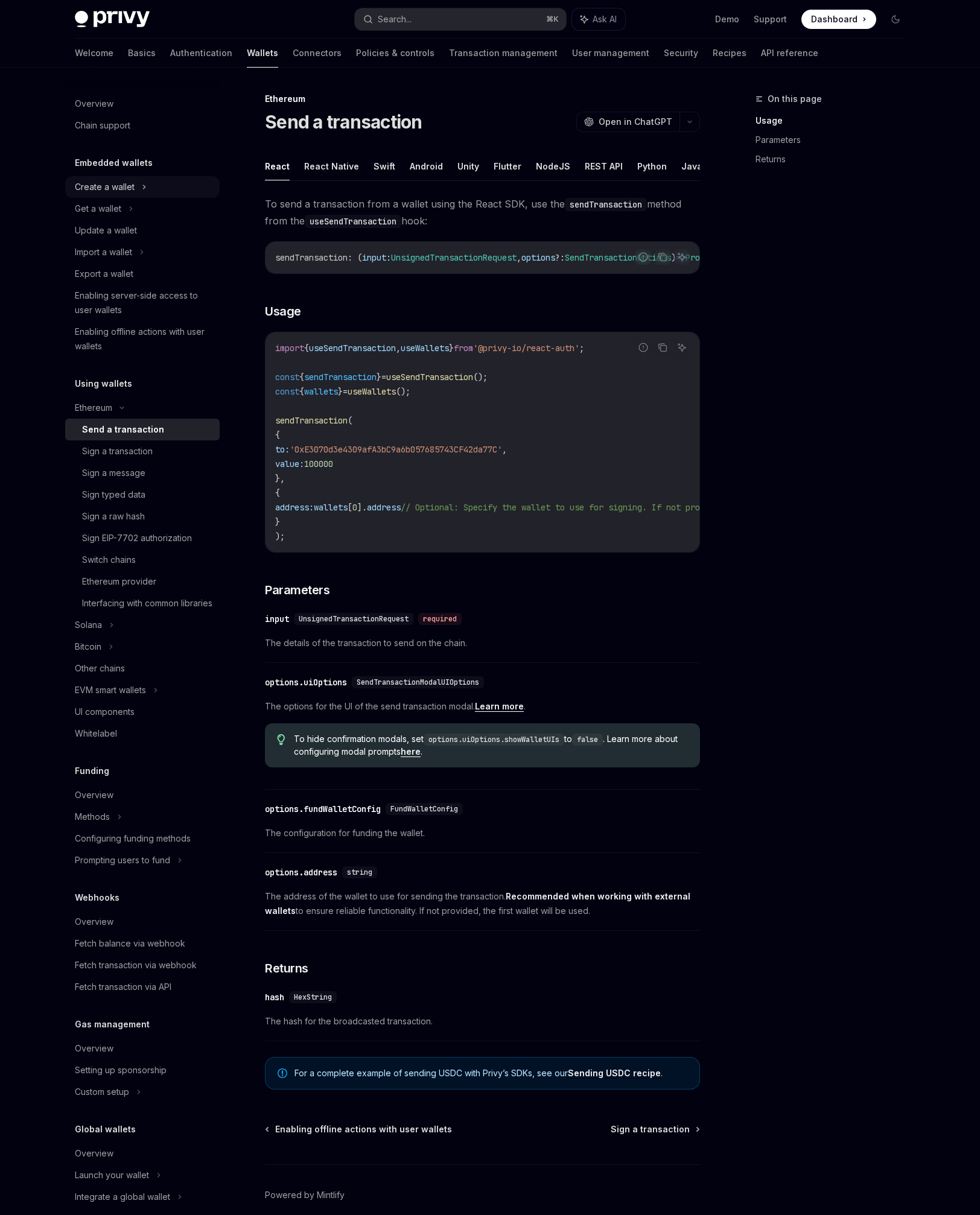
click at [142, 191] on icon at bounding box center [145, 187] width 5 height 15
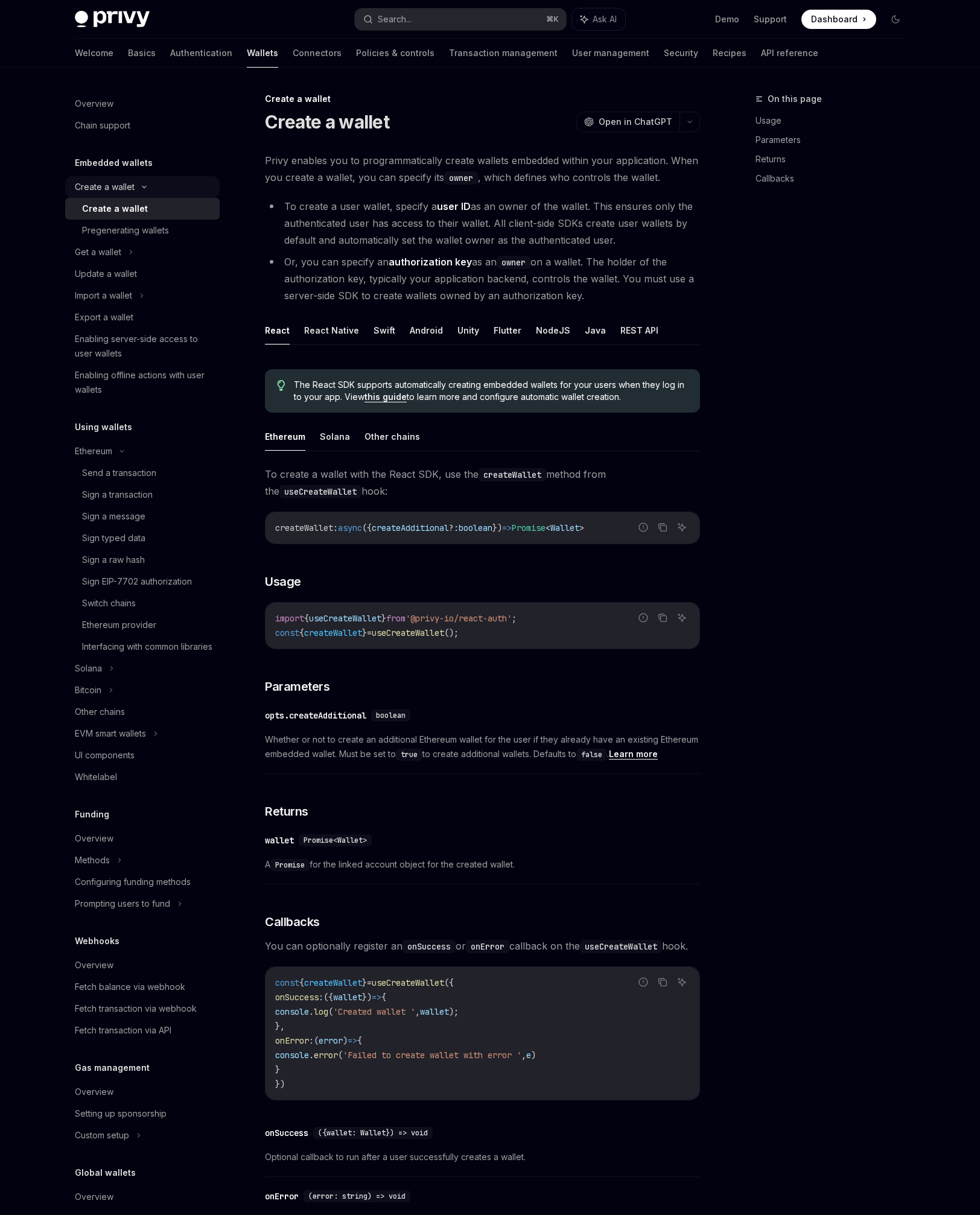
type textarea "*"
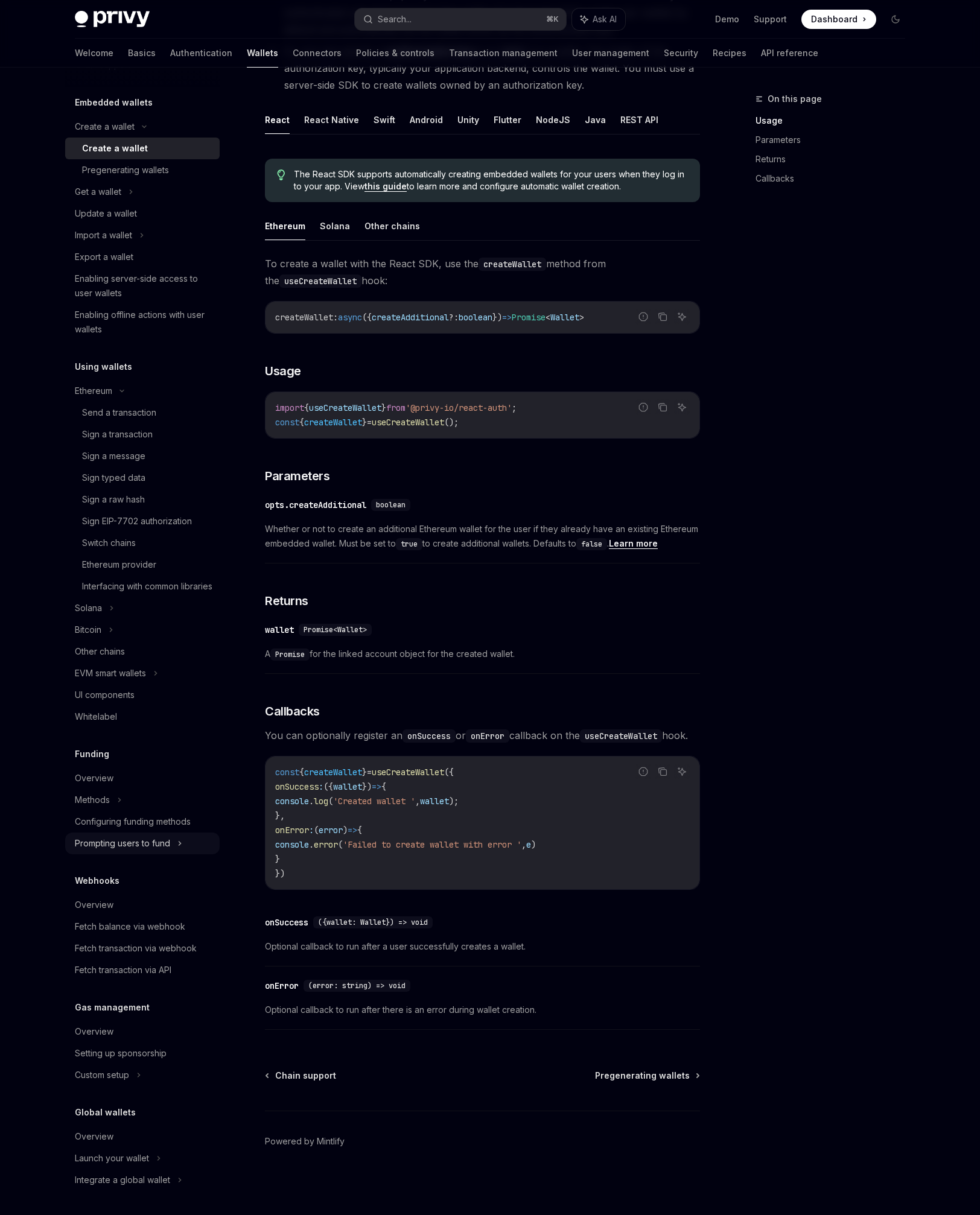
scroll to position [75, 0]
click at [734, 755] on div "On this page Usage Parameters Returns Callbacks" at bounding box center [822, 654] width 183 height 1124
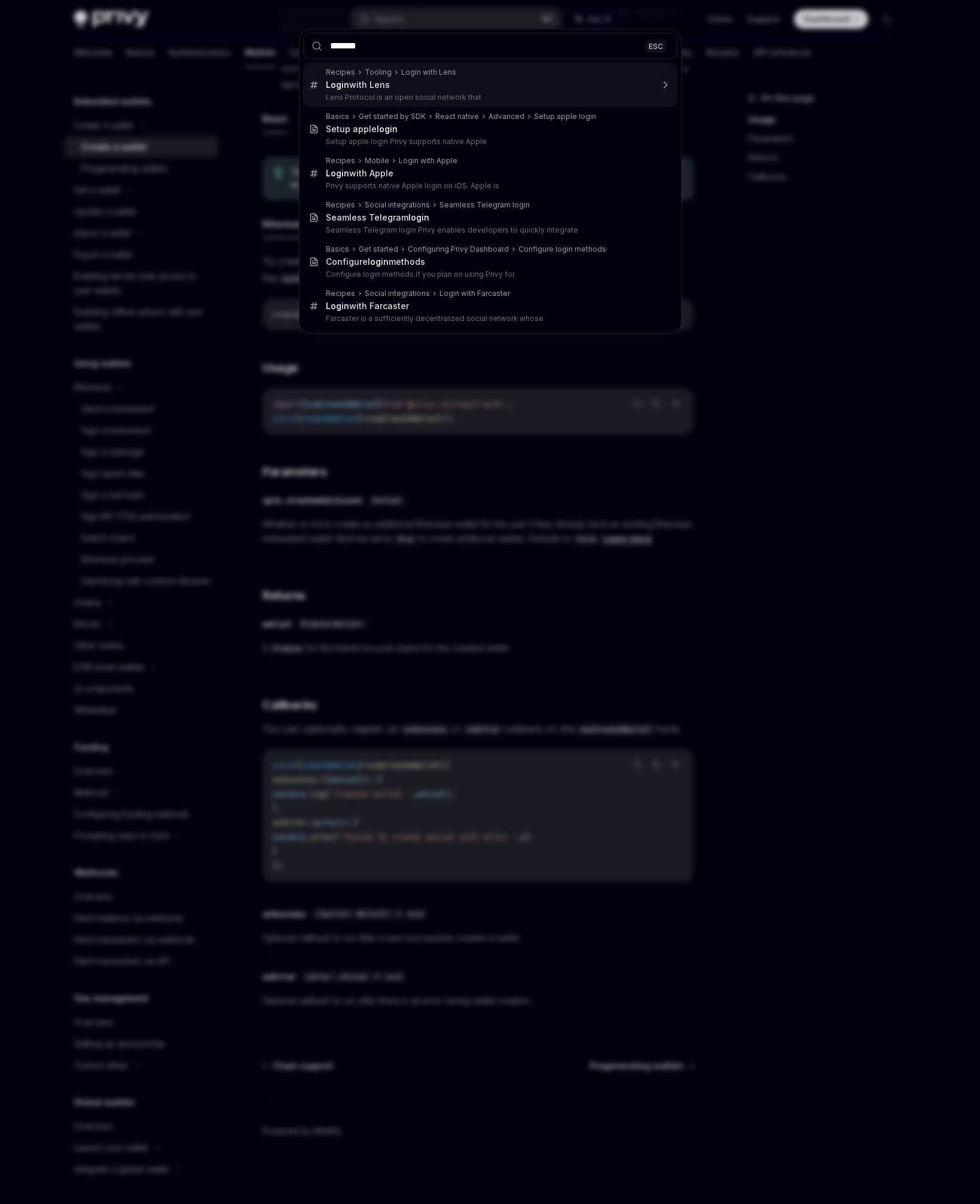
type input "********"
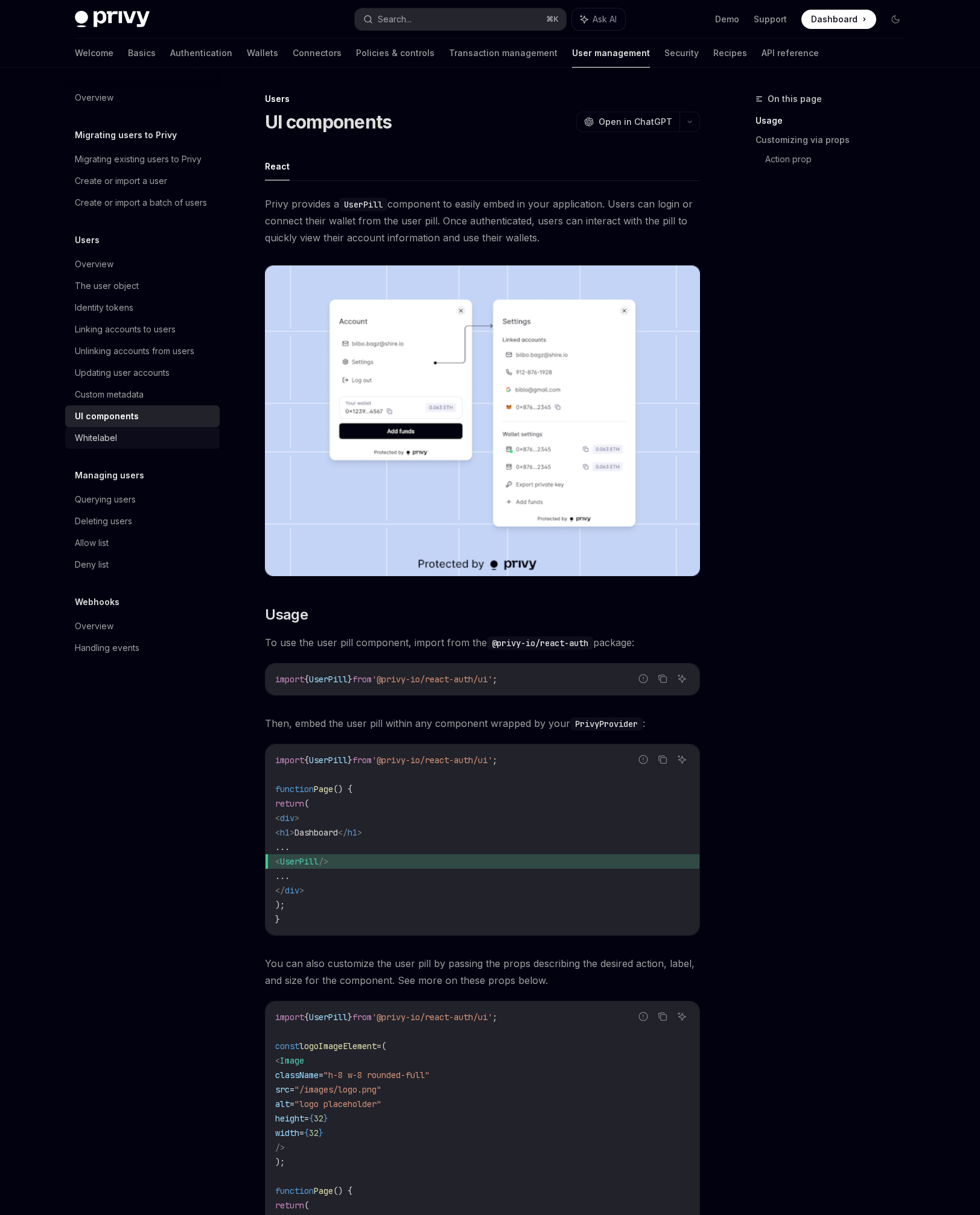
click at [122, 438] on div "Whitelabel" at bounding box center [144, 438] width 137 height 15
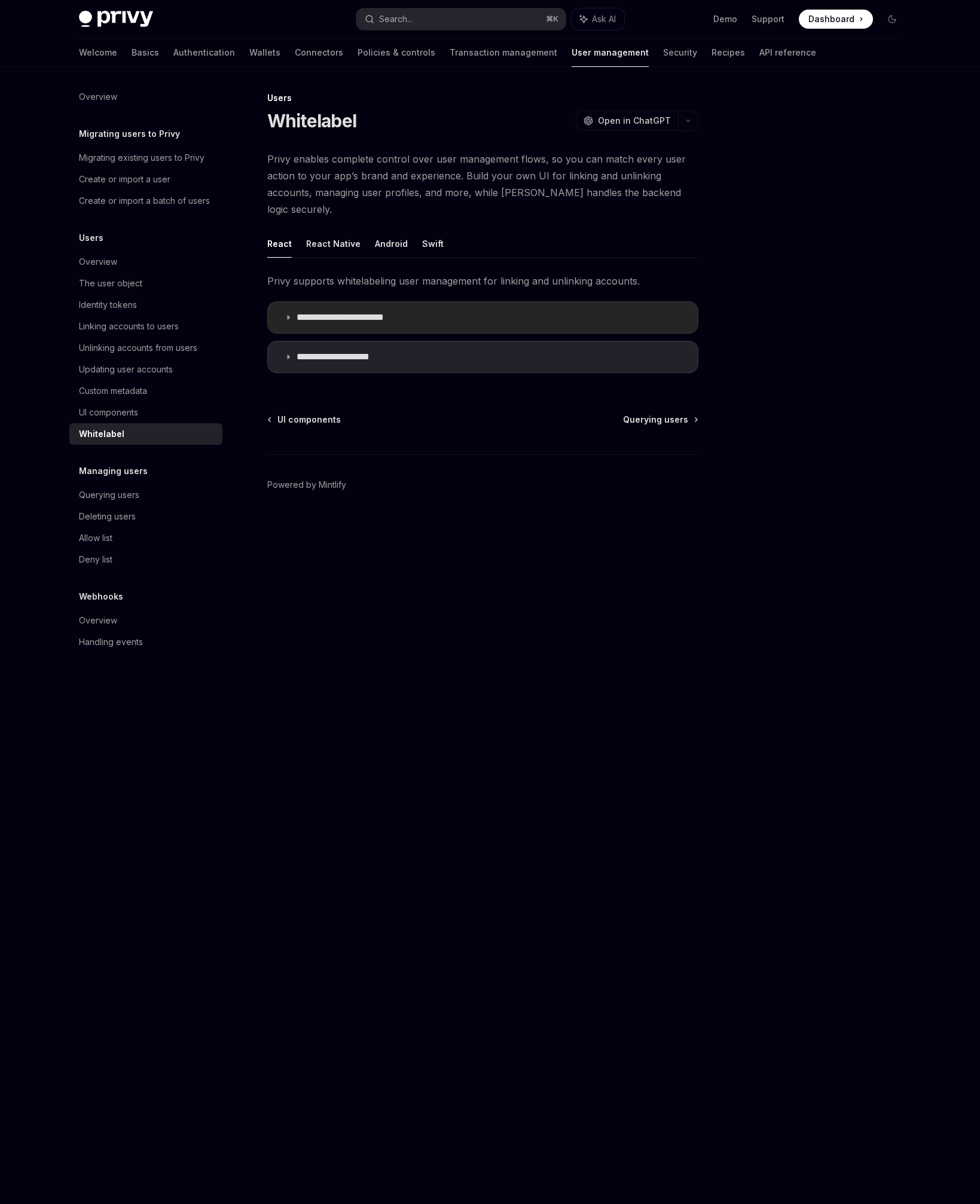
click at [353, 311] on p "**********" at bounding box center [351, 317] width 110 height 12
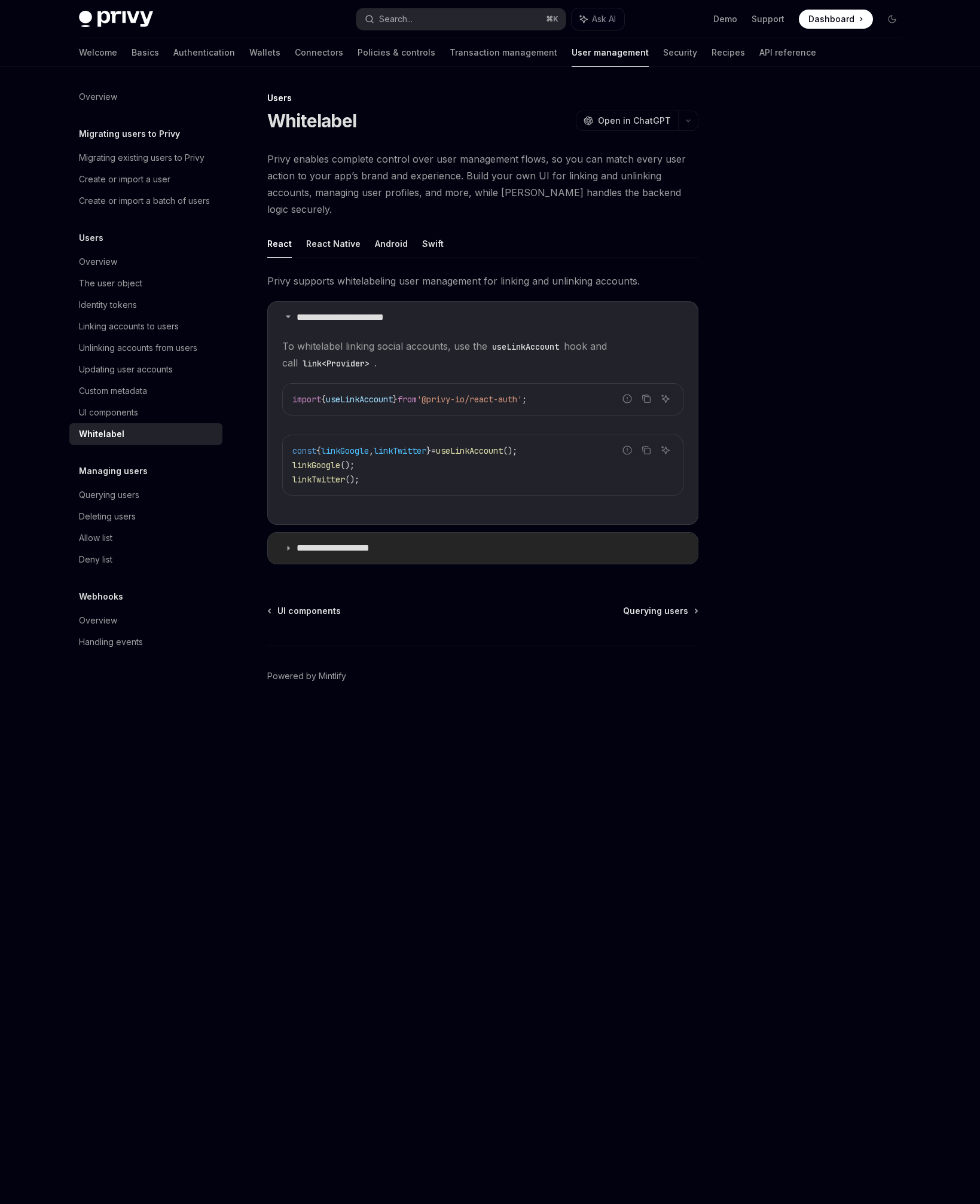
click at [384, 543] on p "**********" at bounding box center [345, 548] width 96 height 12
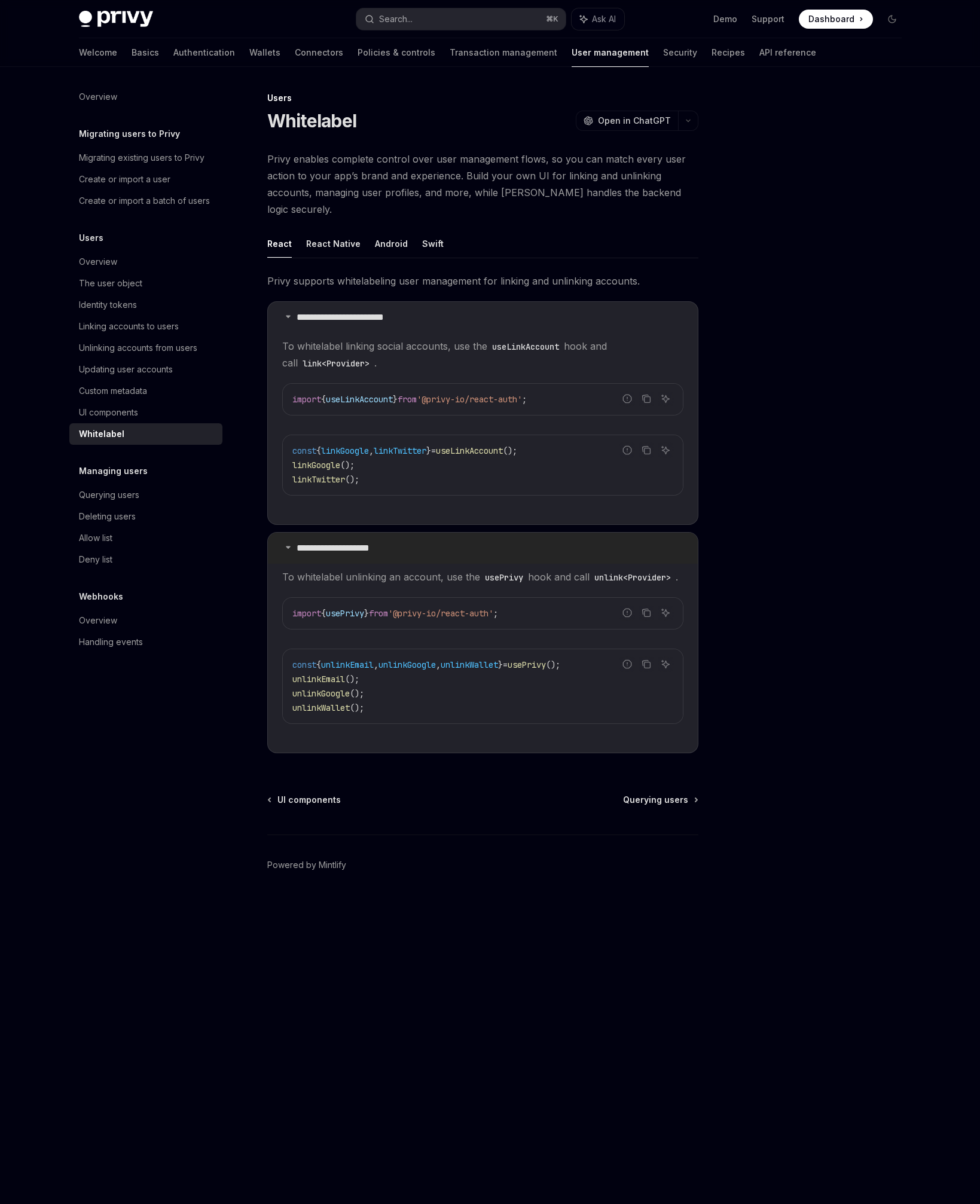
drag, startPoint x: 383, startPoint y: 540, endPoint x: 366, endPoint y: 541, distance: 17.0
click at [383, 539] on summary "**********" at bounding box center [483, 548] width 430 height 31
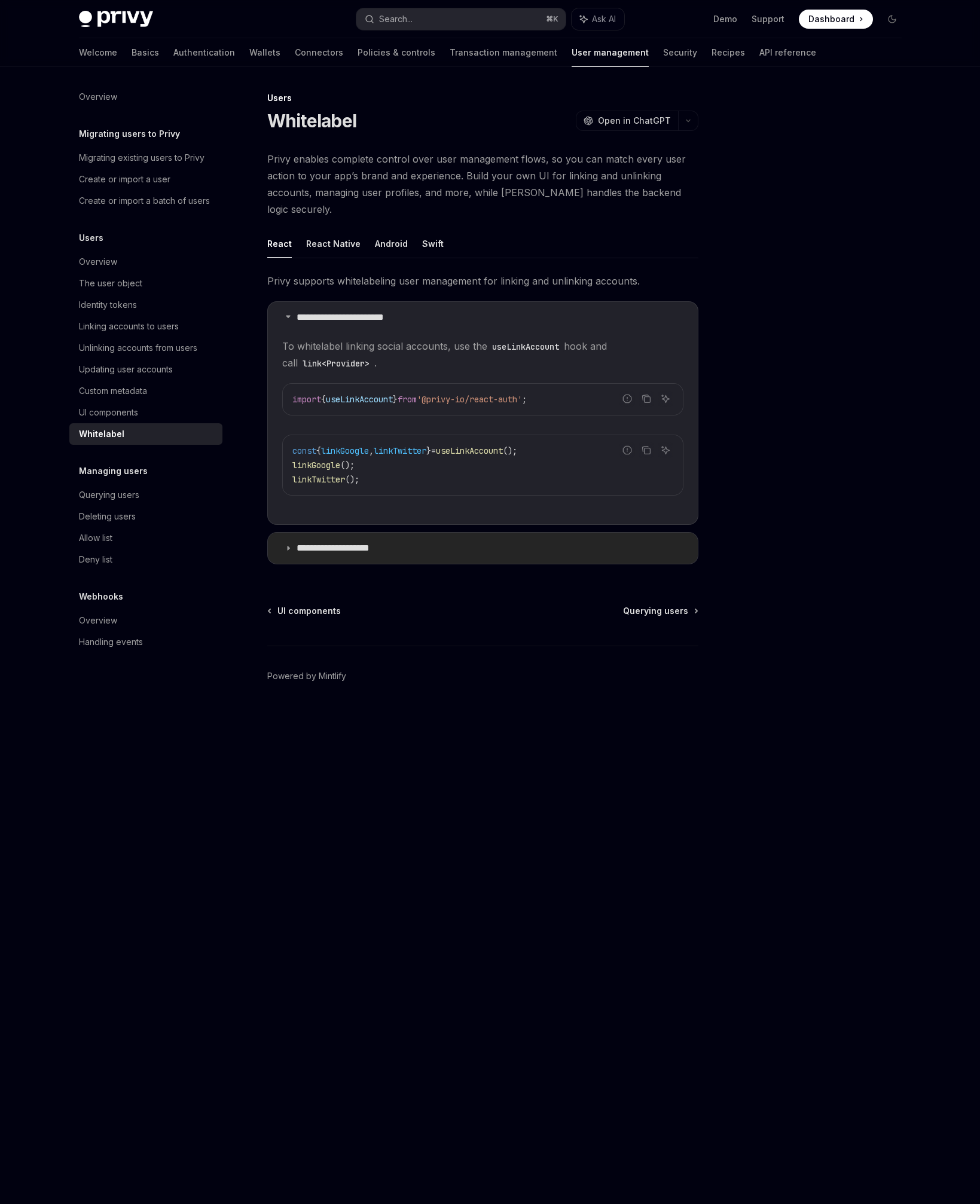
click at [326, 533] on summary "**********" at bounding box center [483, 548] width 430 height 31
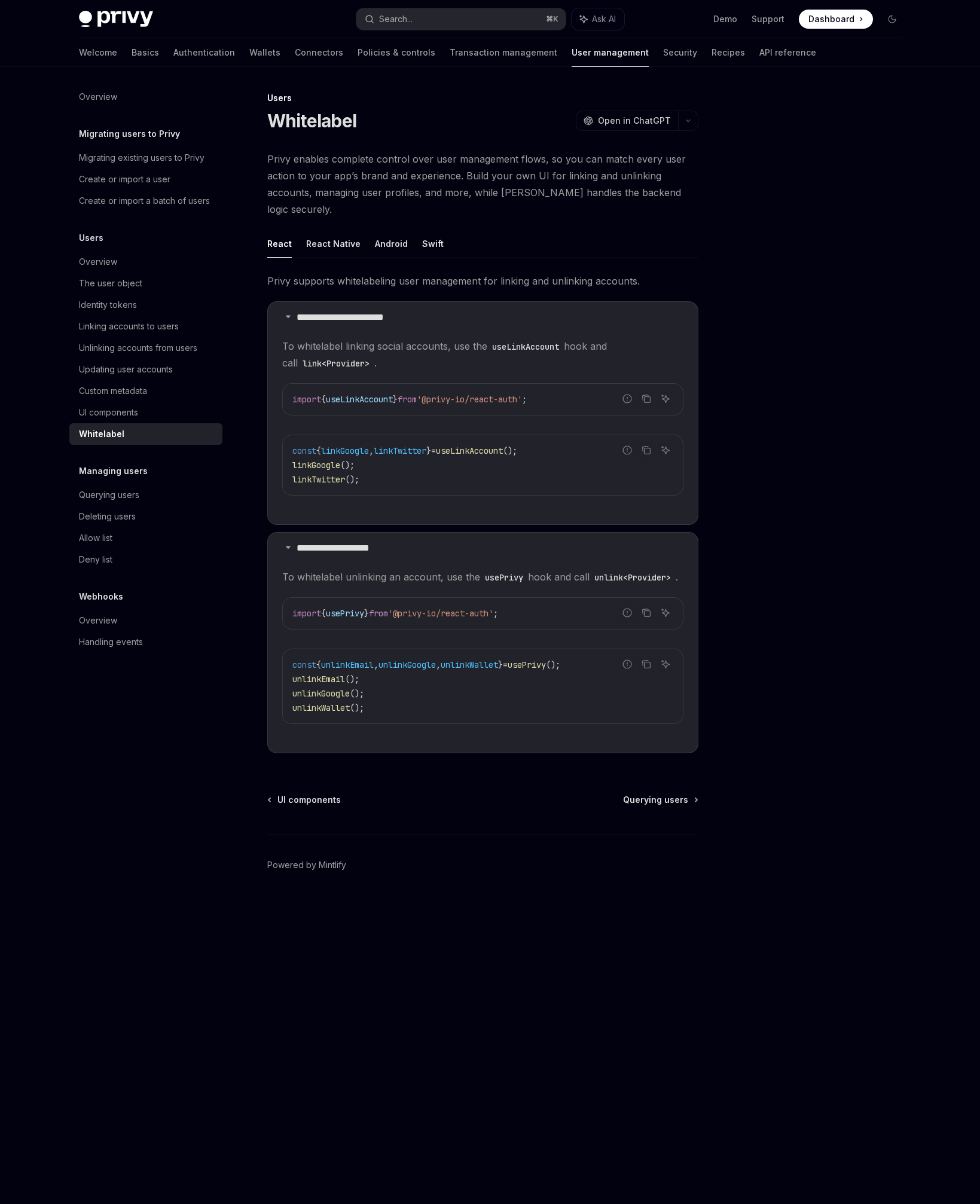
click at [294, 832] on div "UI components Querying users Powered by Mintlify" at bounding box center [483, 866] width 432 height 144
click at [207, 861] on div "Overview Migrating users to Privy Migrating existing users to Privy Create or i…" at bounding box center [155, 636] width 172 height 1138
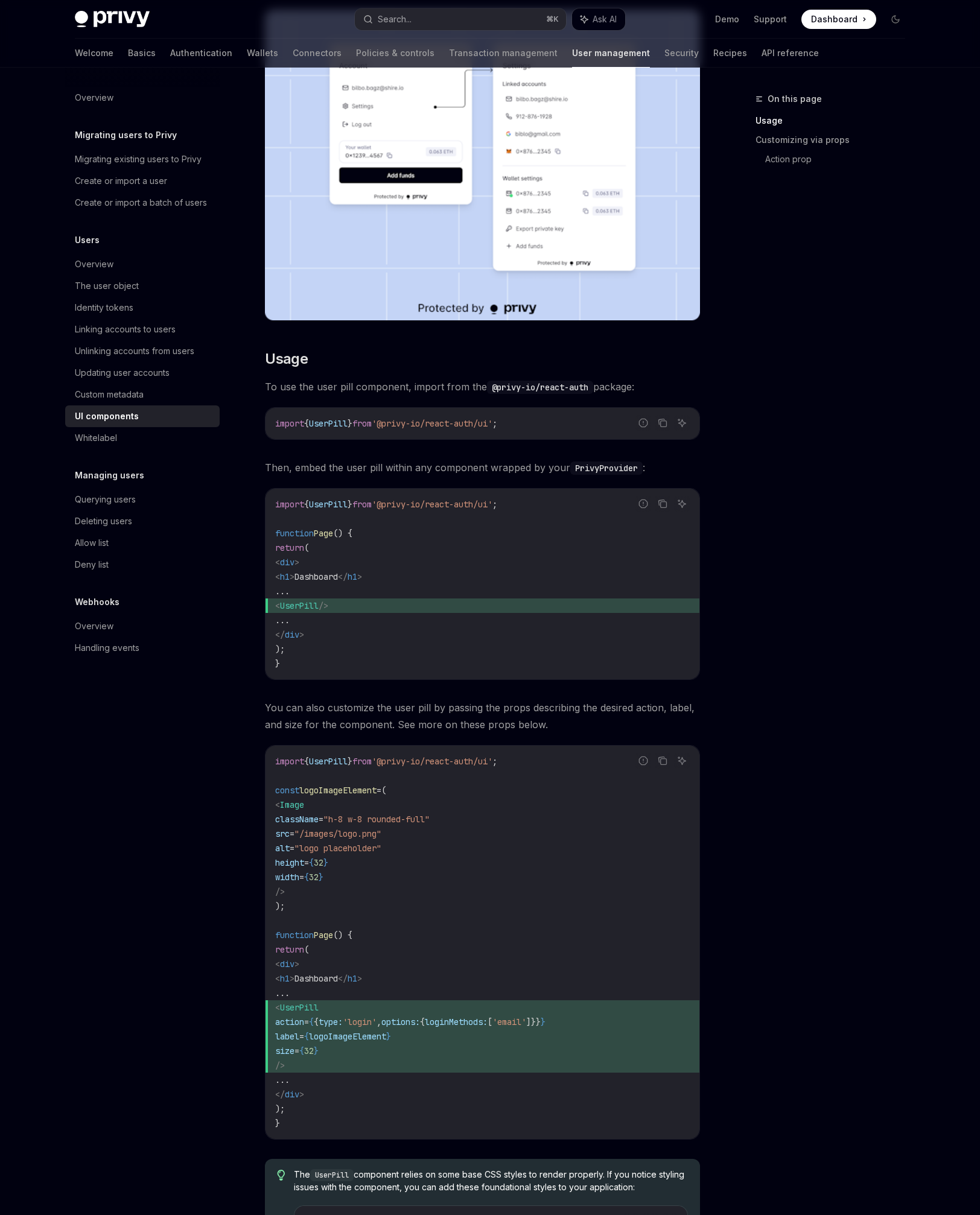
scroll to position [69, 0]
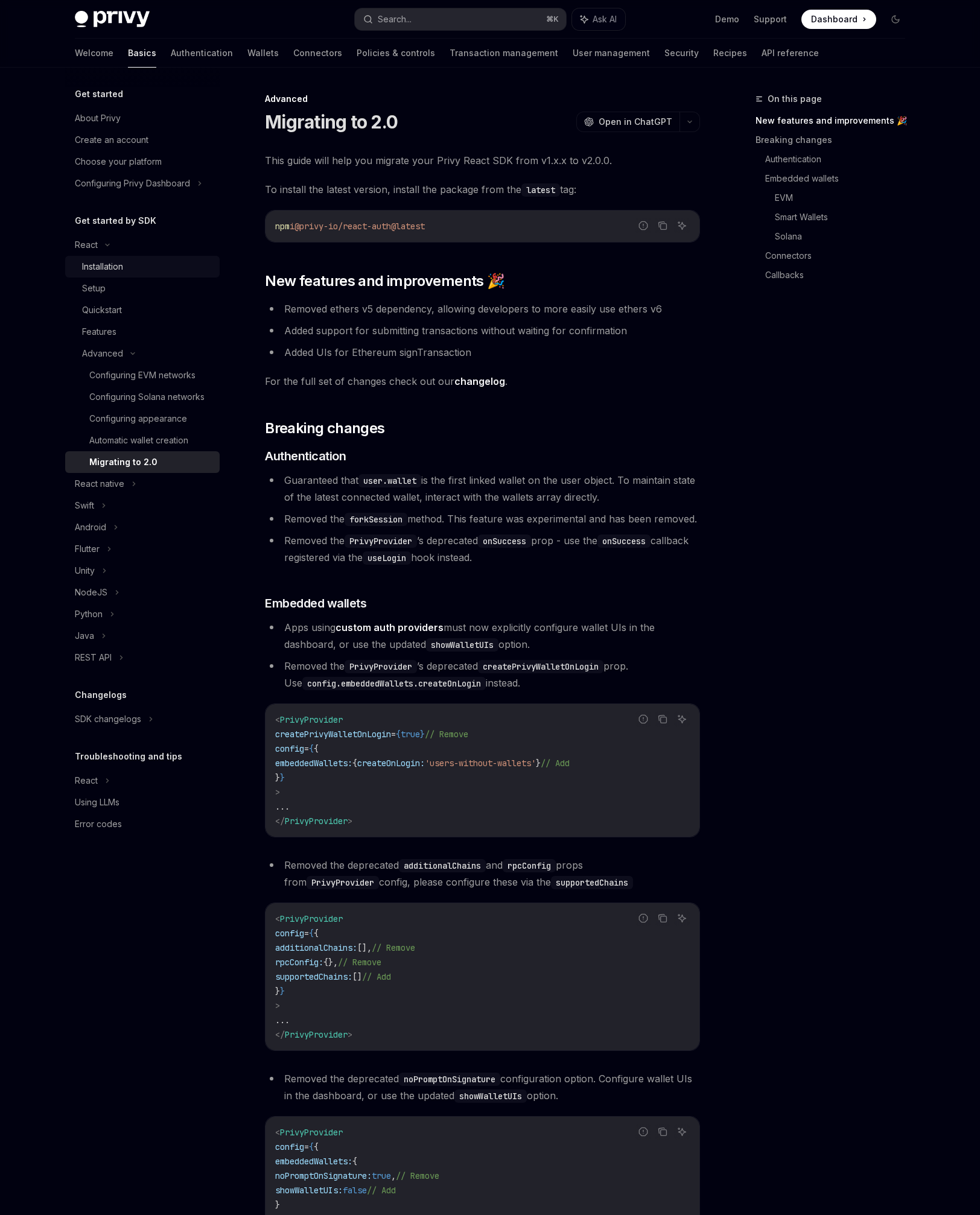
click at [137, 275] on link "Installation" at bounding box center [142, 267] width 154 height 22
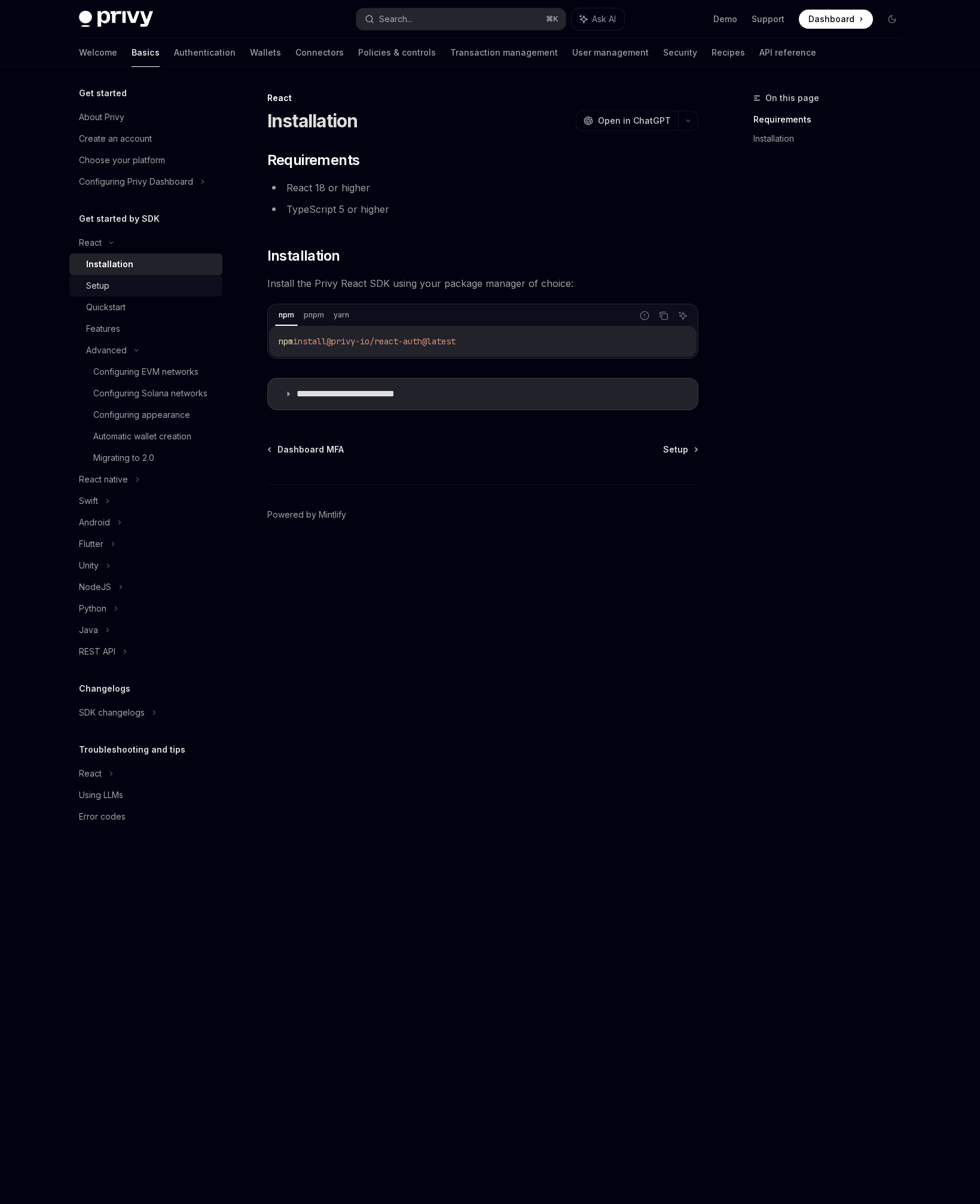
click at [135, 294] on link "Setup" at bounding box center [146, 286] width 153 height 22
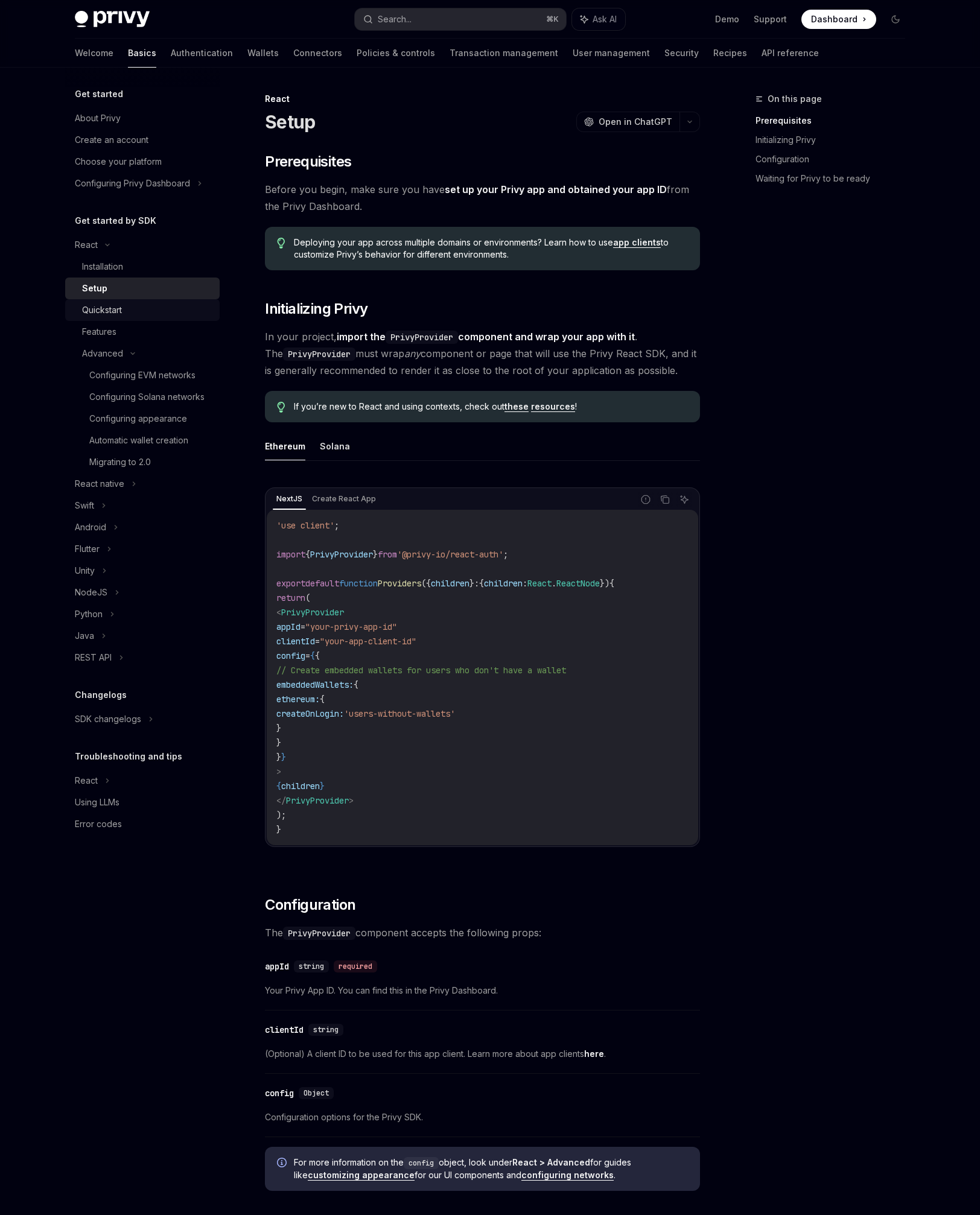
click at [137, 314] on div "Quickstart" at bounding box center [147, 310] width 130 height 15
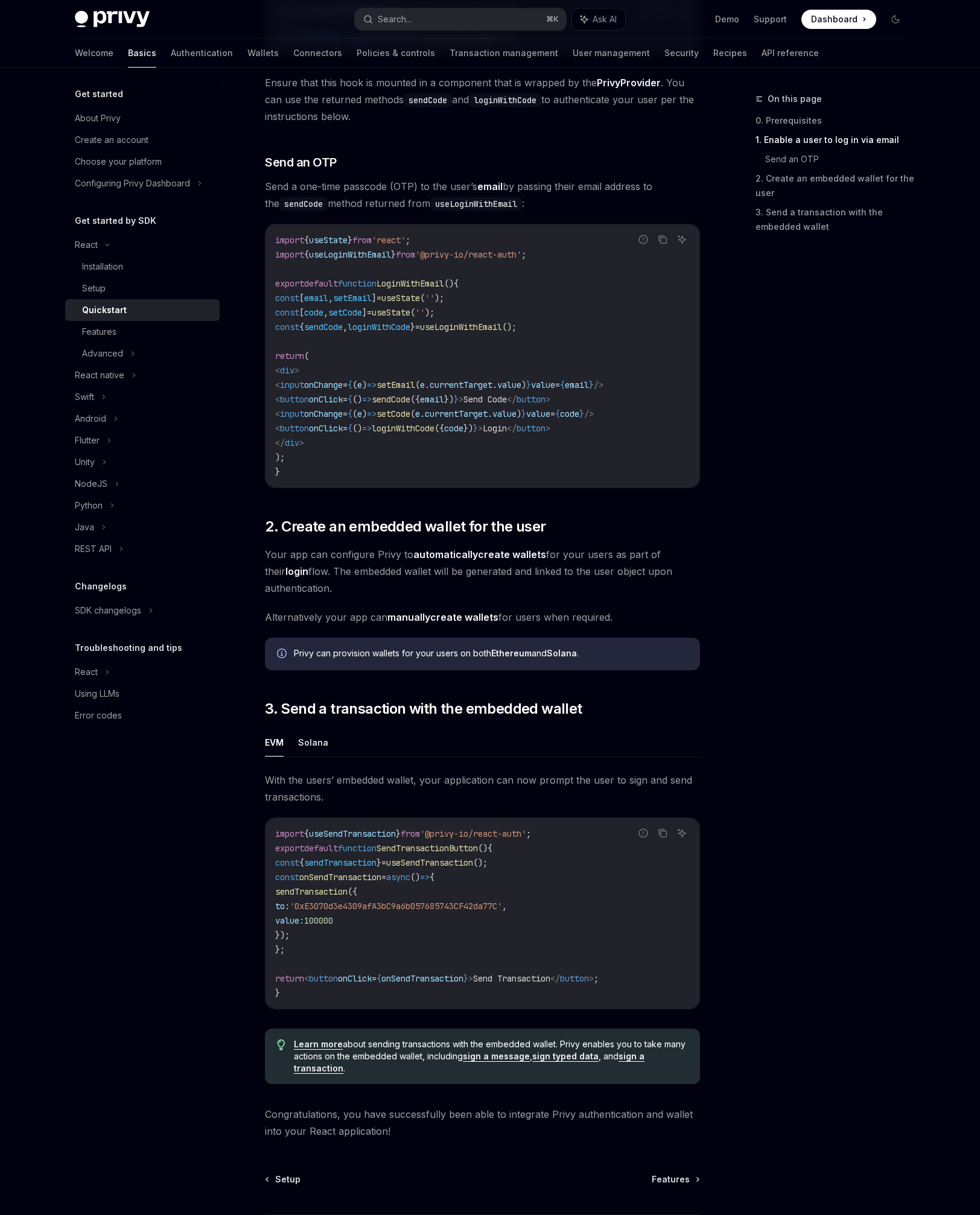
scroll to position [536, 0]
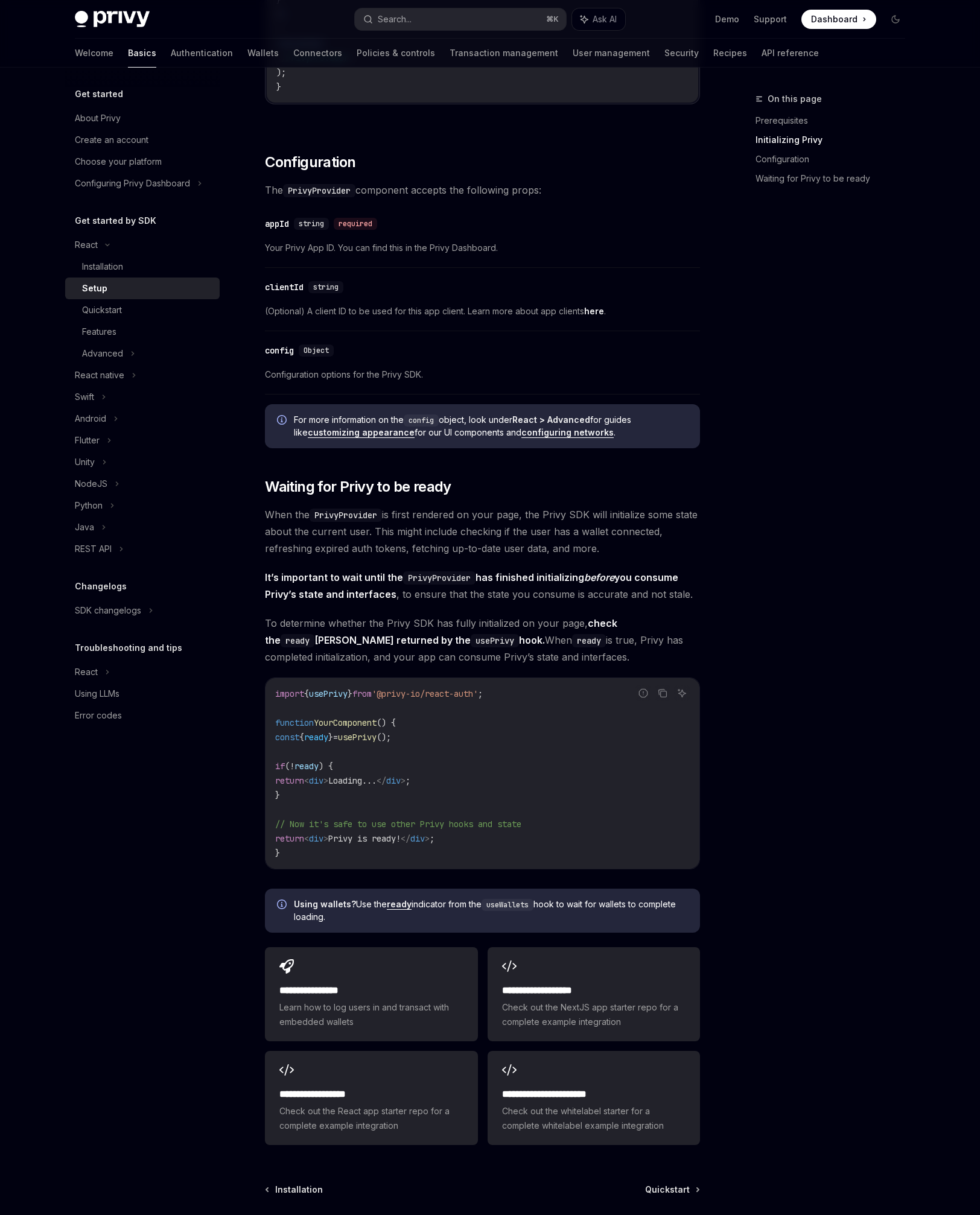
scroll to position [761, 0]
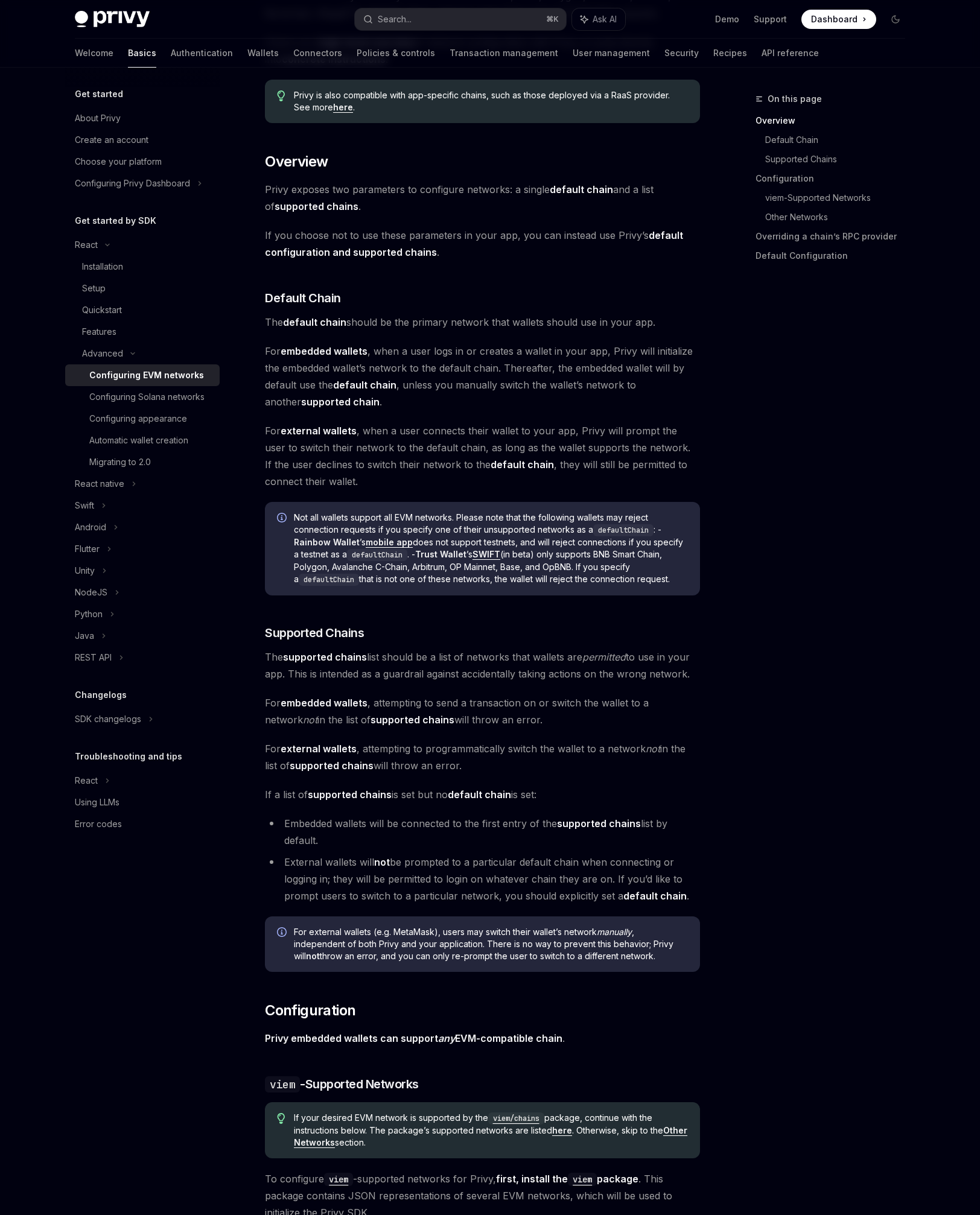
scroll to position [230, 0]
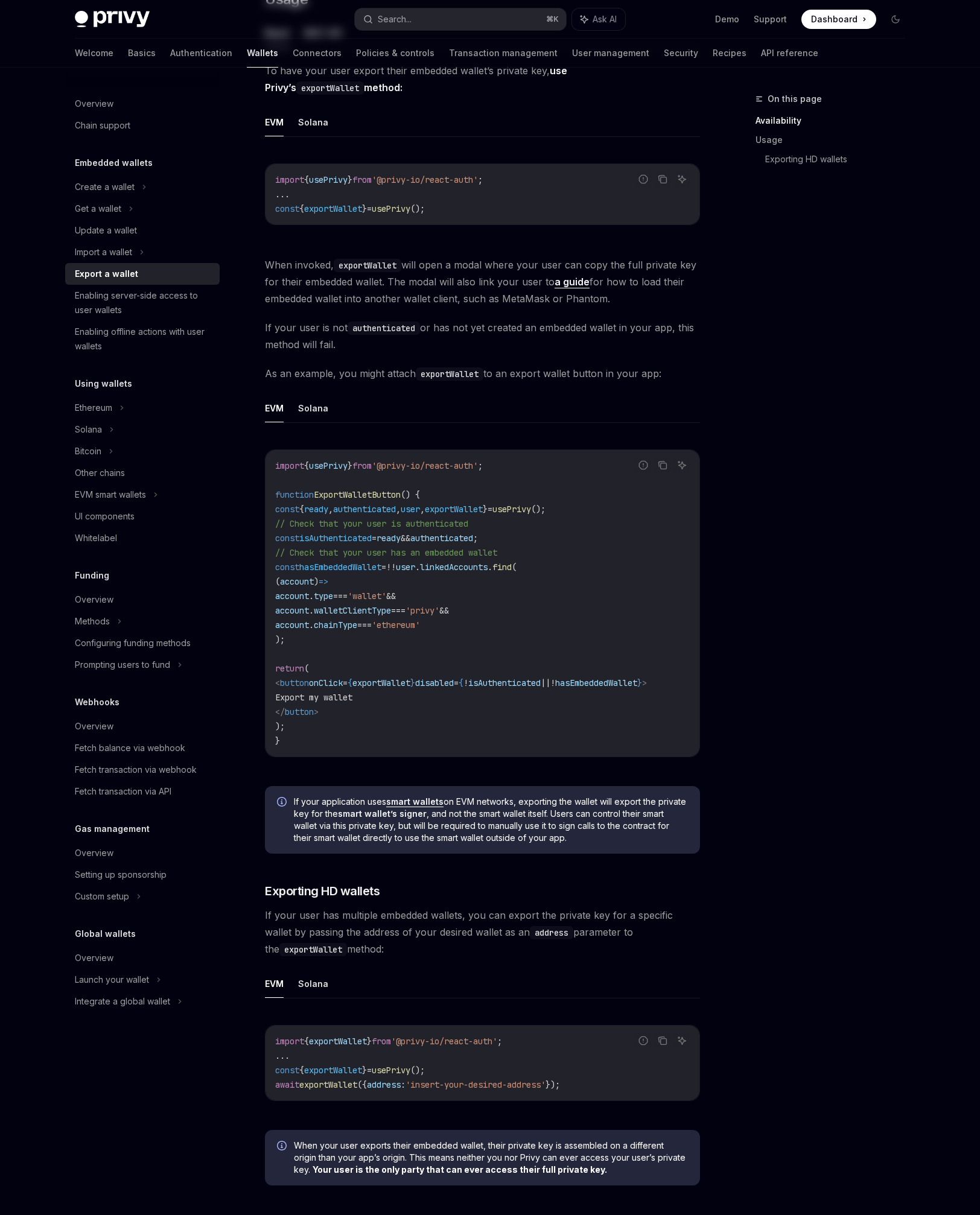
scroll to position [388, 0]
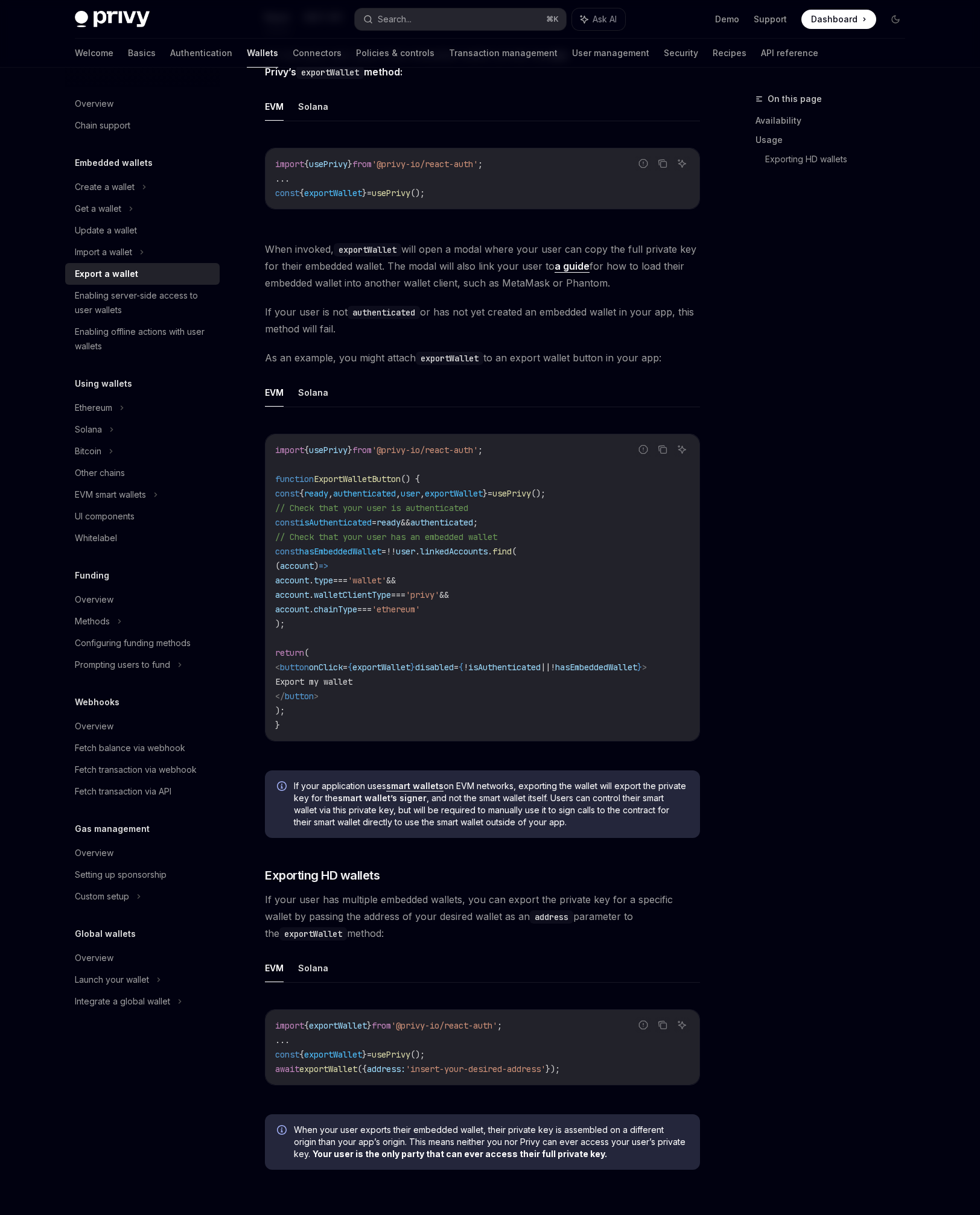
click at [359, 528] on span "isAuthenticated" at bounding box center [336, 522] width 73 height 11
click at [401, 526] on span "ready" at bounding box center [389, 522] width 24 height 11
click at [367, 528] on code "import { usePrivy } from '@privy-io/react-auth' ; function ExportWalletButton (…" at bounding box center [482, 587] width 414 height 290
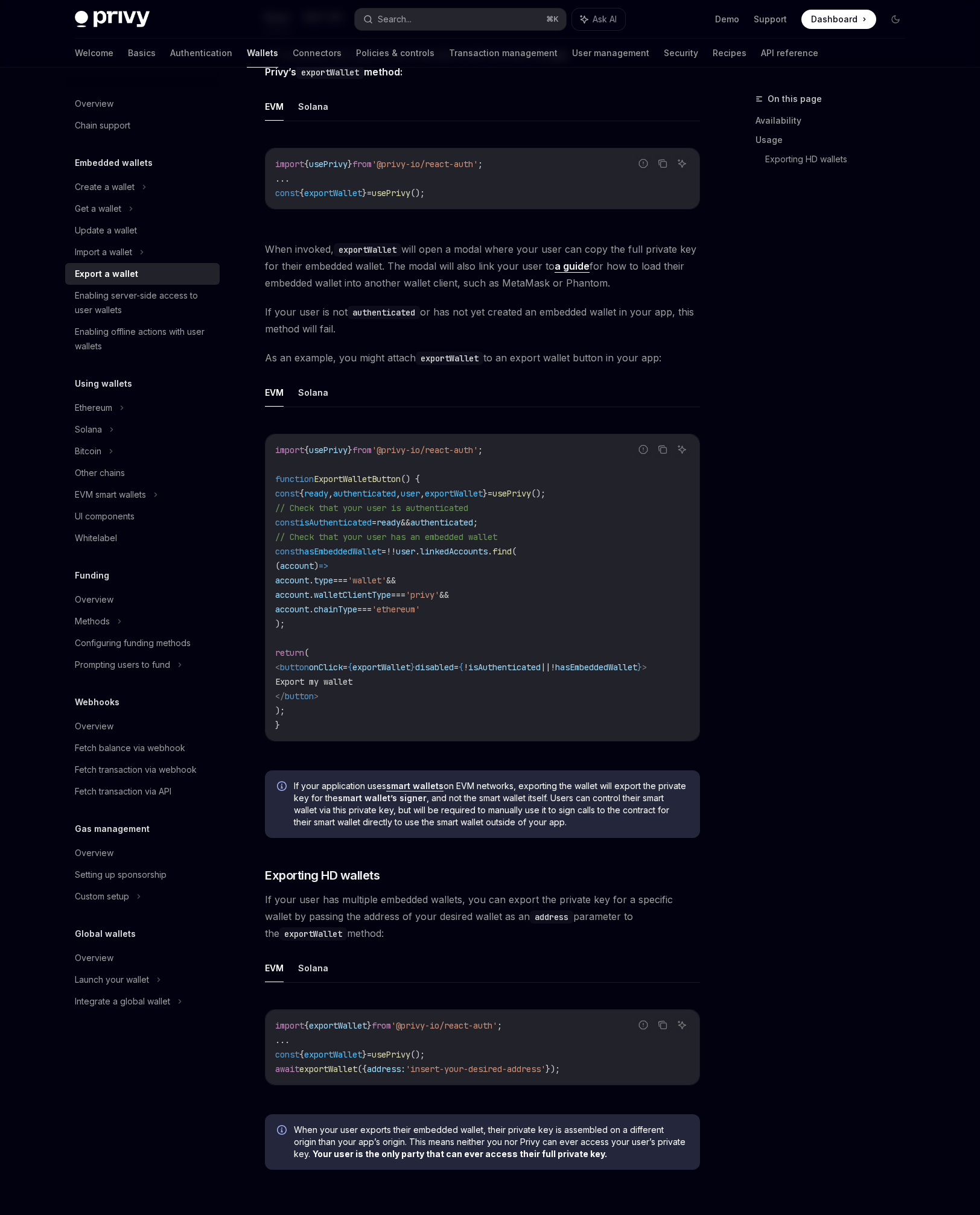
click at [367, 528] on code "import { usePrivy } from '@privy-io/react-auth' ; function ExportWalletButton (…" at bounding box center [482, 587] width 414 height 290
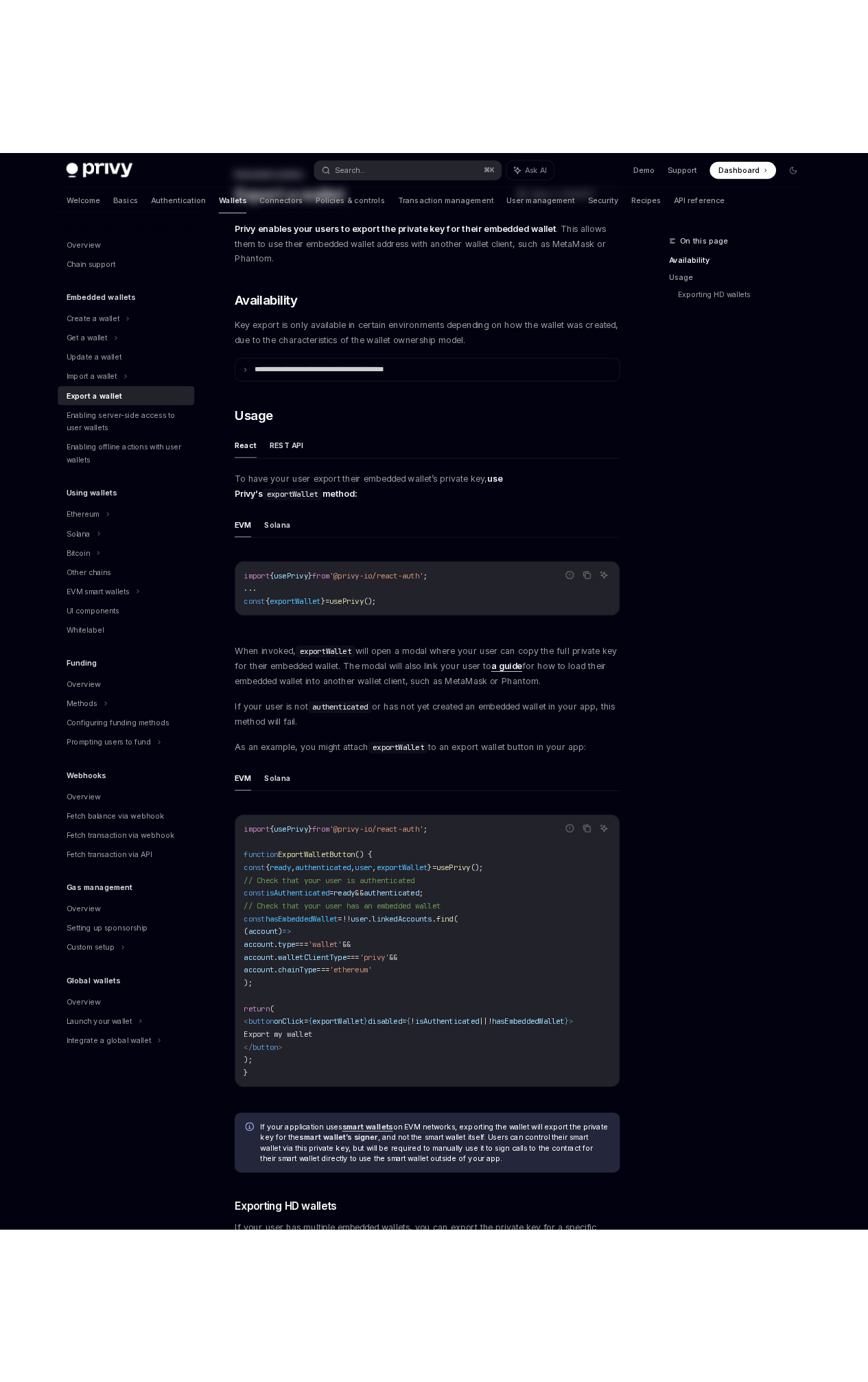
scroll to position [463, 0]
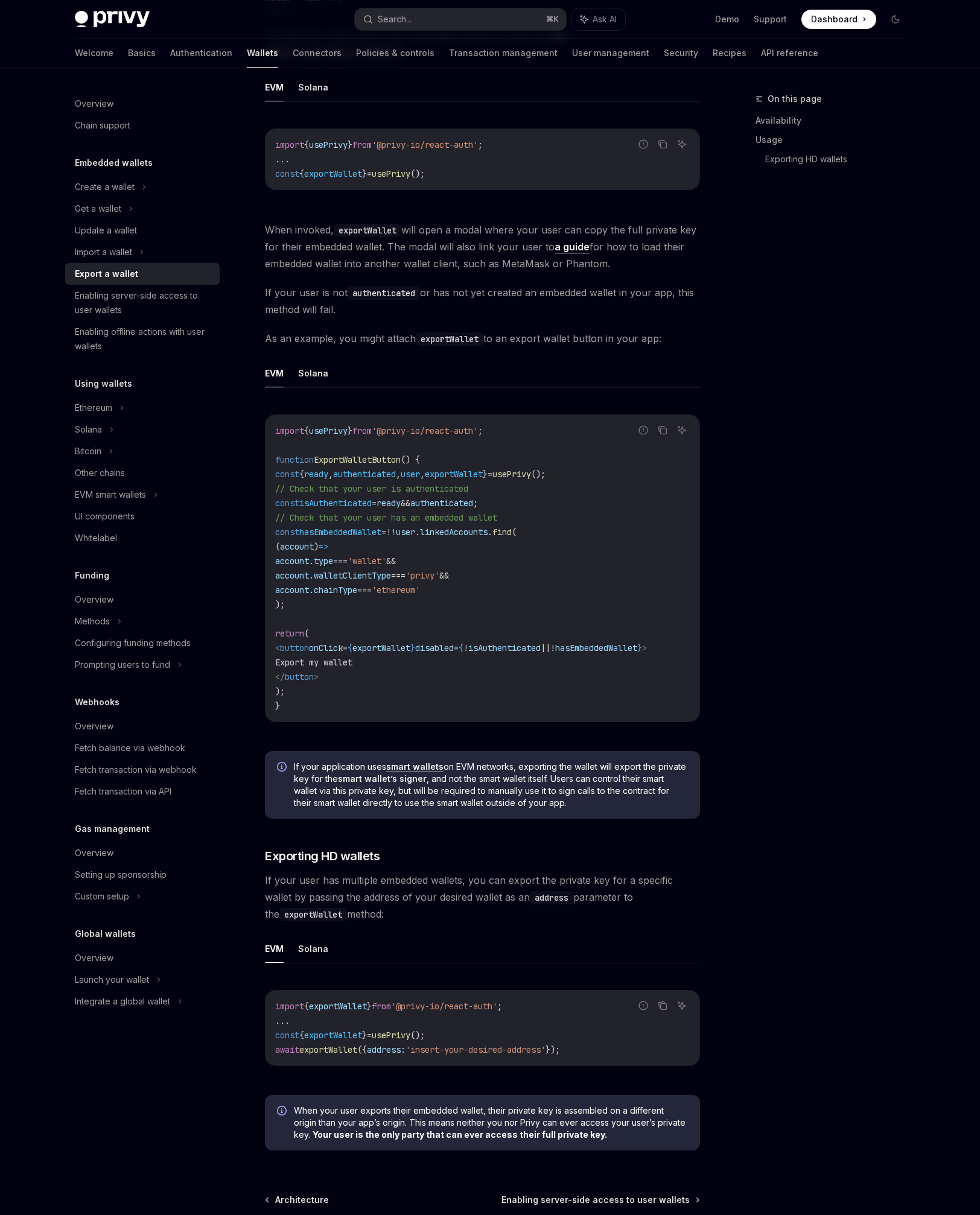
type textarea "*"
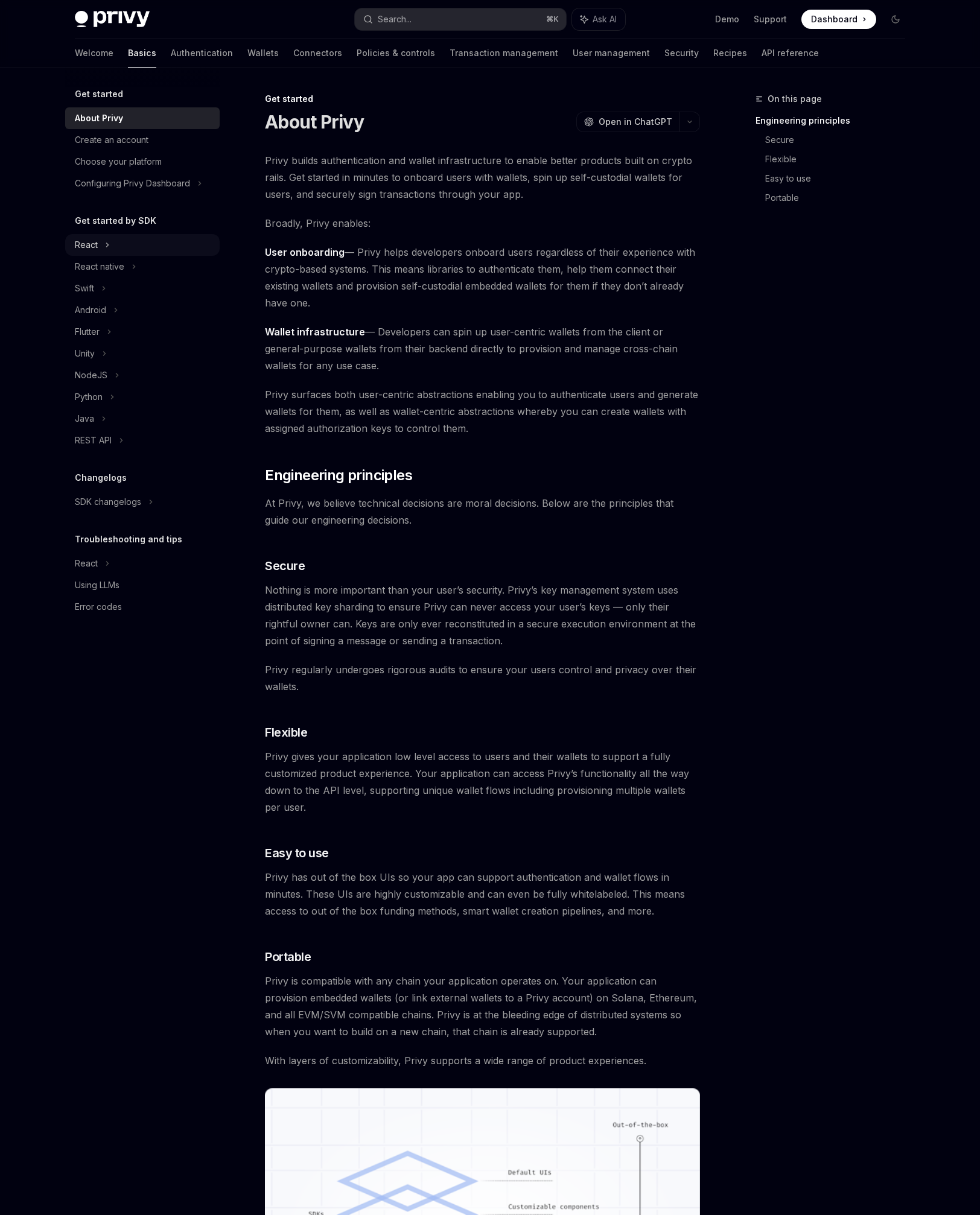
click at [149, 238] on div "React" at bounding box center [142, 245] width 154 height 22
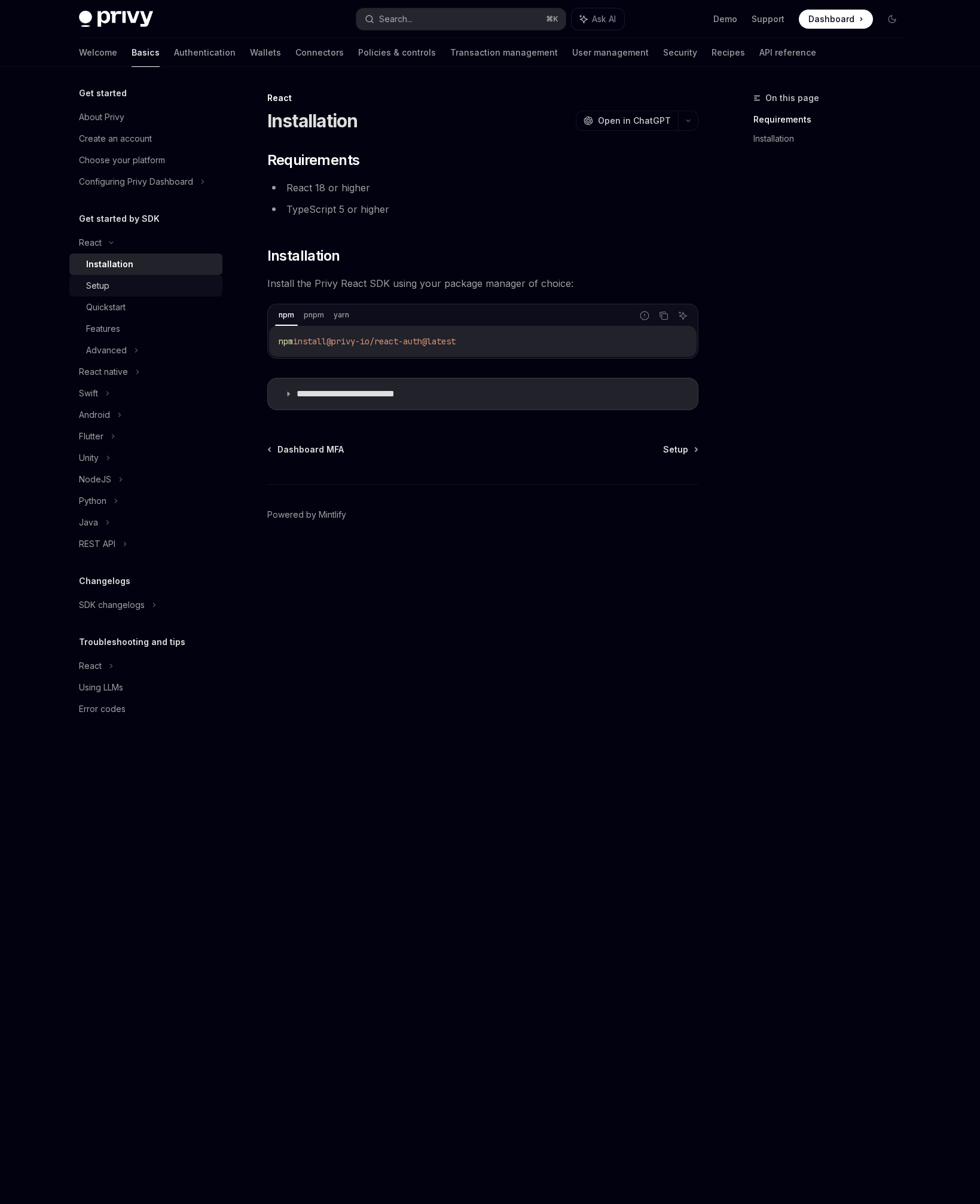
click at [159, 285] on div "Setup" at bounding box center [151, 286] width 129 height 14
type textarea "*"
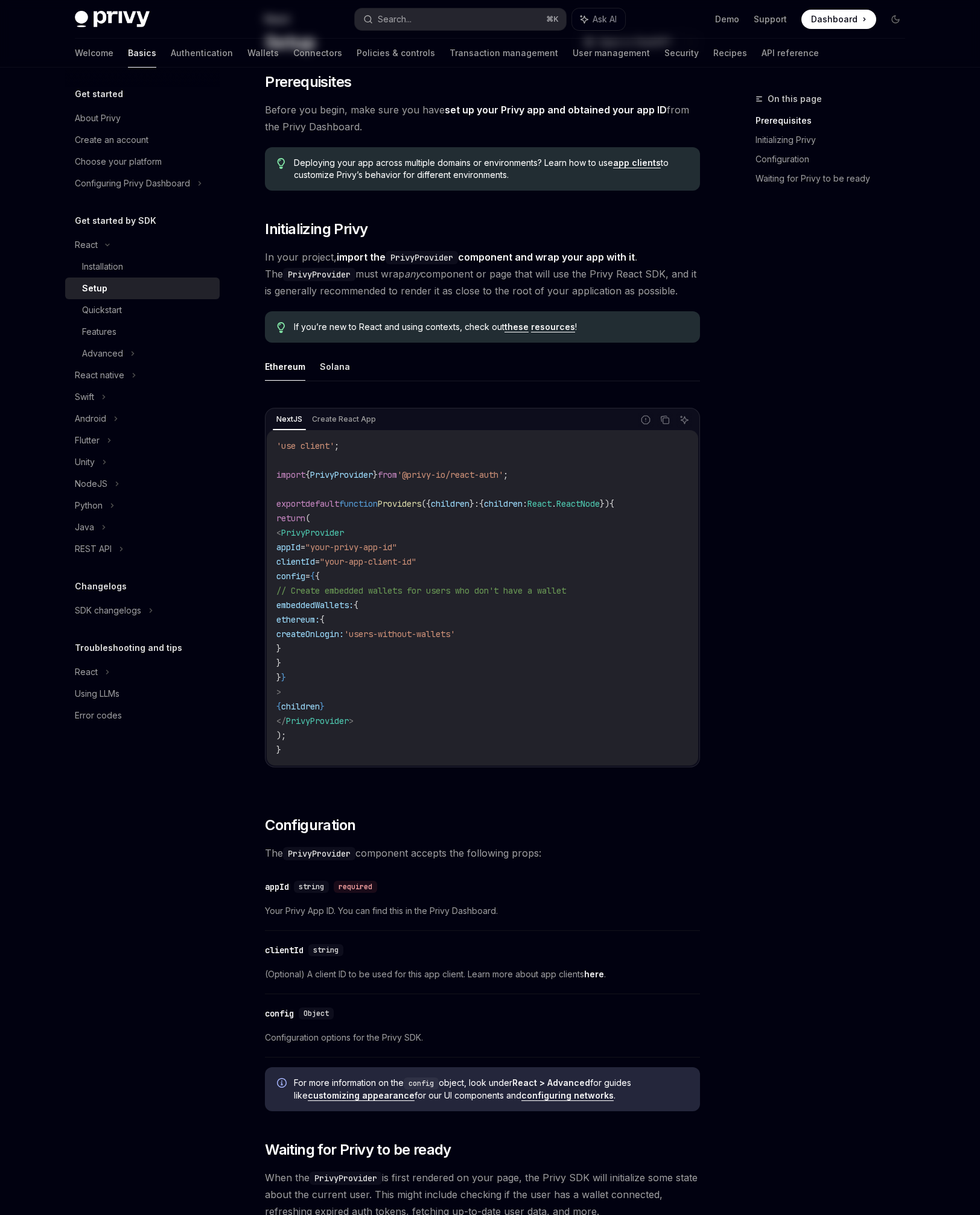
scroll to position [395, 0]
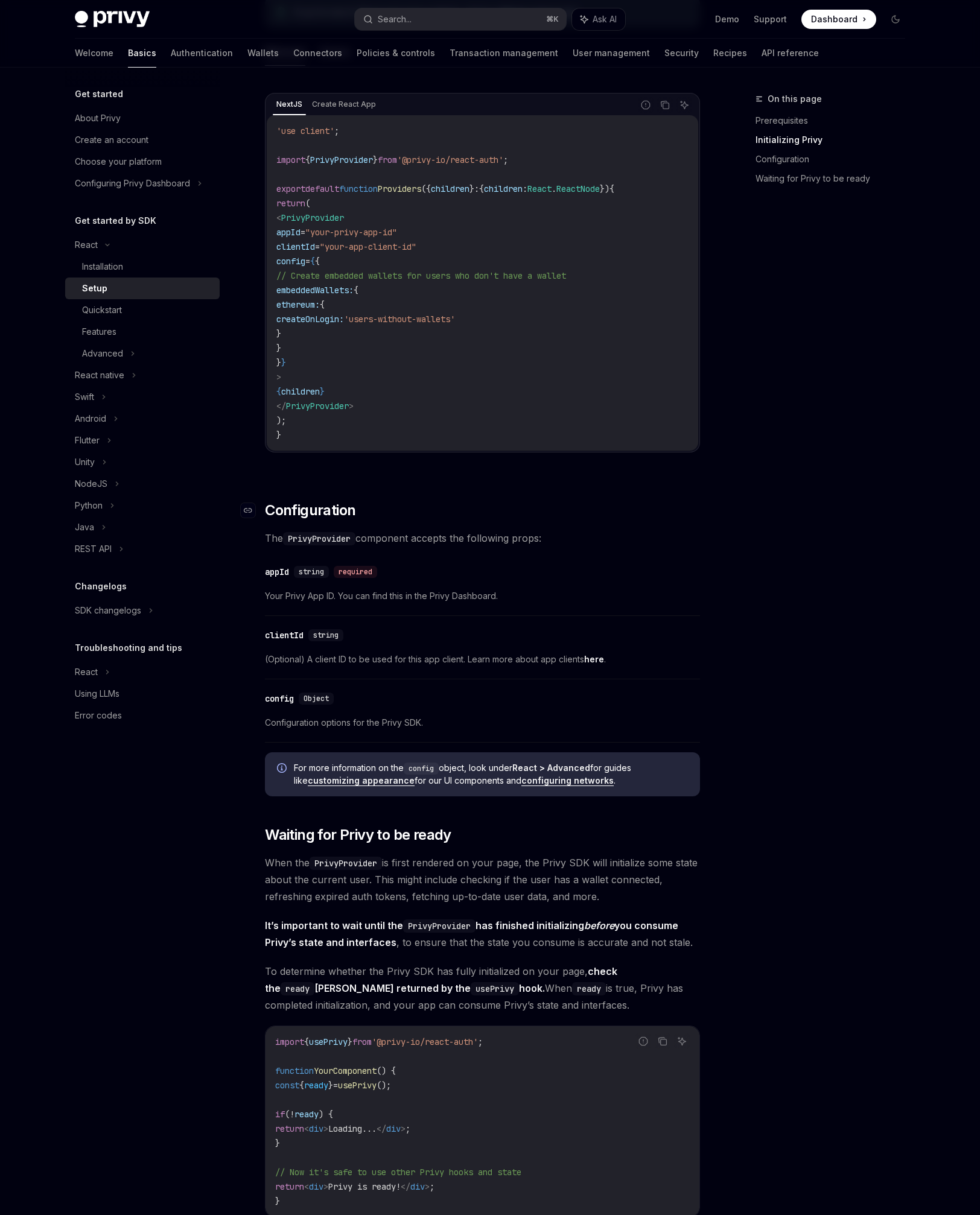
click at [378, 507] on h2 "​ Configuration" at bounding box center [482, 511] width 435 height 19
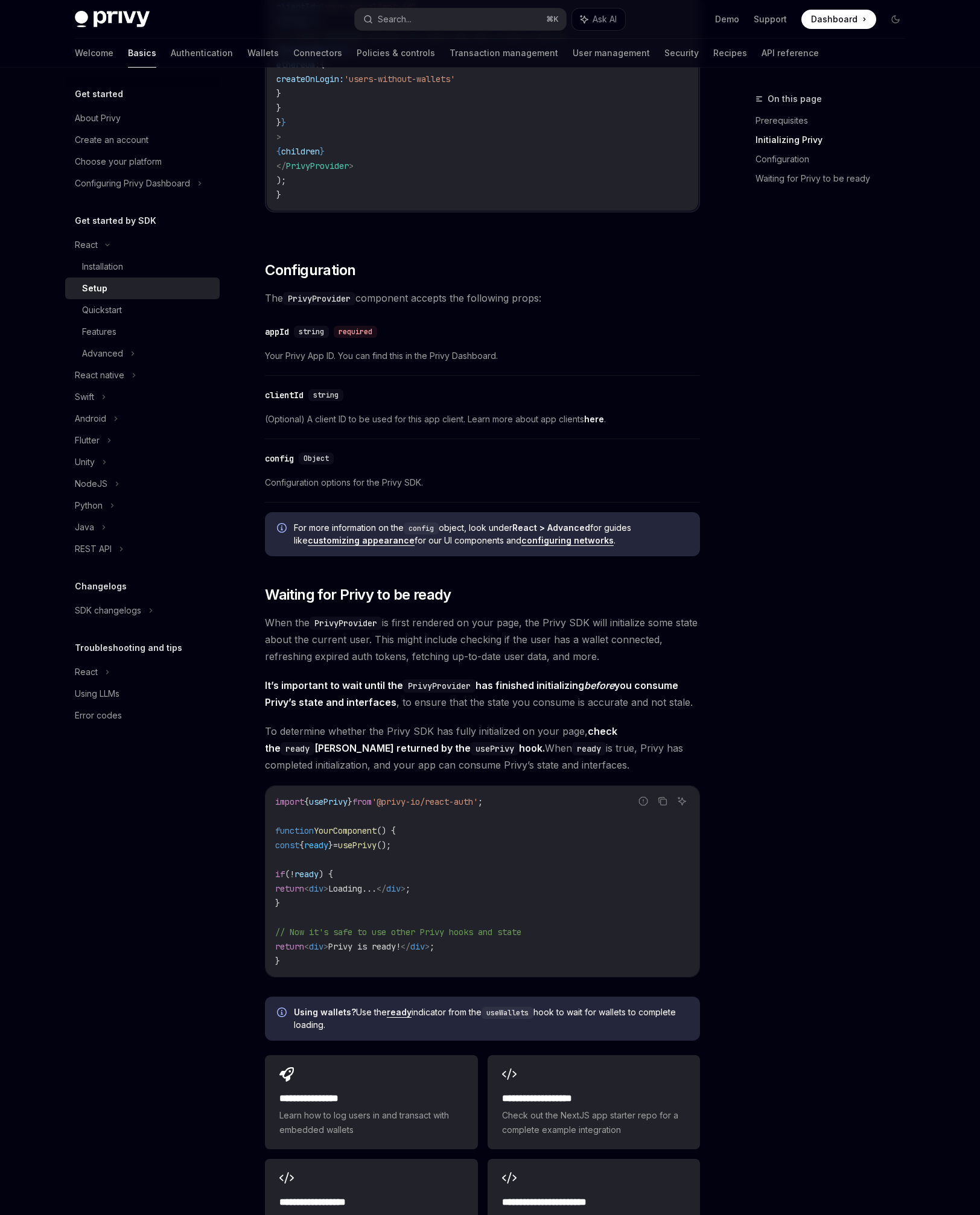
click at [378, 410] on div "​ clientId string (Optional) A client ID to be used for this app client. Learn …" at bounding box center [482, 410] width 435 height 57
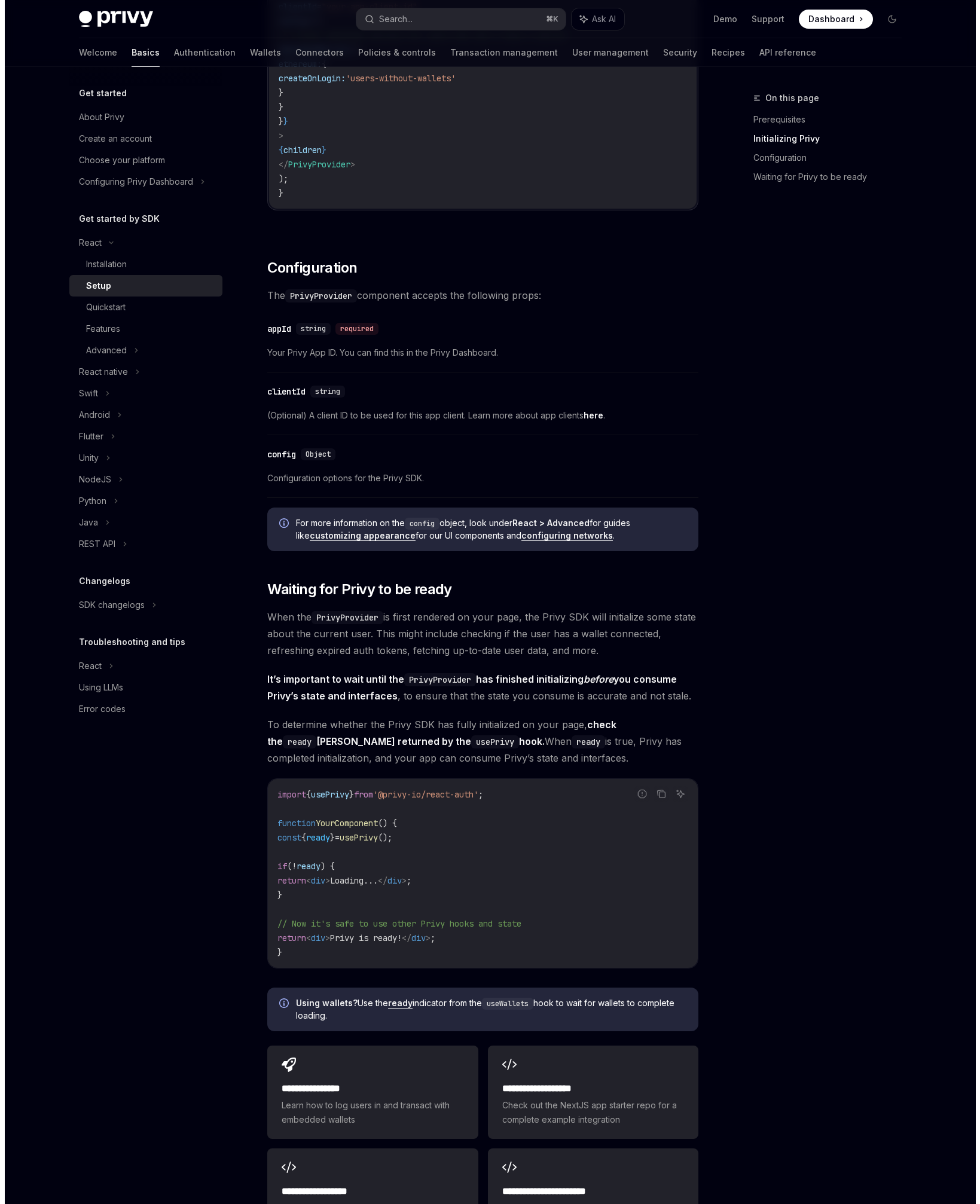
scroll to position [628, 0]
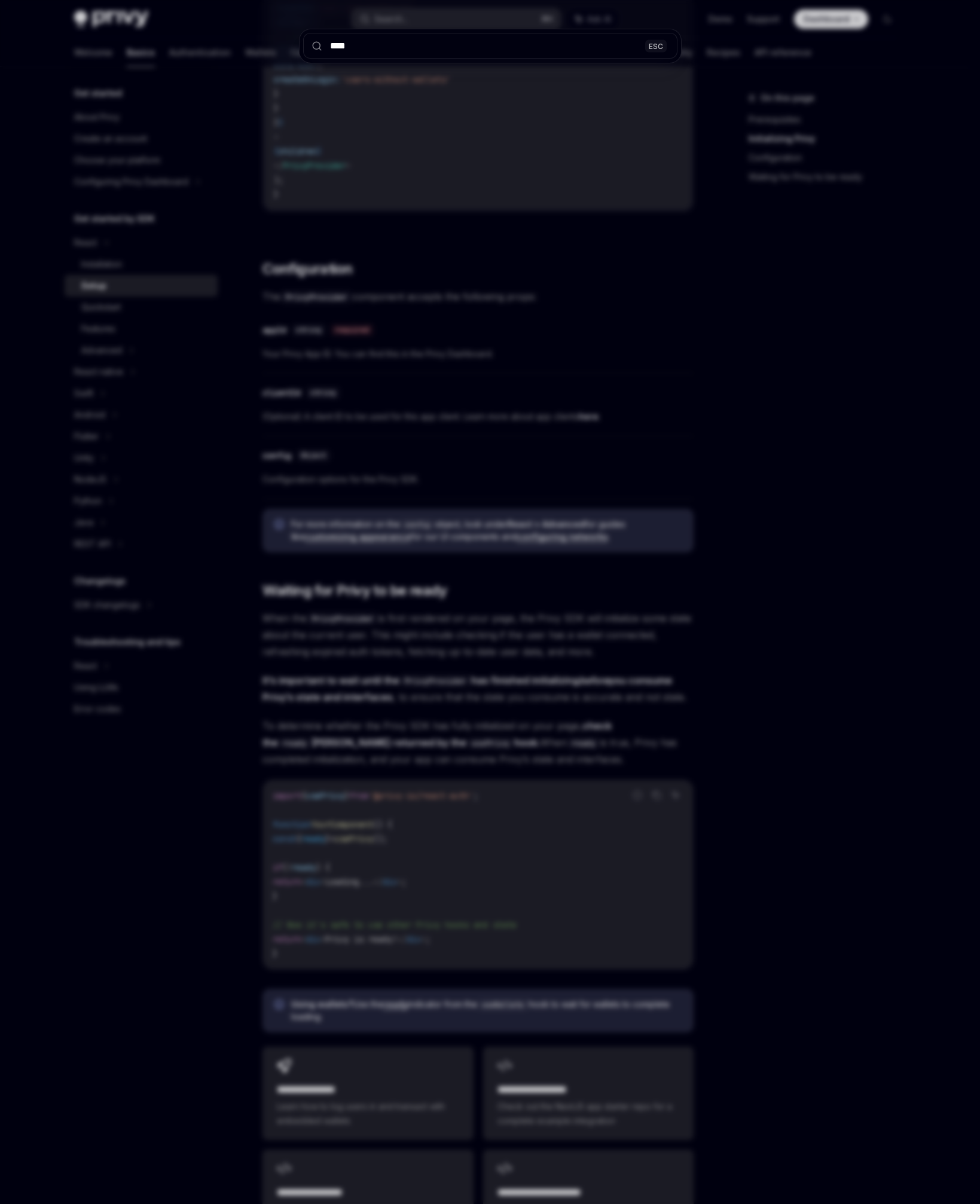
type input "*****"
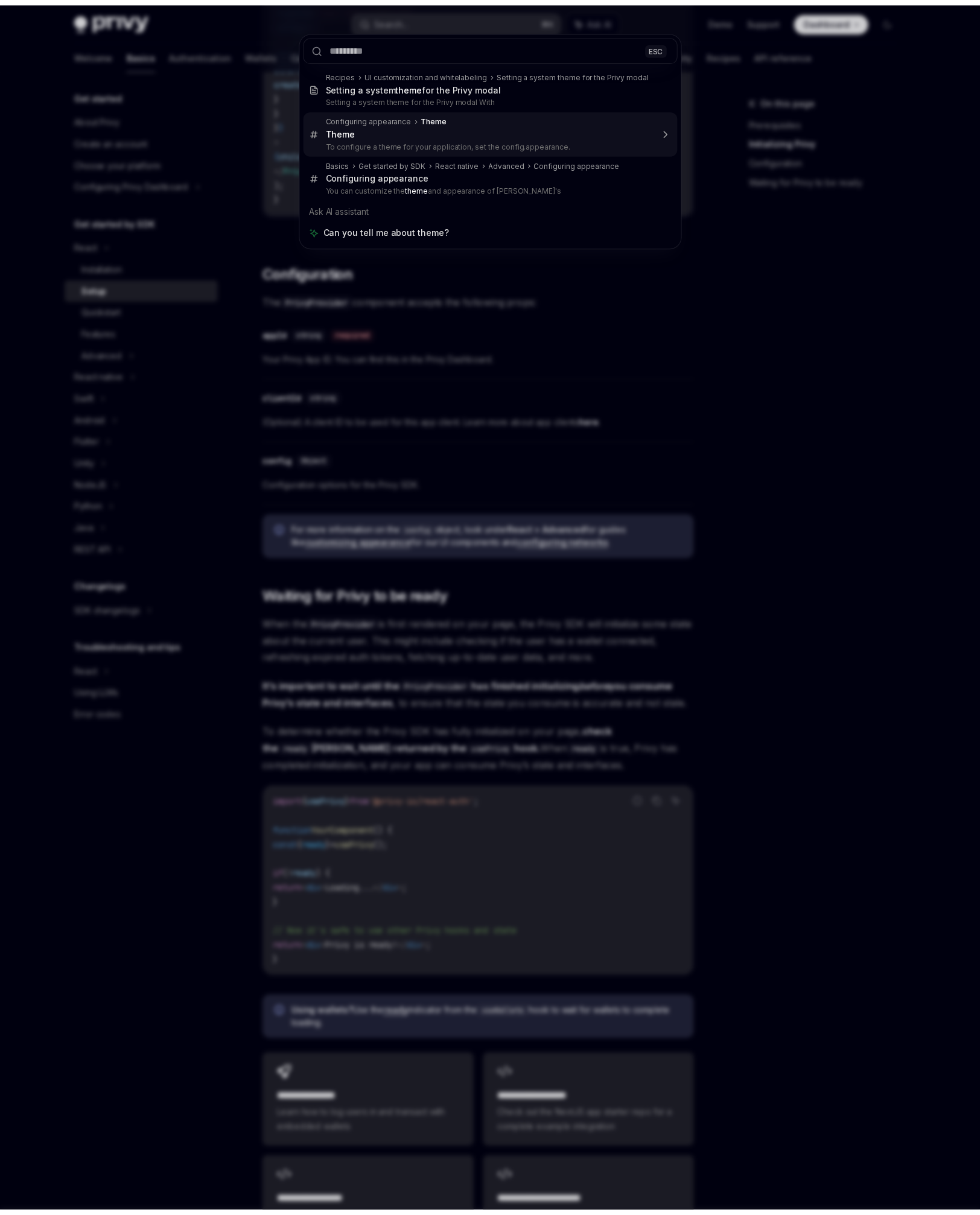
scroll to position [1715, 0]
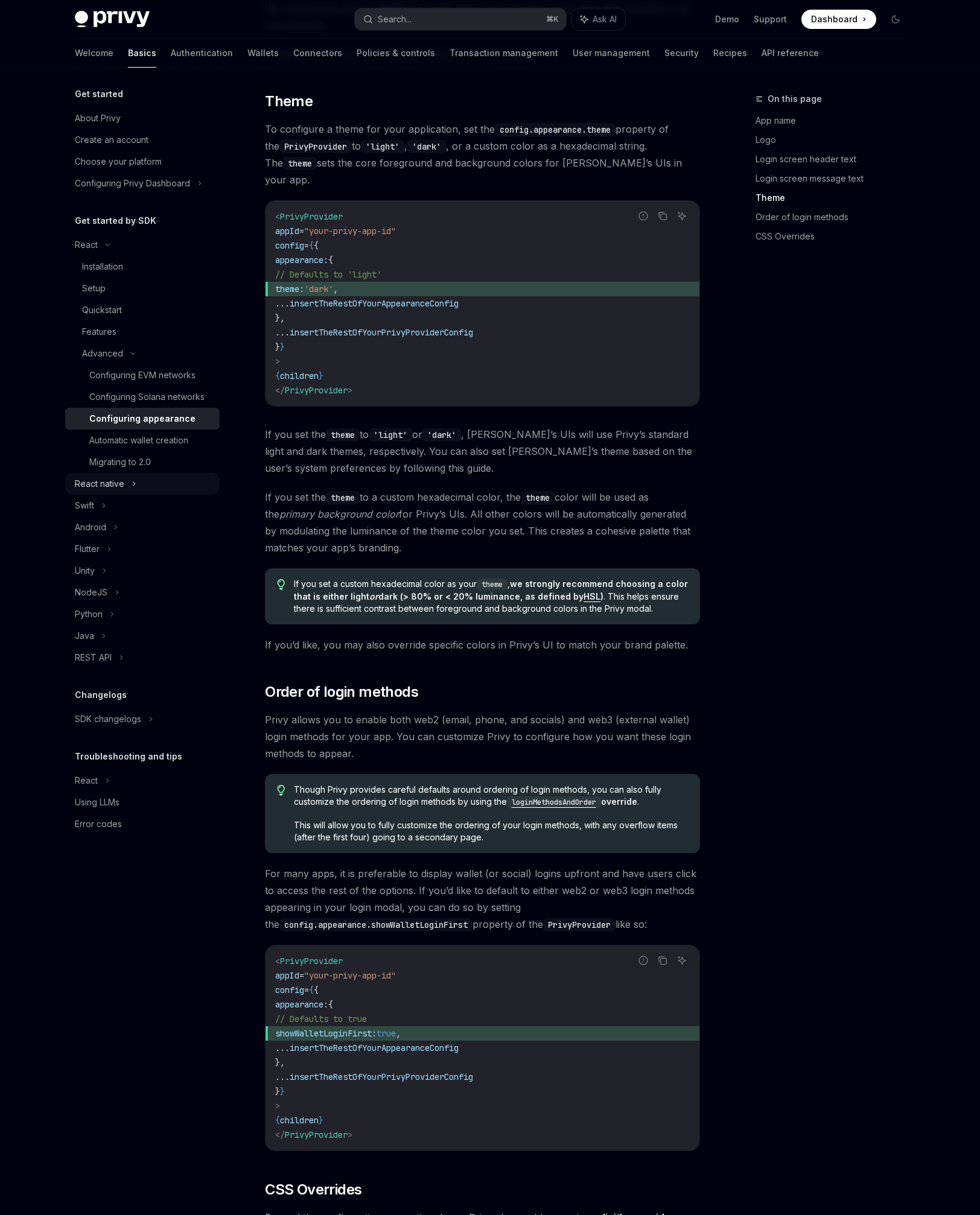
click at [179, 492] on div "React native" at bounding box center [142, 484] width 154 height 22
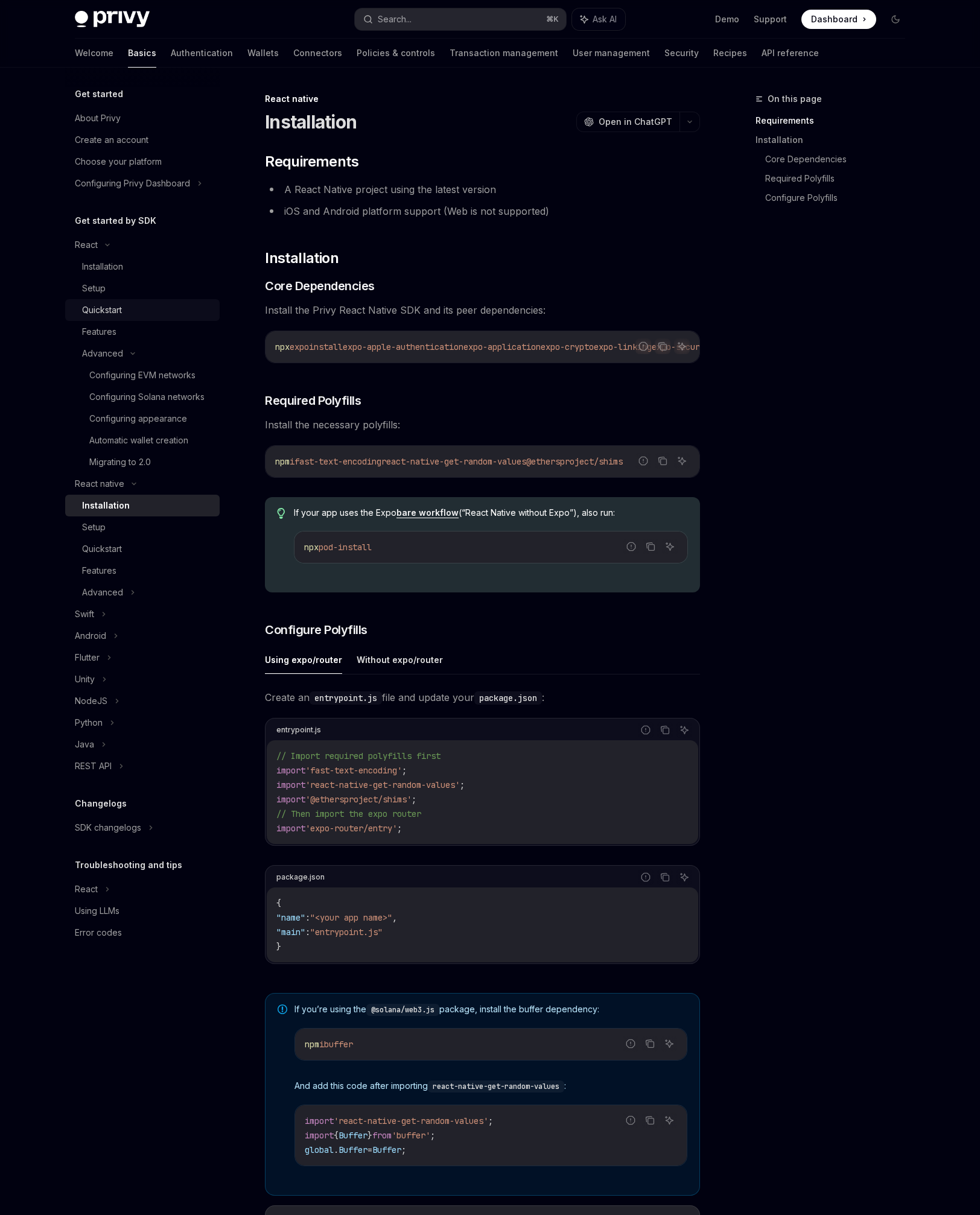
click at [146, 311] on div "Quickstart" at bounding box center [147, 310] width 130 height 15
type textarea "*"
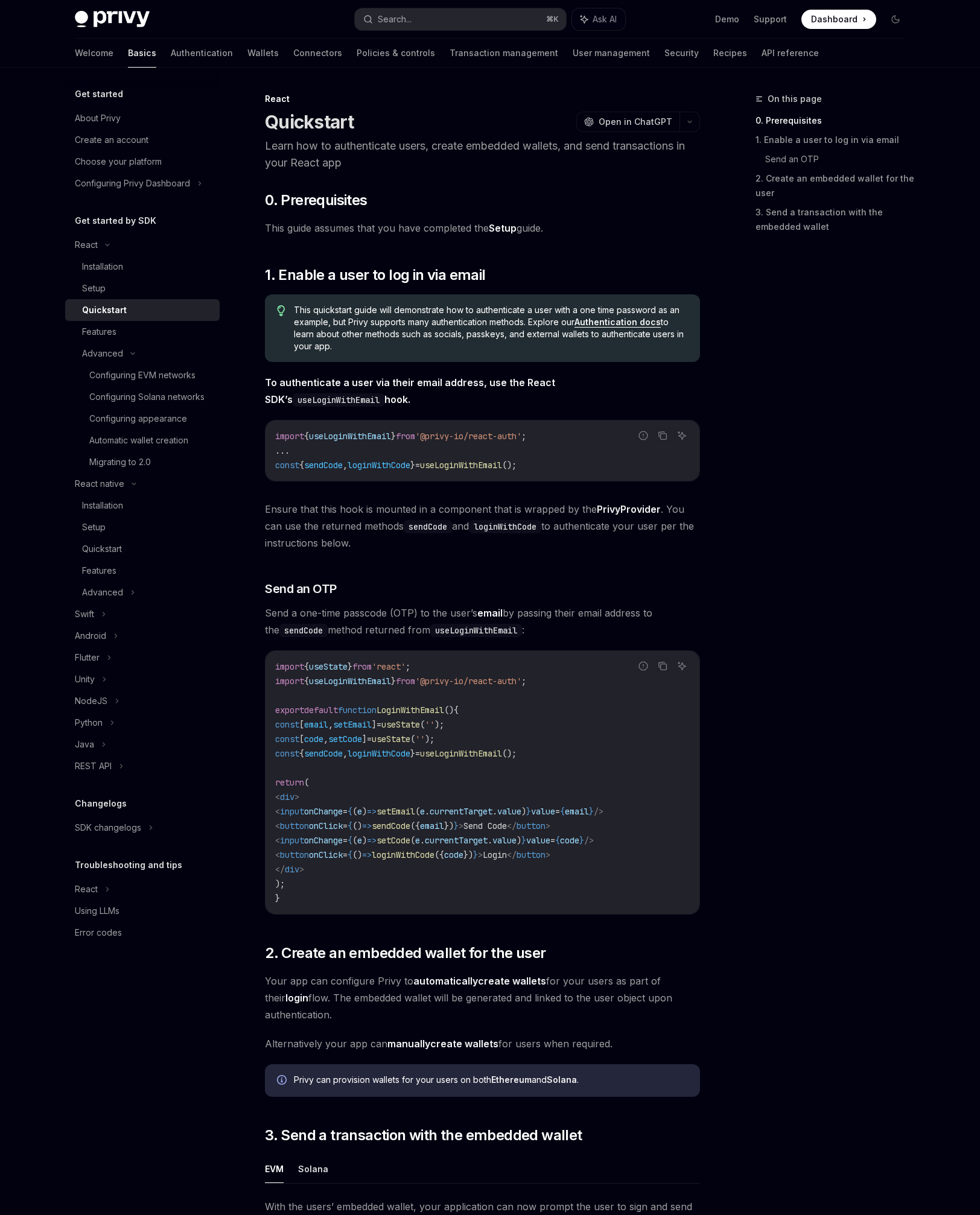
scroll to position [536, 0]
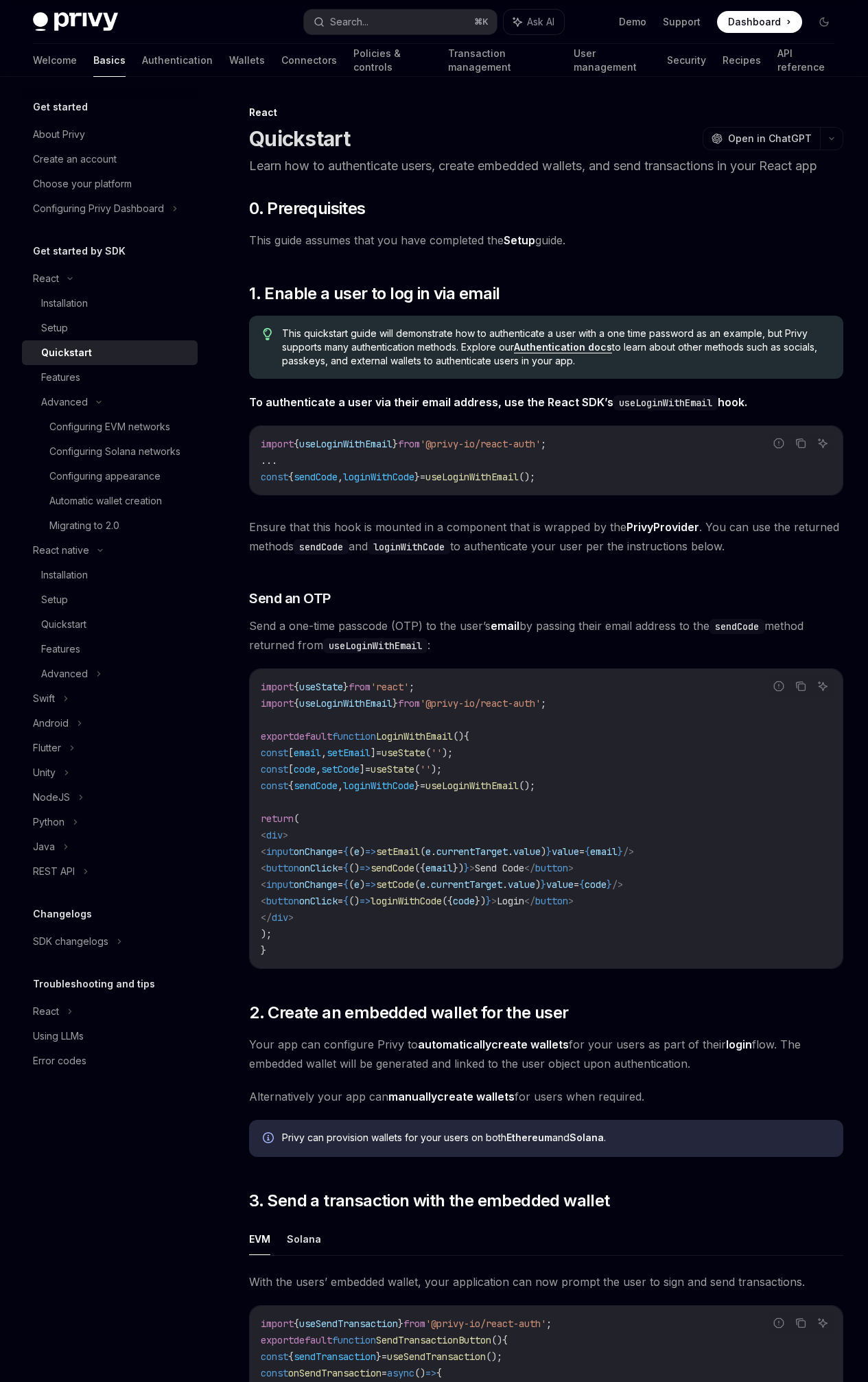
scroll to position [609, 0]
